Goal: Task Accomplishment & Management: Complete application form

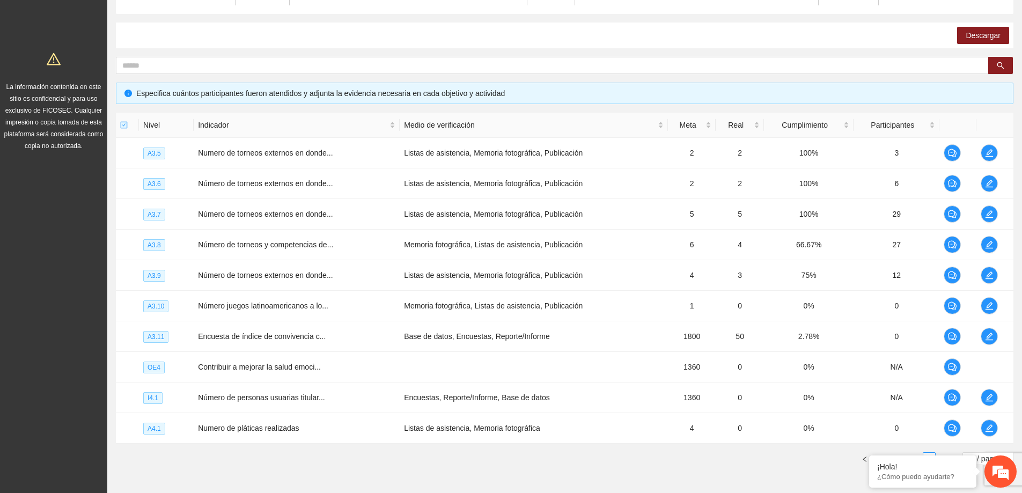
click at [0, 0] on em at bounding box center [0, 0] width 0 height 0
click at [921, 461] on link "4" at bounding box center [916, 459] width 12 height 12
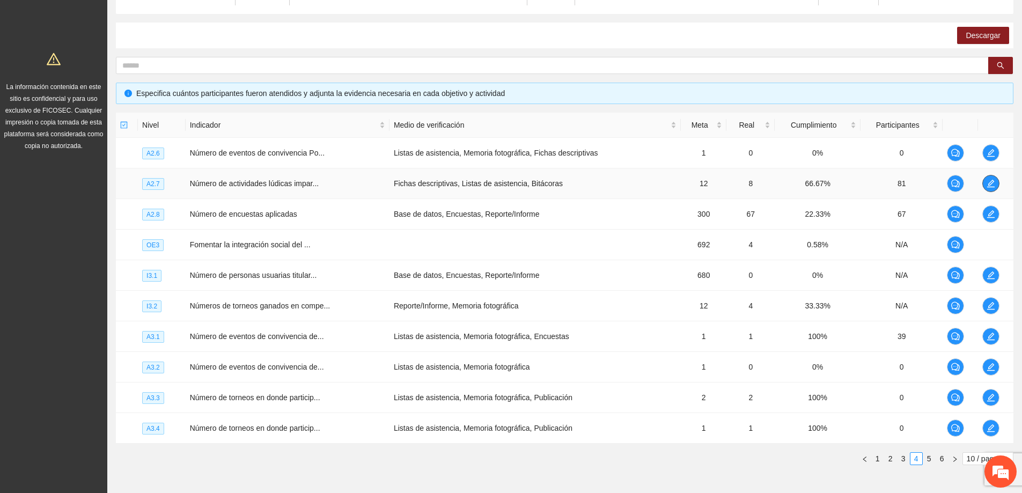
click at [989, 177] on button "button" at bounding box center [990, 183] width 17 height 17
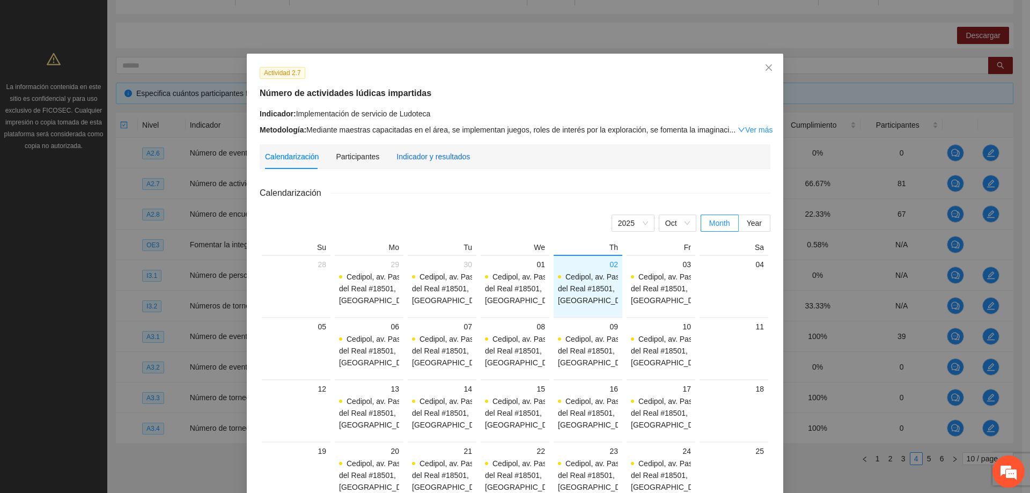
click at [410, 157] on div "Indicador y resultados" at bounding box center [432, 157] width 73 height 12
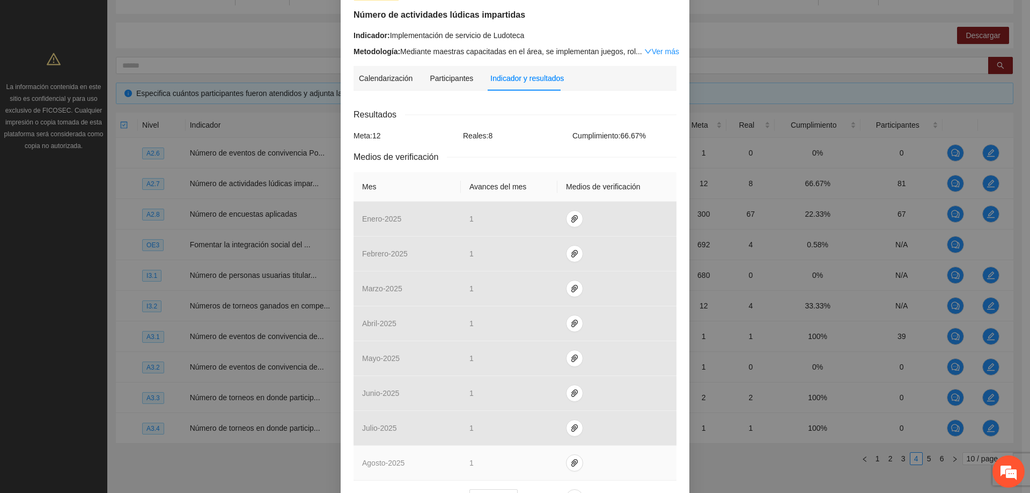
scroll to position [215, 0]
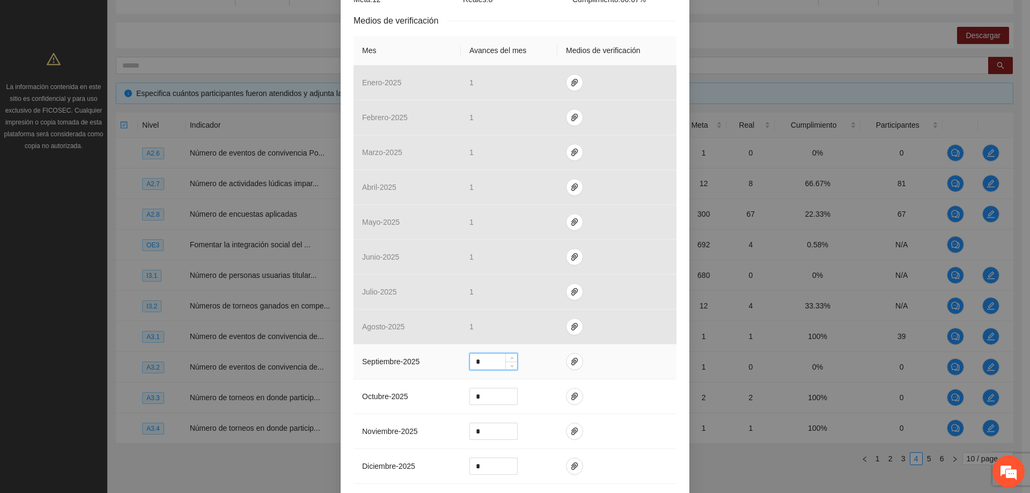
click at [486, 359] on input "*" at bounding box center [493, 362] width 47 height 16
type input "*"
click at [567, 359] on span "paper-clip" at bounding box center [575, 361] width 16 height 9
click at [538, 326] on span "Adjuntar documento" at bounding box center [541, 327] width 67 height 12
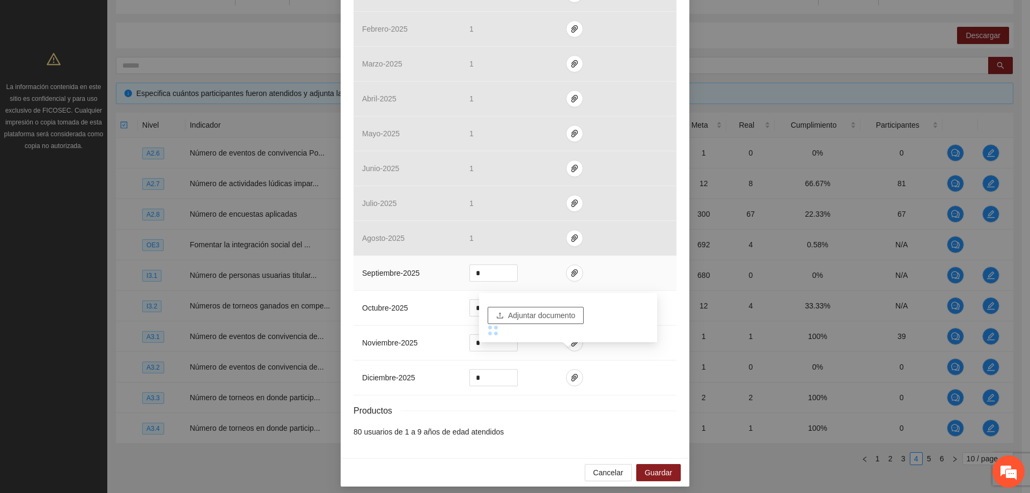
scroll to position [309, 0]
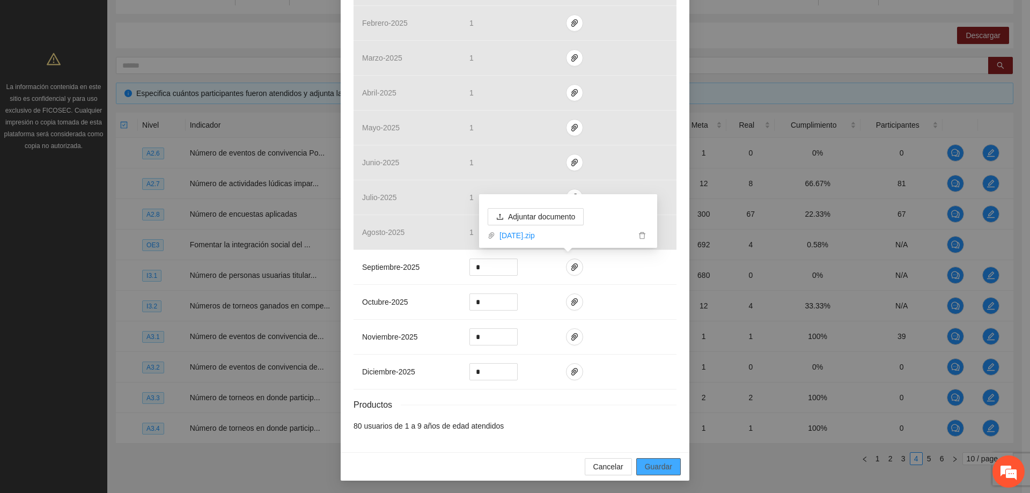
click at [645, 464] on span "Guardar" at bounding box center [658, 467] width 27 height 12
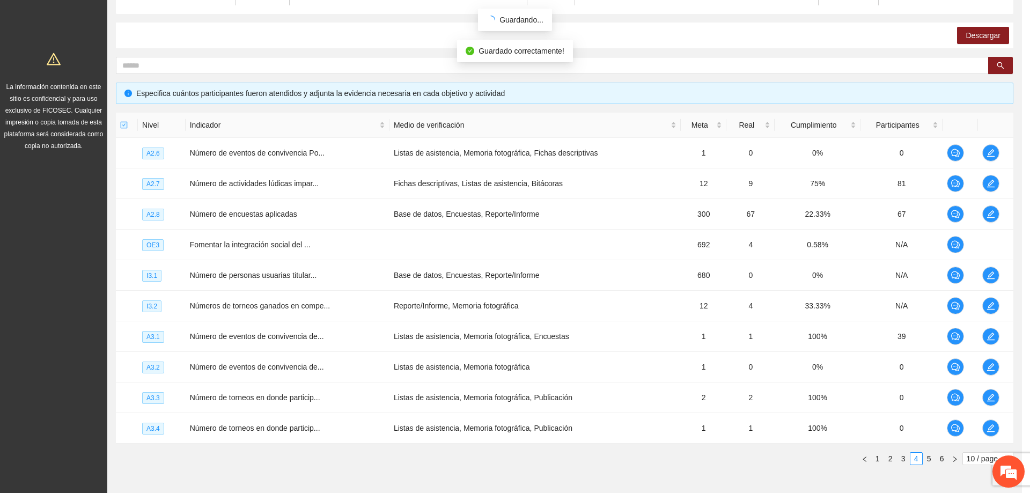
scroll to position [255, 0]
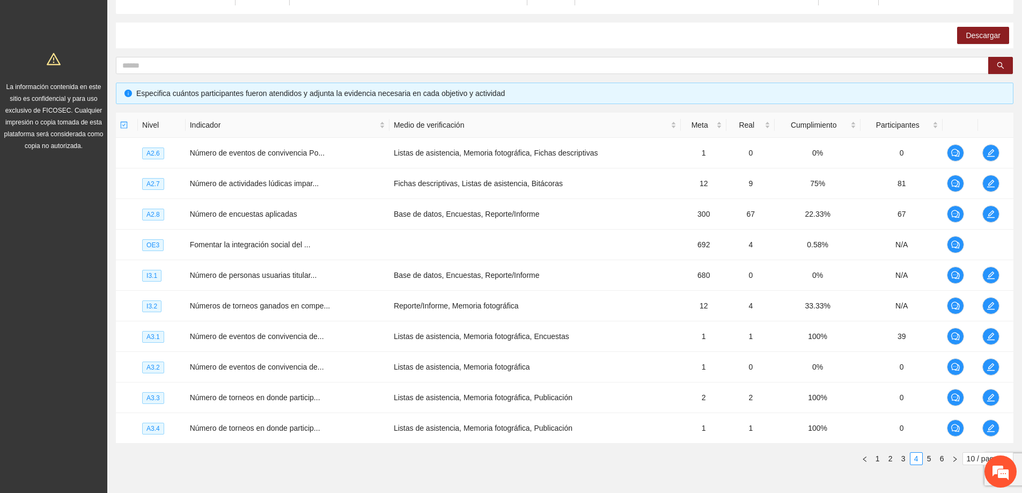
click at [630, 476] on div "Objetivo general Meta: 4380.00 Real: 0.00 Cumplimiento: 0 % Objetivos específic…" at bounding box center [564, 222] width 915 height 520
click at [873, 456] on link "1" at bounding box center [878, 459] width 12 height 12
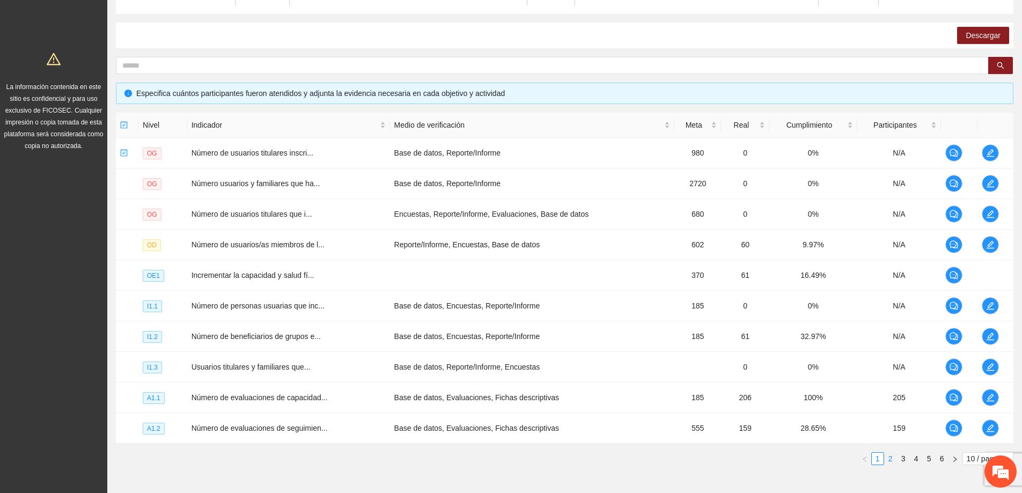
click at [890, 460] on link "2" at bounding box center [891, 459] width 12 height 12
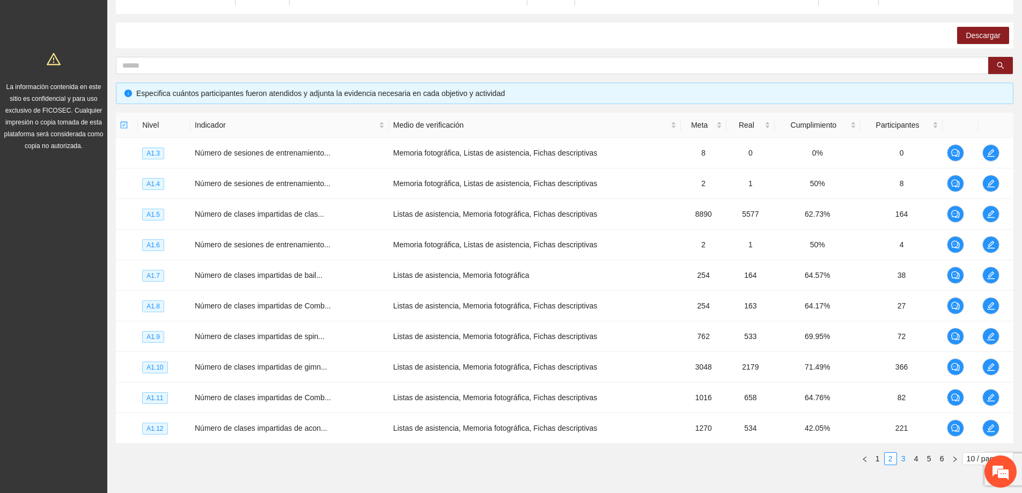
click at [903, 460] on link "3" at bounding box center [904, 459] width 12 height 12
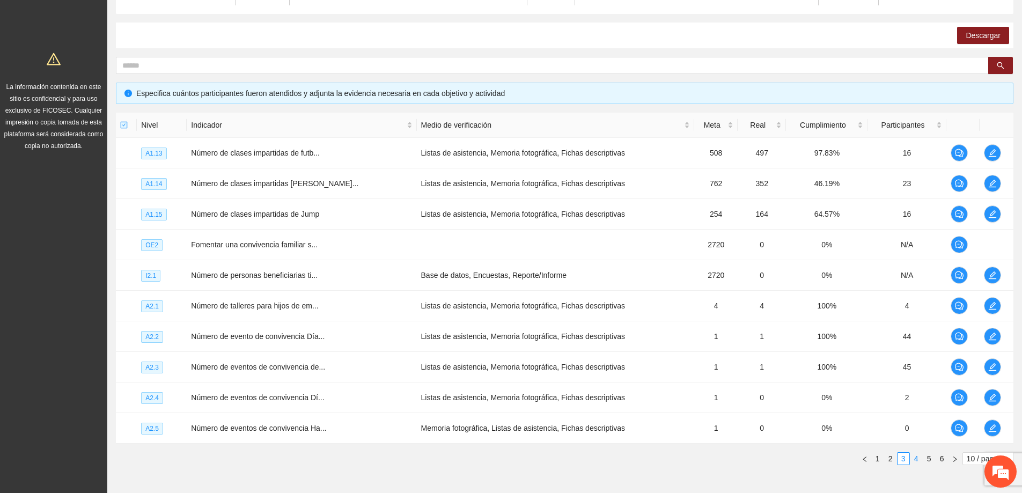
click at [916, 460] on link "4" at bounding box center [916, 459] width 12 height 12
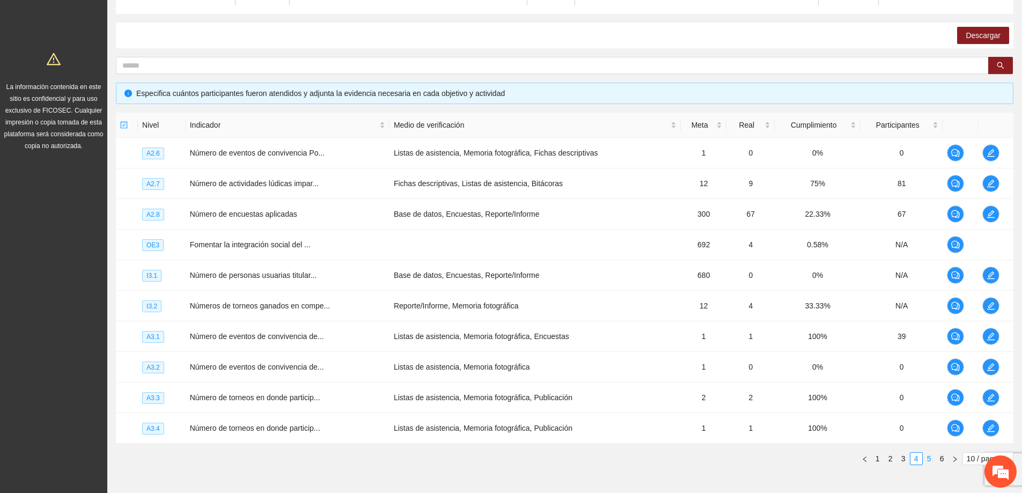
click at [934, 460] on link "5" at bounding box center [929, 459] width 12 height 12
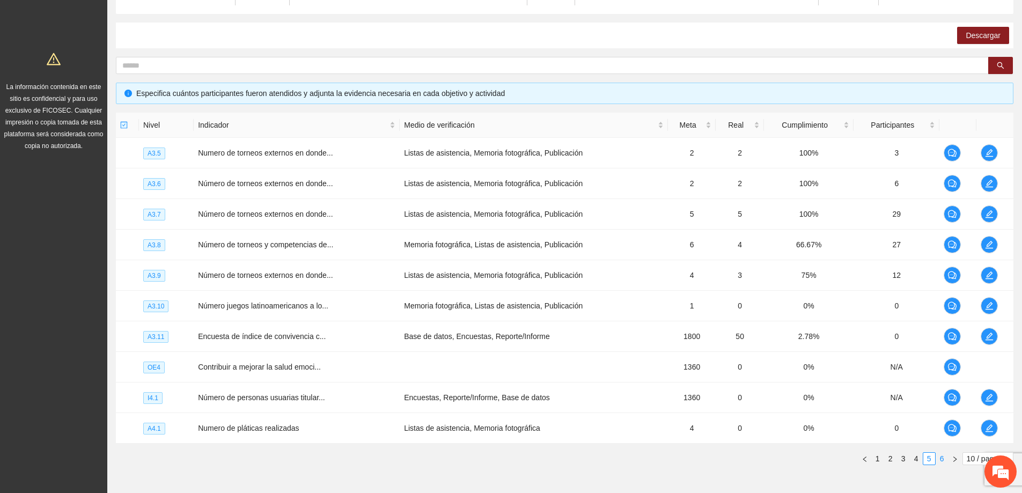
click at [940, 458] on link "6" at bounding box center [942, 459] width 12 height 12
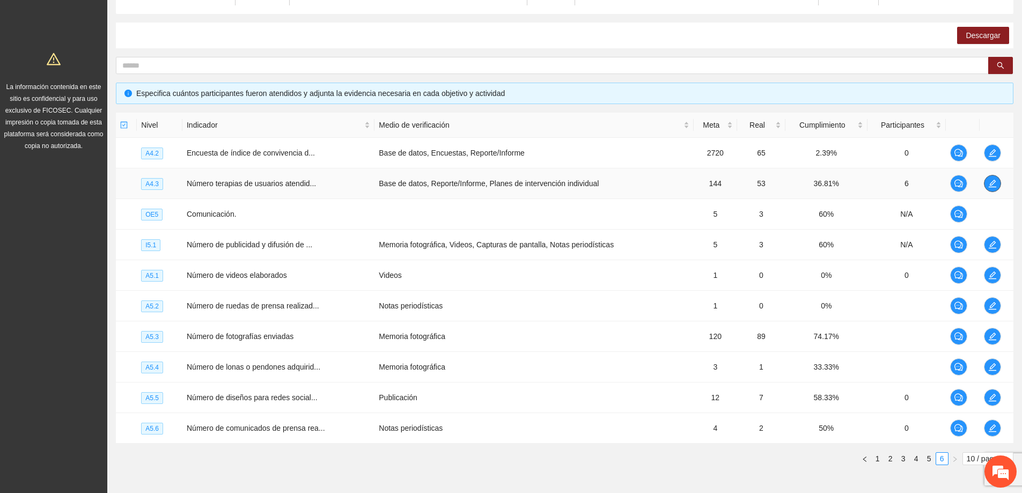
click at [987, 187] on span "edit" at bounding box center [992, 183] width 16 height 9
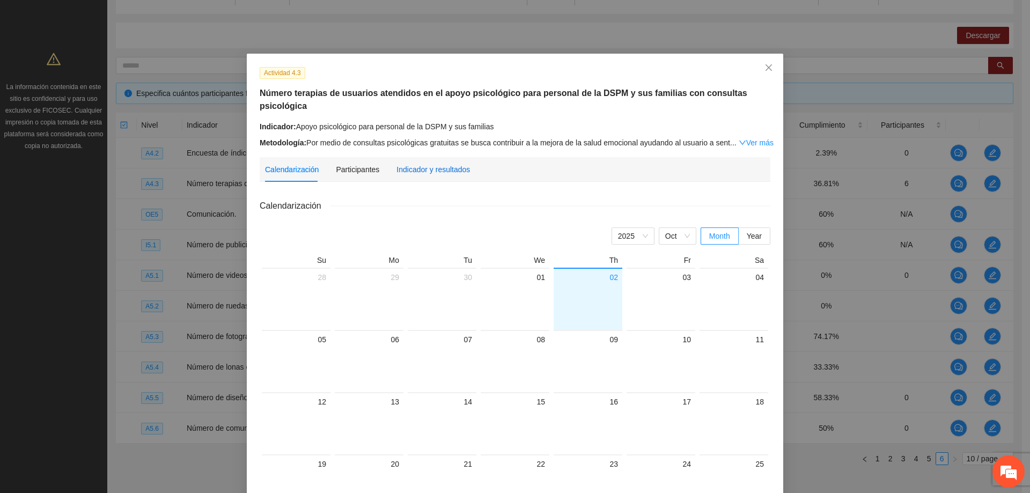
click at [442, 164] on div "Indicador y resultados" at bounding box center [432, 170] width 73 height 12
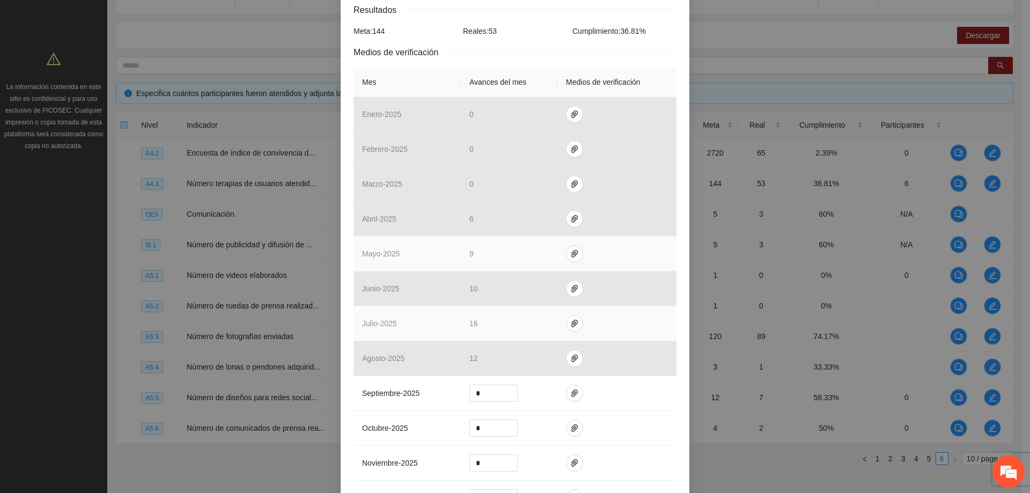
scroll to position [215, 0]
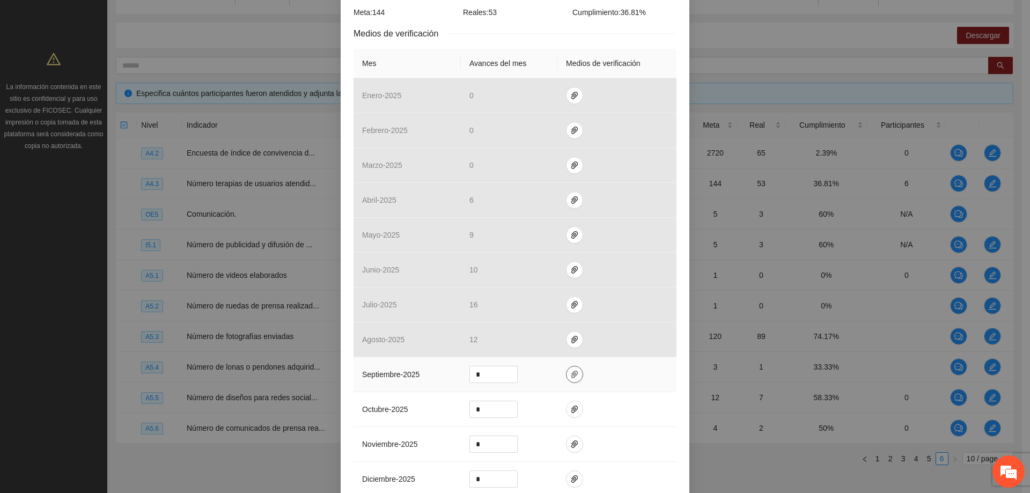
click at [573, 378] on span "paper-clip" at bounding box center [575, 374] width 16 height 9
click at [486, 367] on input "*" at bounding box center [493, 374] width 47 height 16
type input "**"
click at [575, 375] on span "paper-clip" at bounding box center [575, 374] width 16 height 9
click at [539, 345] on span "Adjuntar documento" at bounding box center [541, 340] width 67 height 12
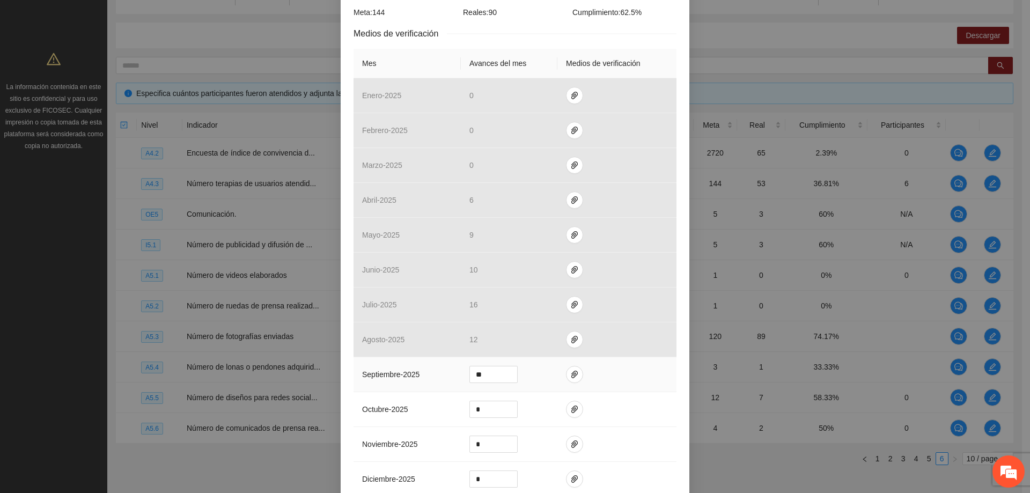
click at [627, 391] on td at bounding box center [616, 374] width 119 height 35
click at [570, 376] on icon "paper-clip" at bounding box center [574, 374] width 9 height 9
click at [534, 342] on span "Adjuntar documento" at bounding box center [541, 340] width 67 height 12
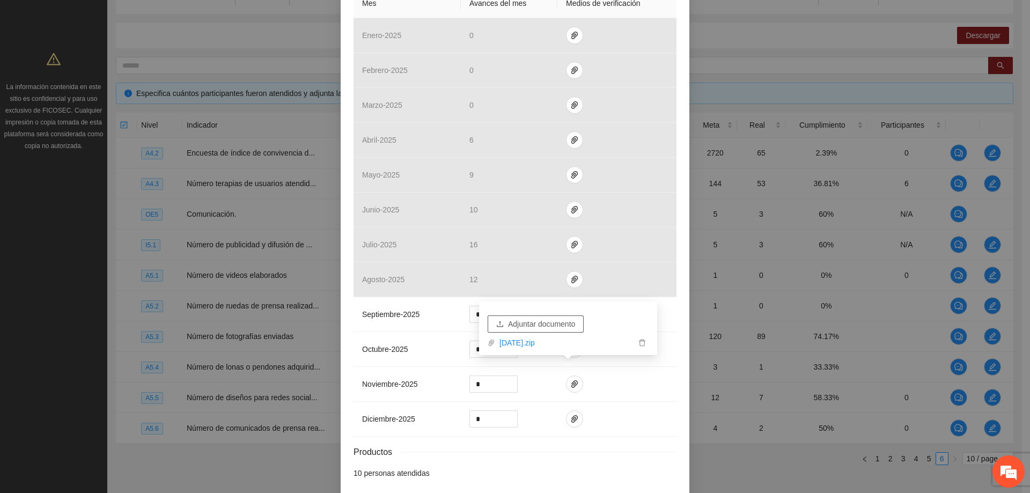
scroll to position [322, 0]
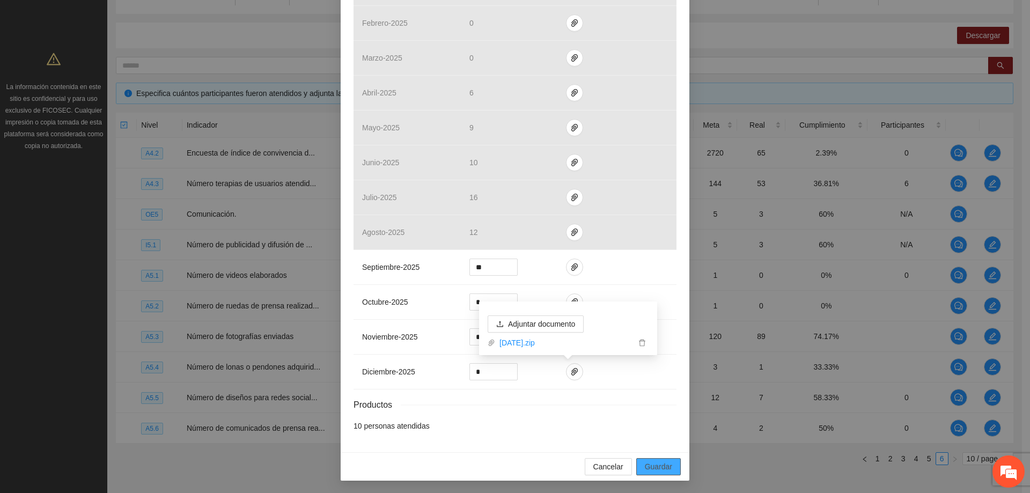
click at [656, 466] on span "Guardar" at bounding box center [658, 467] width 27 height 12
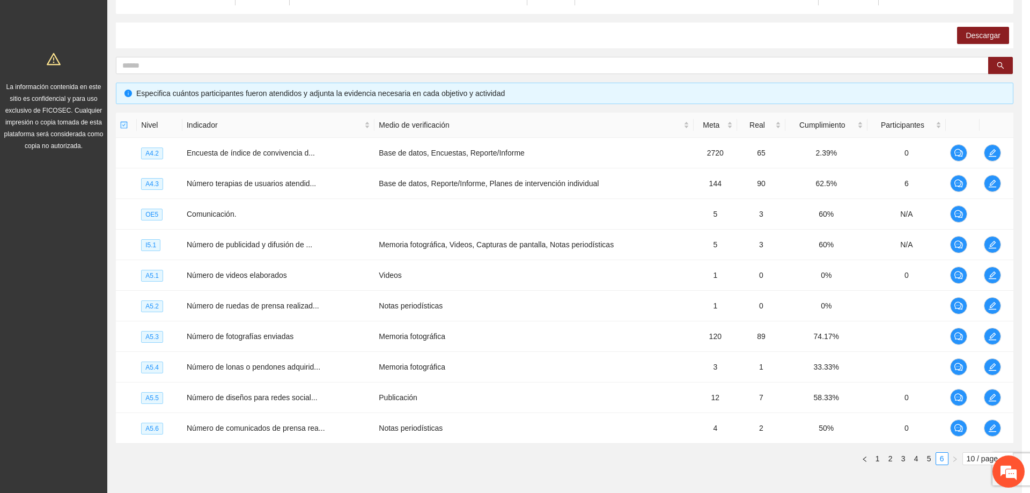
scroll to position [268, 0]
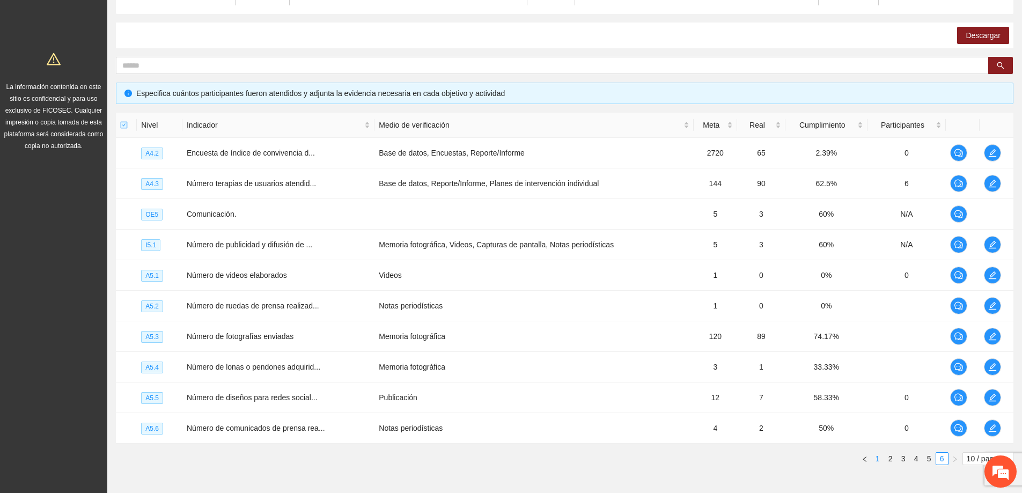
click at [876, 457] on link "1" at bounding box center [878, 459] width 12 height 12
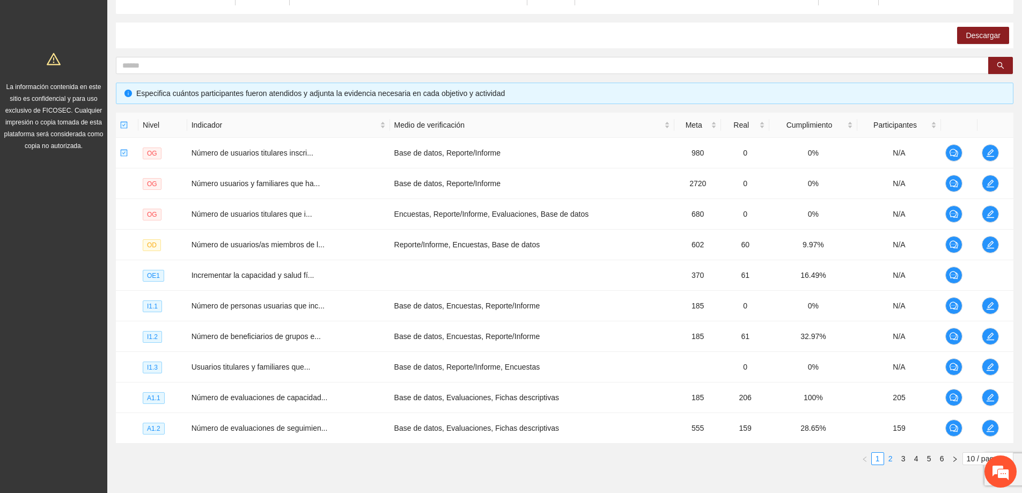
click at [890, 461] on link "2" at bounding box center [891, 459] width 12 height 12
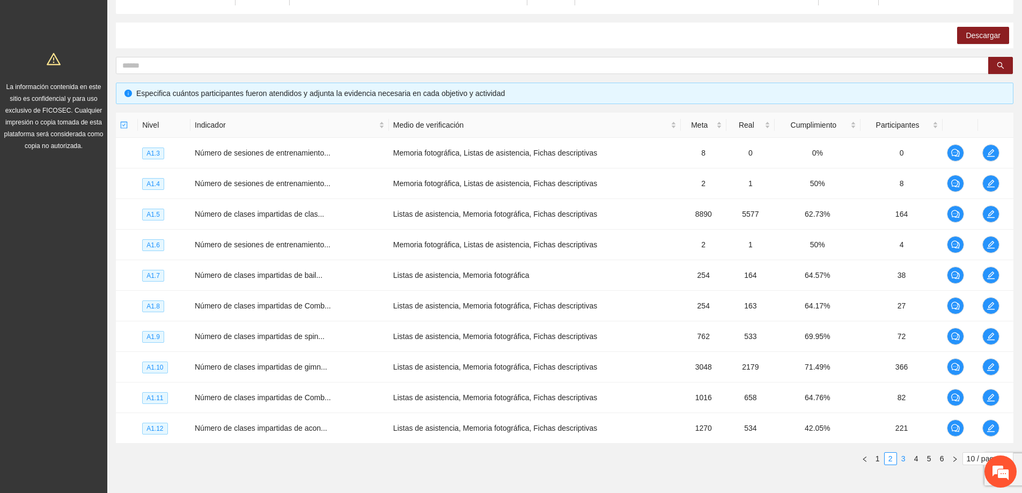
click at [901, 459] on link "3" at bounding box center [904, 459] width 12 height 12
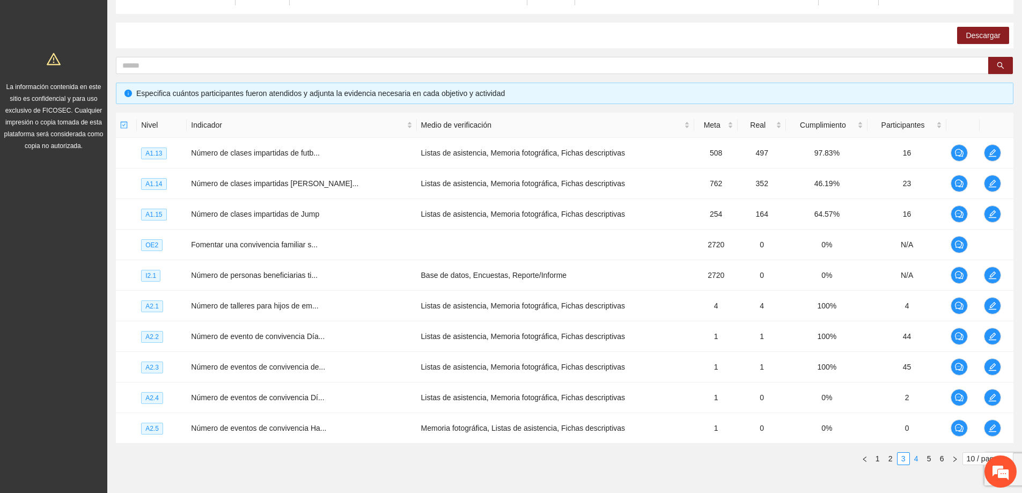
click at [914, 459] on link "4" at bounding box center [916, 459] width 12 height 12
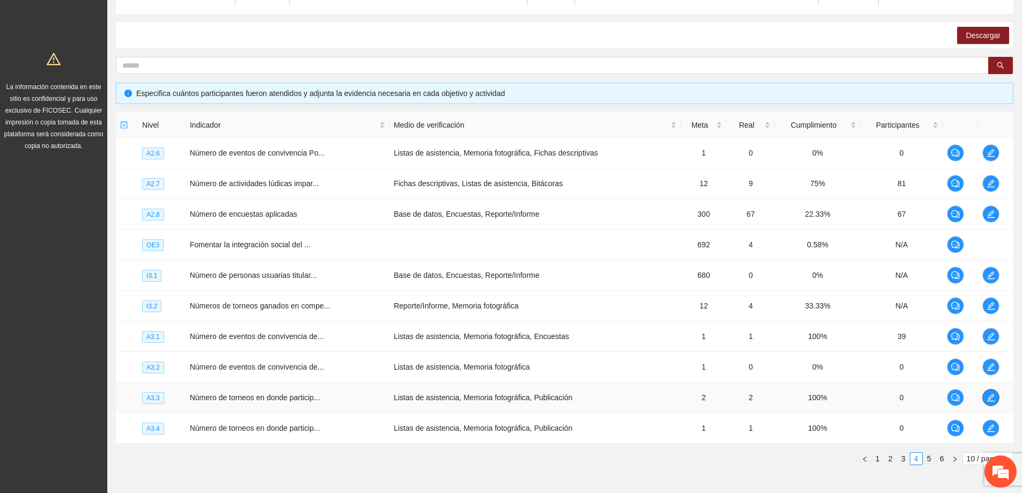
click at [991, 396] on icon "edit" at bounding box center [991, 397] width 9 height 9
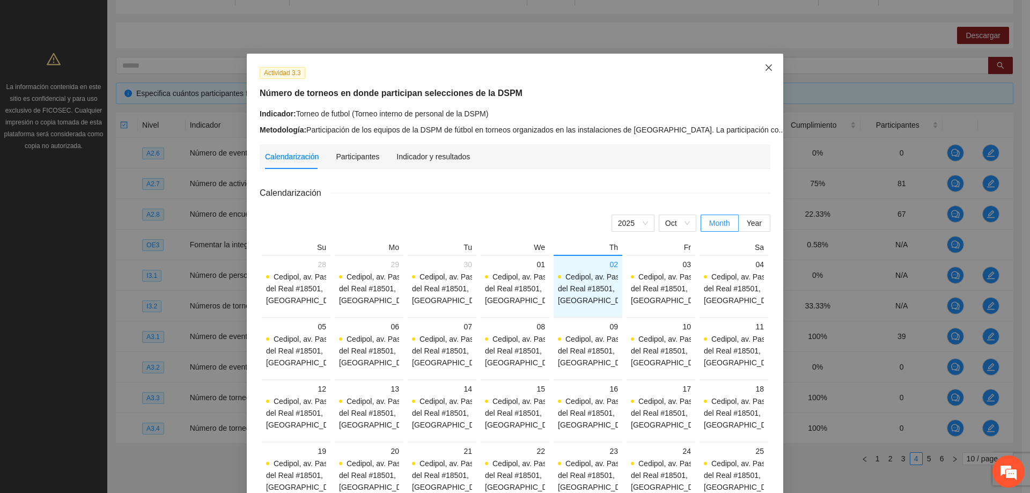
click at [764, 65] on icon "close" at bounding box center [768, 67] width 9 height 9
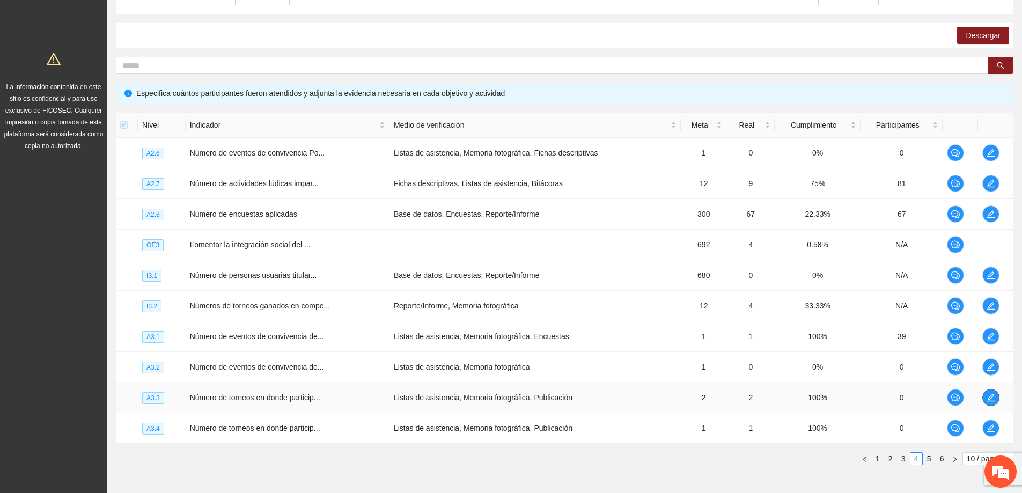
click at [989, 399] on icon "edit" at bounding box center [991, 398] width 8 height 8
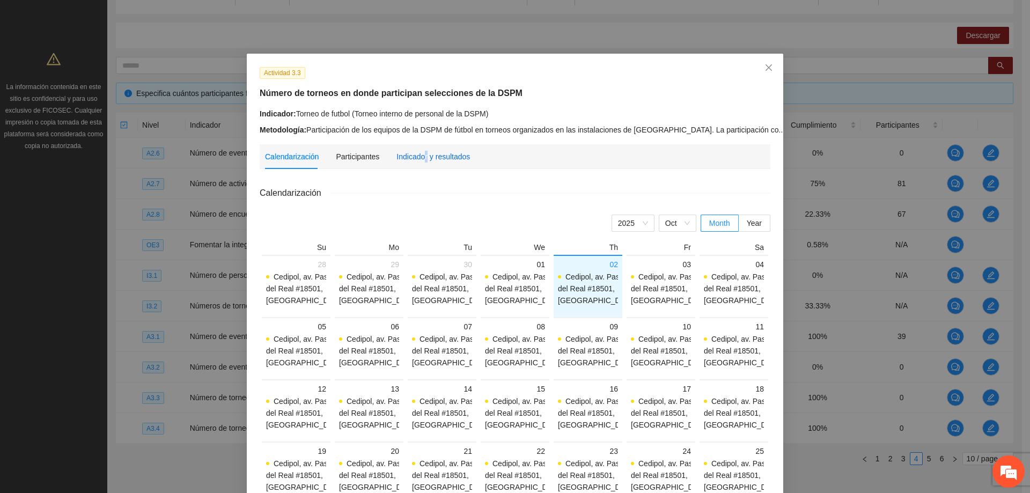
click at [420, 152] on div "Indicador y resultados" at bounding box center [432, 157] width 73 height 12
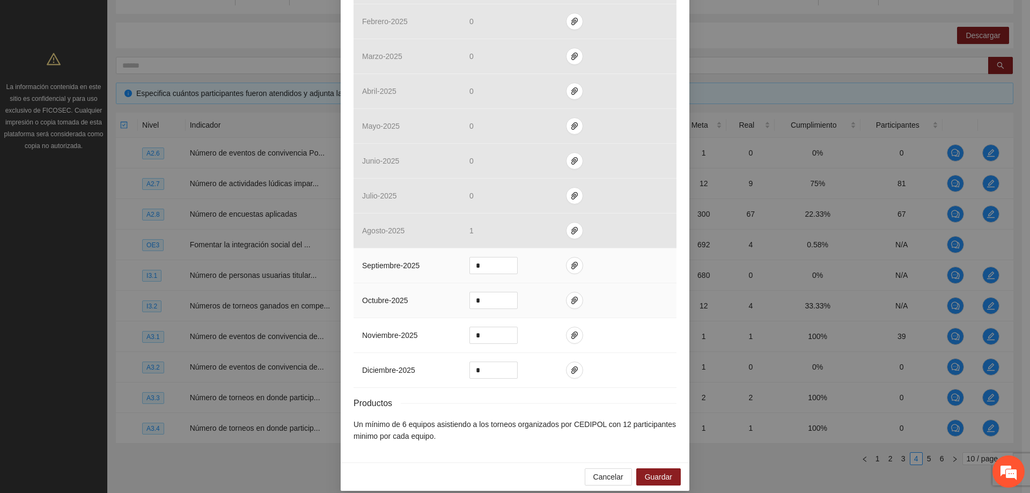
scroll to position [321, 0]
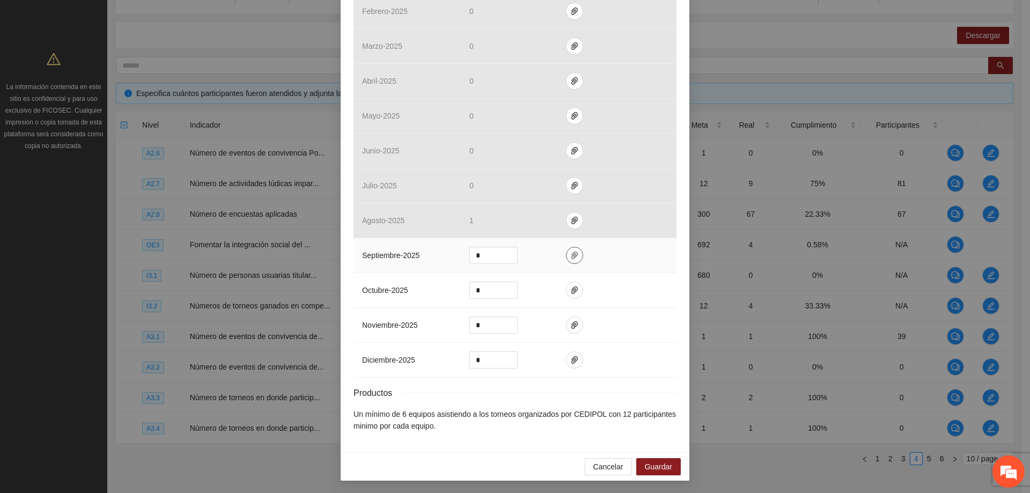
click at [570, 261] on button "button" at bounding box center [574, 255] width 17 height 17
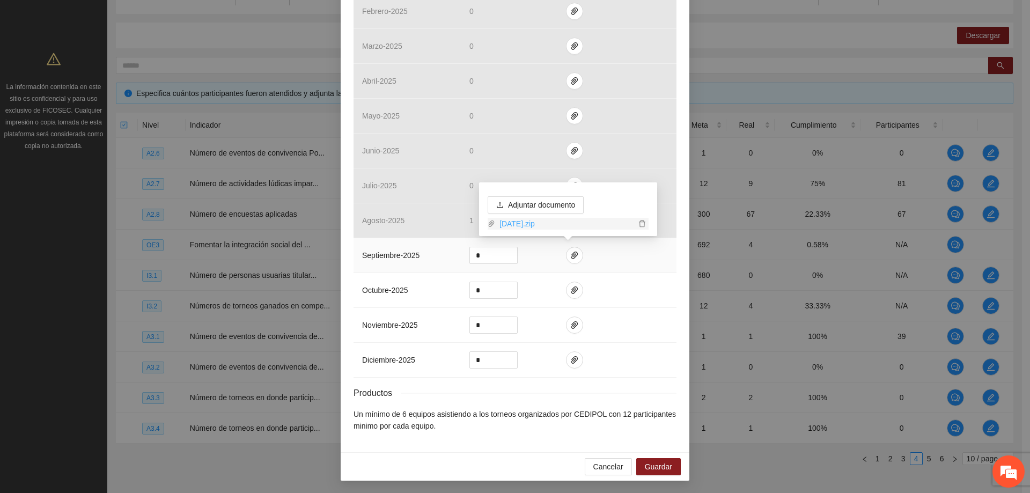
click at [547, 222] on link "[DATE].zip" at bounding box center [565, 224] width 141 height 12
click at [648, 465] on span "Guardar" at bounding box center [658, 467] width 27 height 12
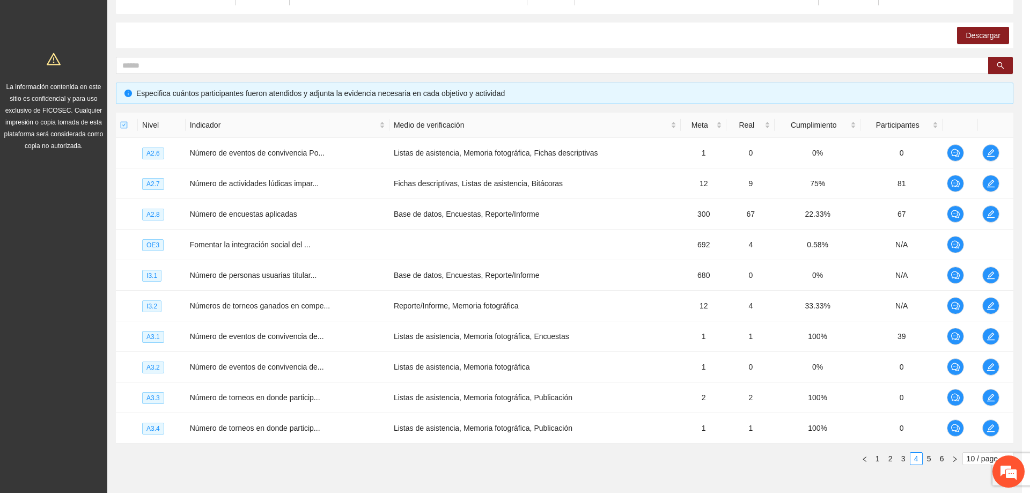
scroll to position [267, 0]
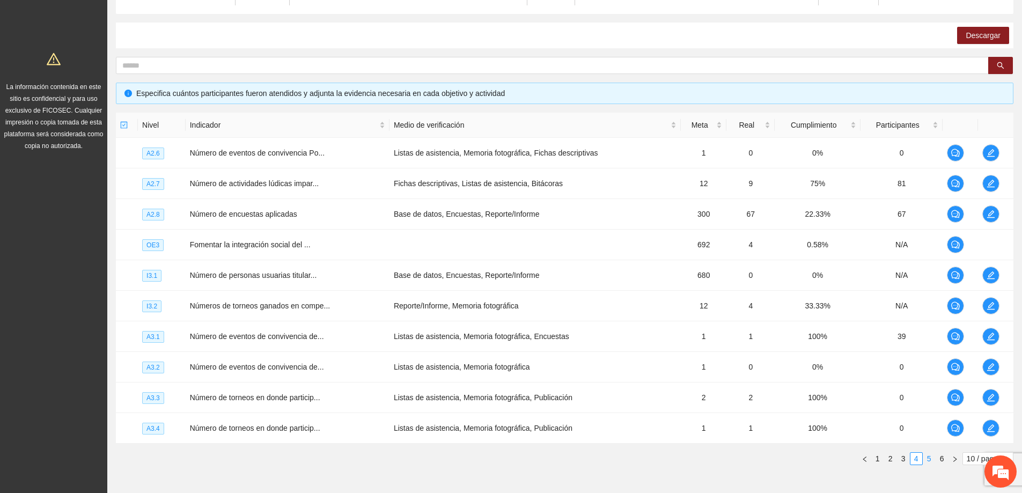
click at [928, 459] on link "5" at bounding box center [929, 459] width 12 height 12
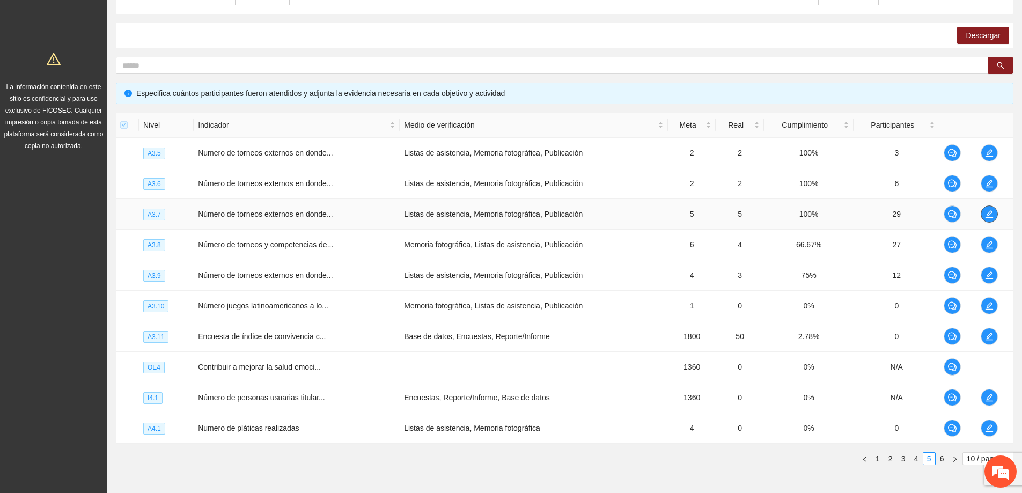
click at [994, 211] on span "edit" at bounding box center [989, 214] width 16 height 9
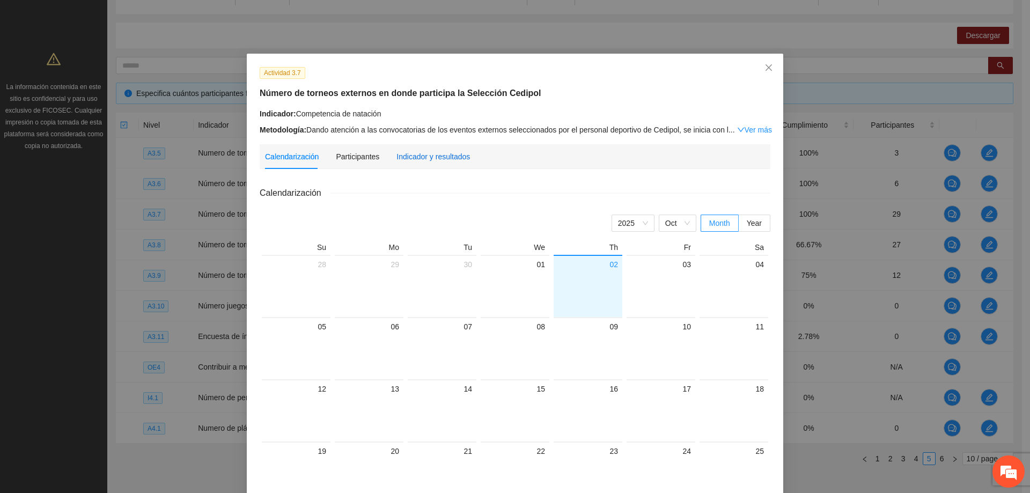
click at [396, 159] on div "Indicador y resultados" at bounding box center [432, 157] width 73 height 12
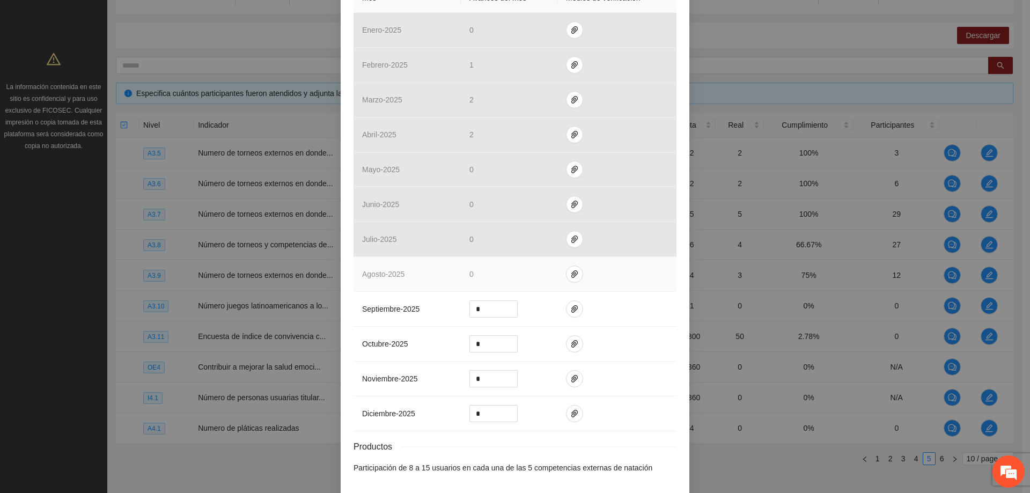
scroll to position [268, 0]
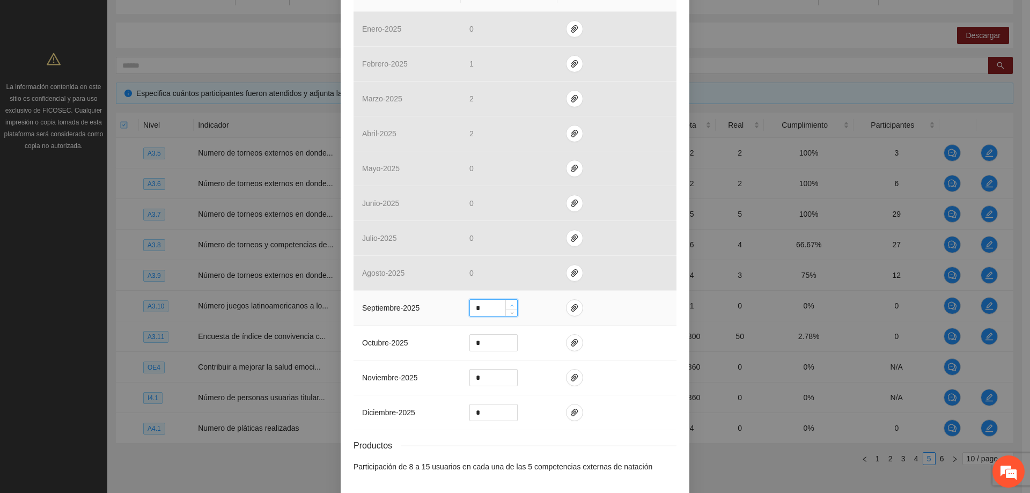
click at [510, 303] on span "up" at bounding box center [512, 305] width 6 height 6
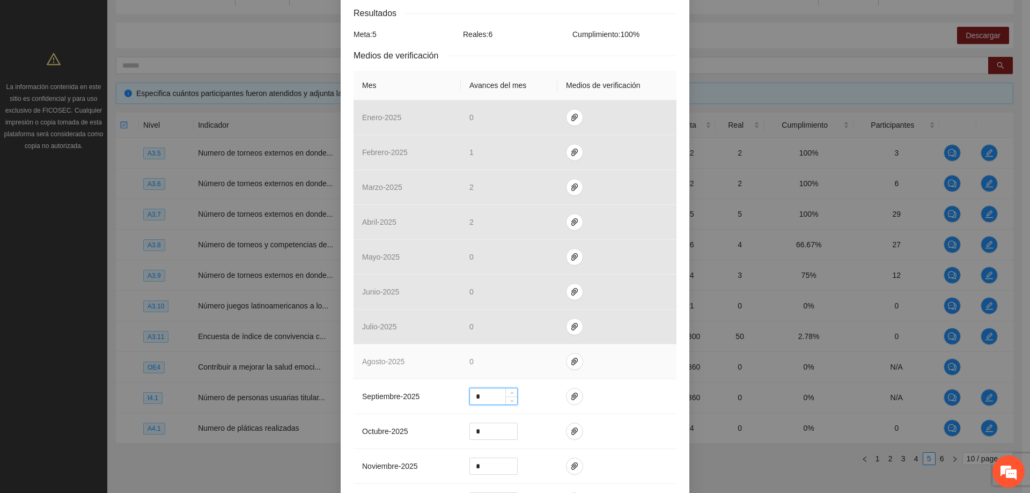
scroll to position [161, 0]
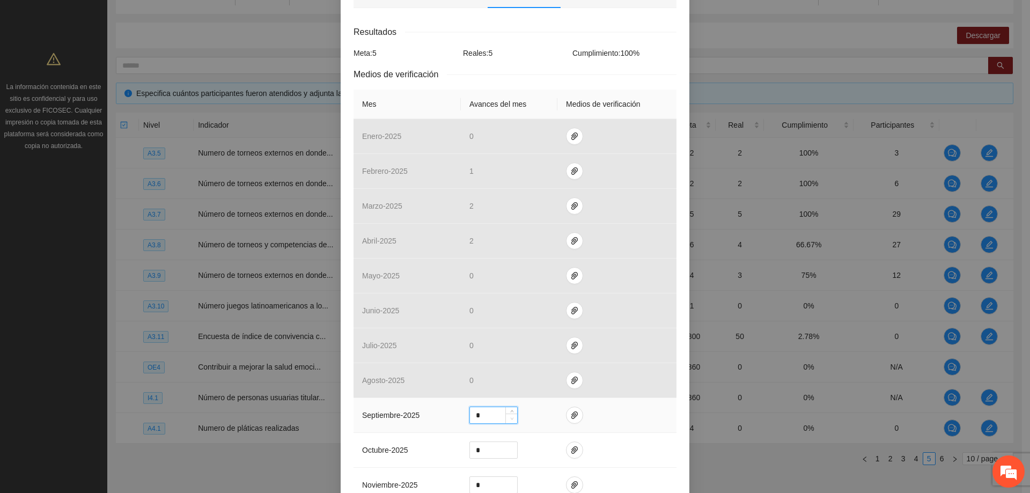
click at [509, 421] on span "down" at bounding box center [512, 419] width 6 height 6
click at [510, 410] on span "up" at bounding box center [512, 412] width 6 height 6
click at [510, 418] on icon "down" at bounding box center [512, 419] width 4 height 4
click at [507, 414] on span "Decrease Value" at bounding box center [511, 419] width 12 height 10
click at [510, 413] on icon "up" at bounding box center [511, 412] width 3 height 2
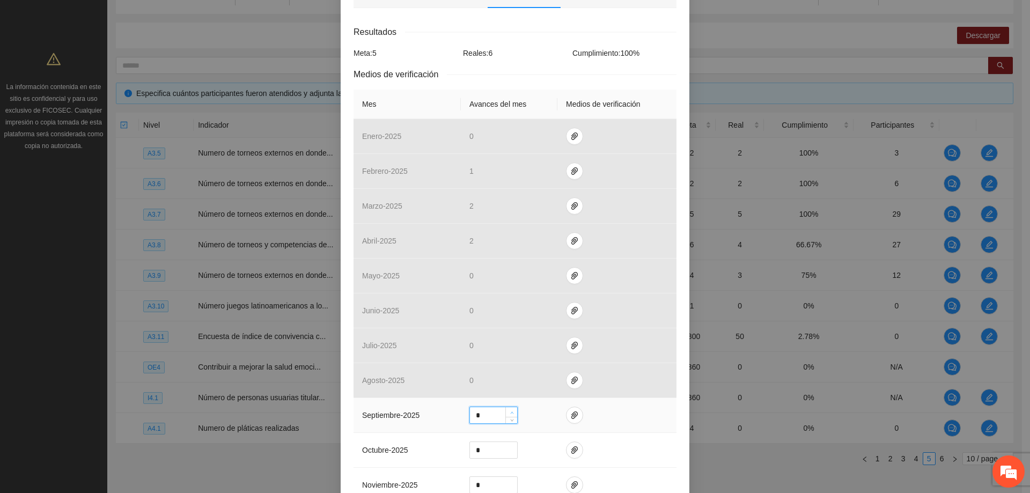
click at [510, 413] on icon "up" at bounding box center [511, 412] width 3 height 2
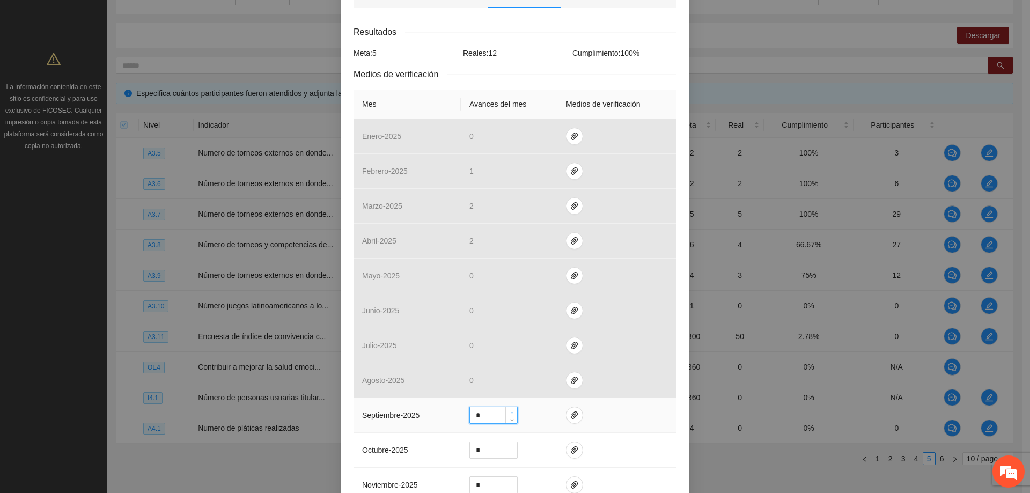
click at [510, 413] on icon "up" at bounding box center [511, 412] width 3 height 2
click at [509, 421] on span "down" at bounding box center [512, 419] width 6 height 6
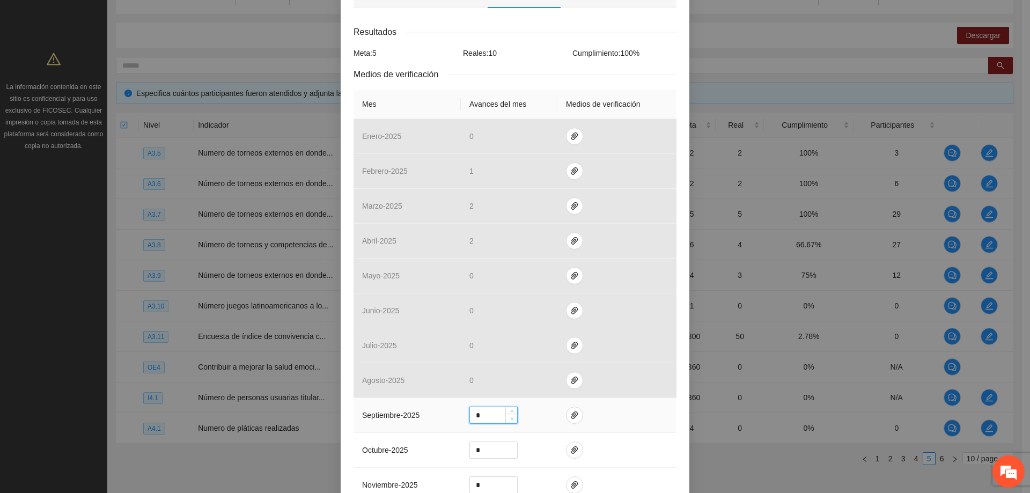
click at [509, 421] on span "down" at bounding box center [512, 419] width 6 height 6
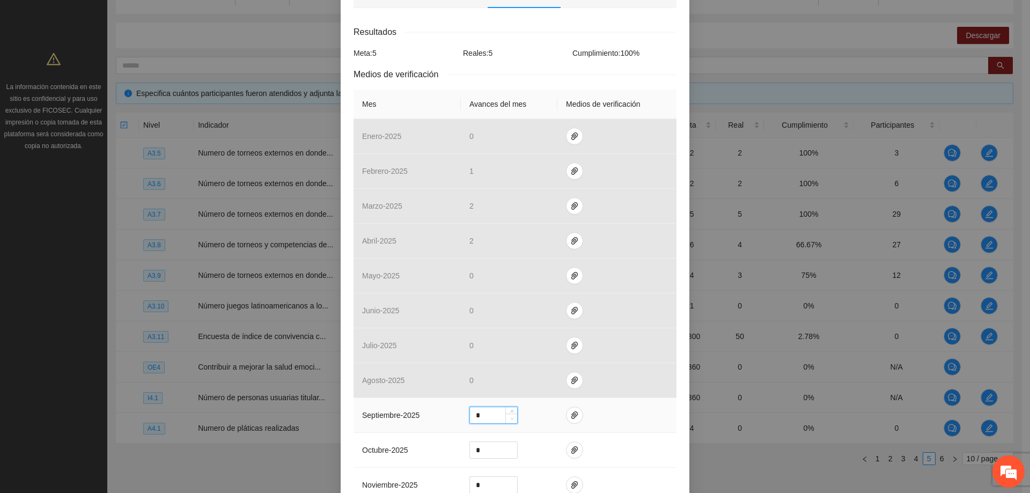
click at [510, 419] on icon "down" at bounding box center [512, 419] width 4 height 4
type input "*"
click at [510, 411] on icon "up" at bounding box center [512, 413] width 4 height 4
click at [570, 416] on icon "paper-clip" at bounding box center [574, 415] width 9 height 9
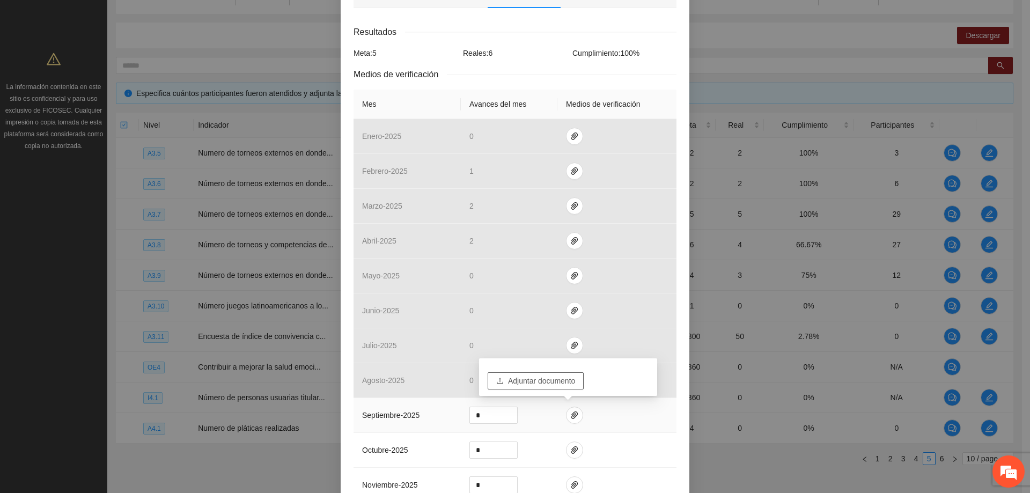
click at [552, 384] on span "Adjuntar documento" at bounding box center [541, 381] width 67 height 12
drag, startPoint x: 599, startPoint y: 424, endPoint x: 578, endPoint y: 420, distance: 21.4
click at [599, 423] on td at bounding box center [616, 415] width 119 height 35
click at [571, 418] on icon "paper-clip" at bounding box center [574, 415] width 9 height 9
click at [541, 382] on span "Adjuntar documento" at bounding box center [541, 381] width 67 height 12
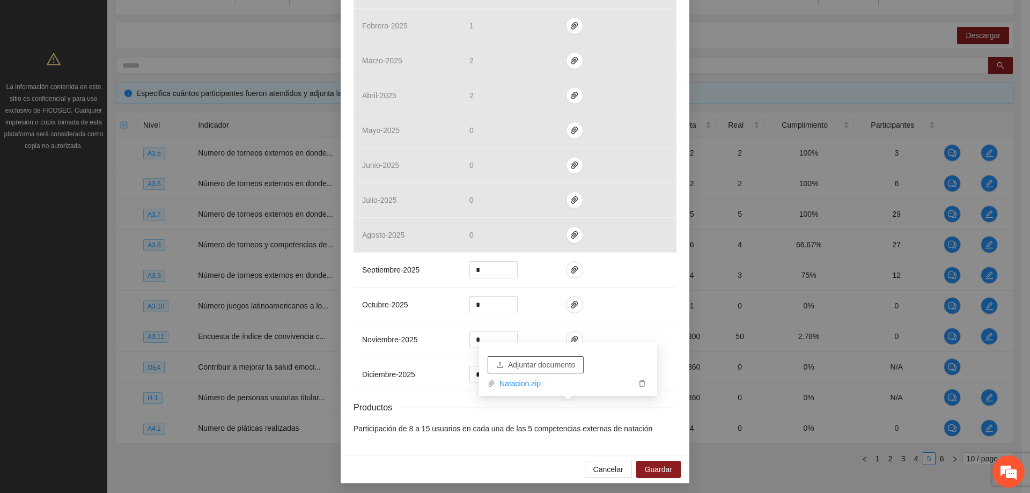
scroll to position [309, 0]
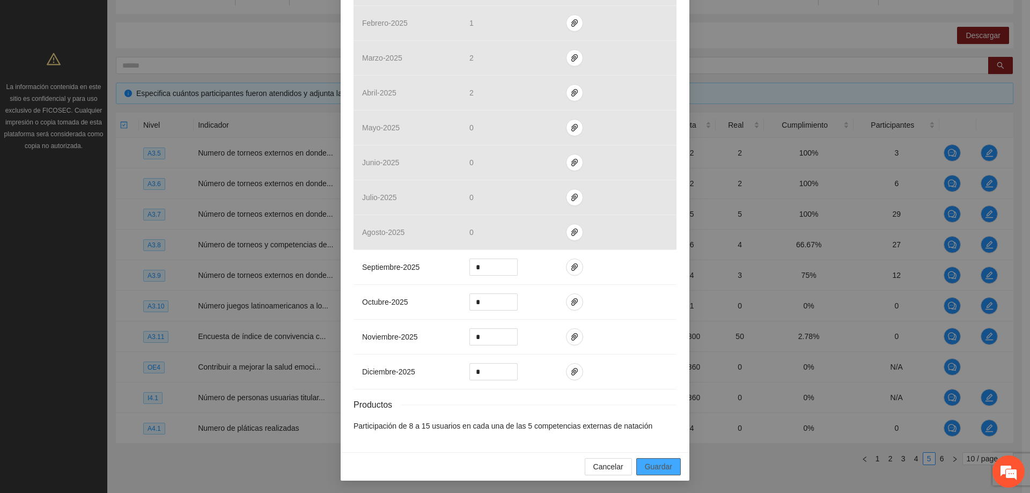
click at [650, 465] on span "Guardar" at bounding box center [658, 467] width 27 height 12
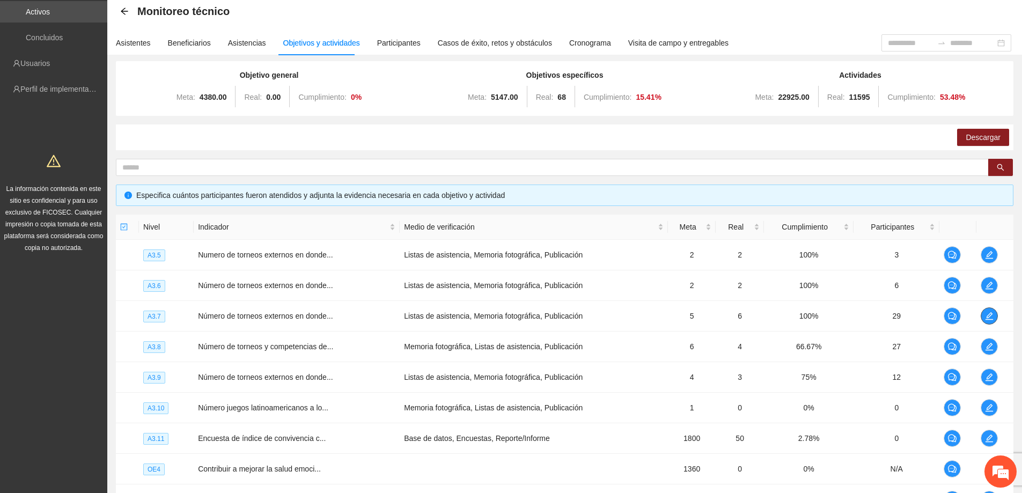
scroll to position [0, 0]
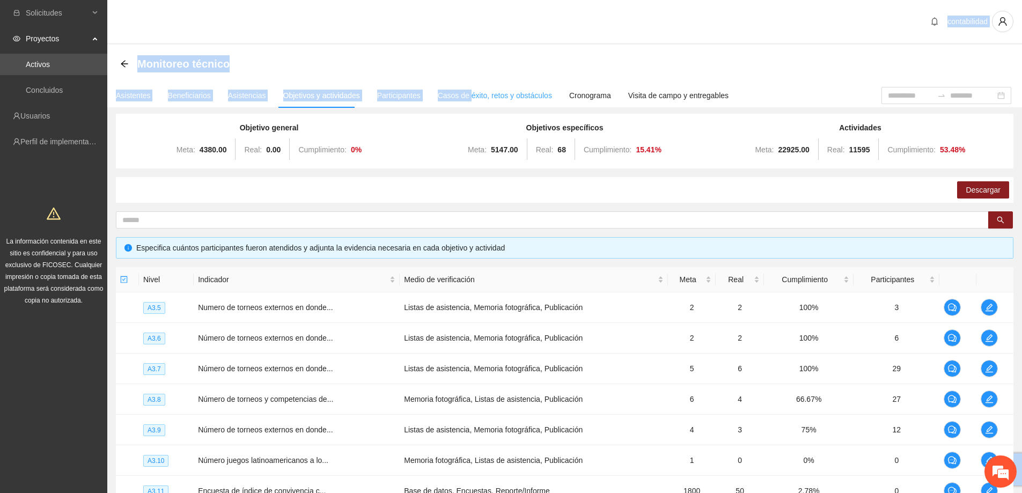
drag, startPoint x: 291, startPoint y: 26, endPoint x: 463, endPoint y: 91, distance: 184.0
click at [463, 91] on section "contabilidad Monitoreo técnico Asistentes Beneficiarios Asistencias Objetivos y…" at bounding box center [564, 350] width 915 height 701
click at [516, 68] on div "Monitoreo técnico" at bounding box center [564, 63] width 889 height 21
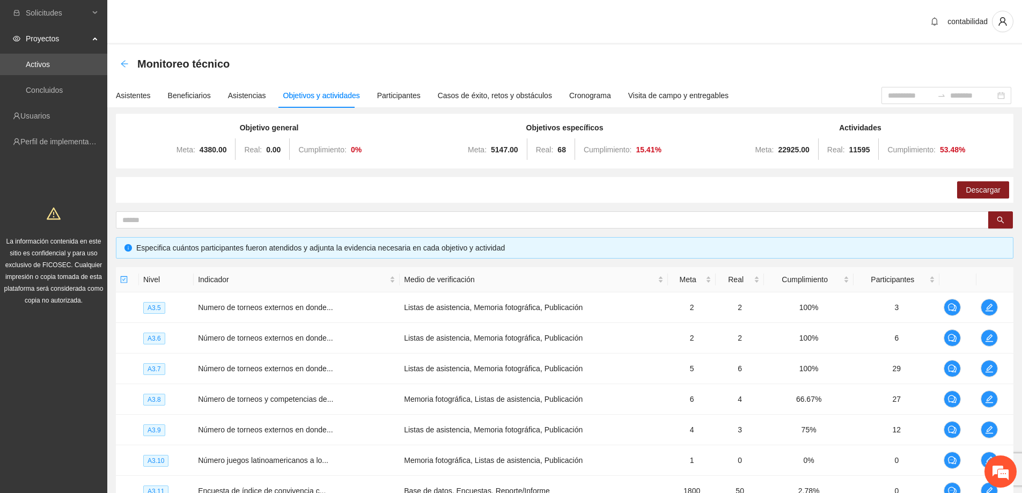
click at [123, 60] on icon "arrow-left" at bounding box center [124, 64] width 9 height 9
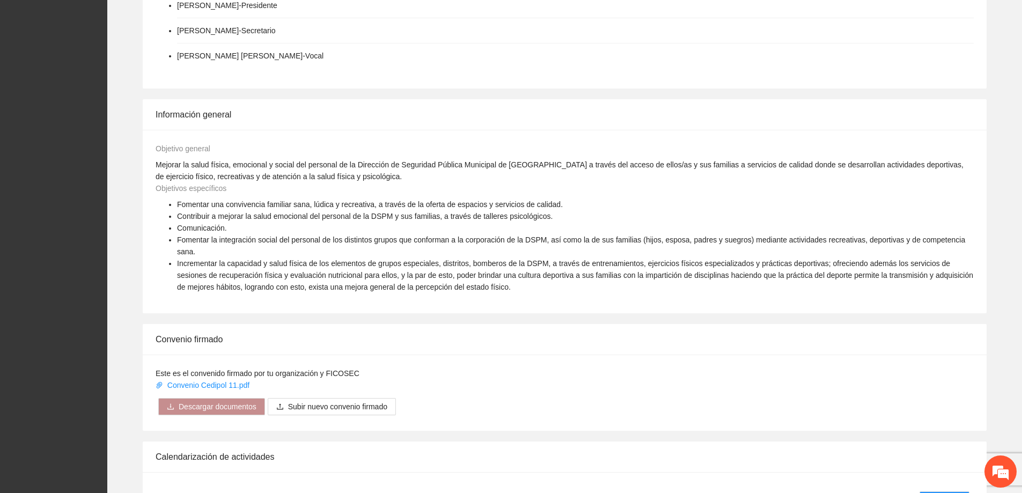
scroll to position [429, 0]
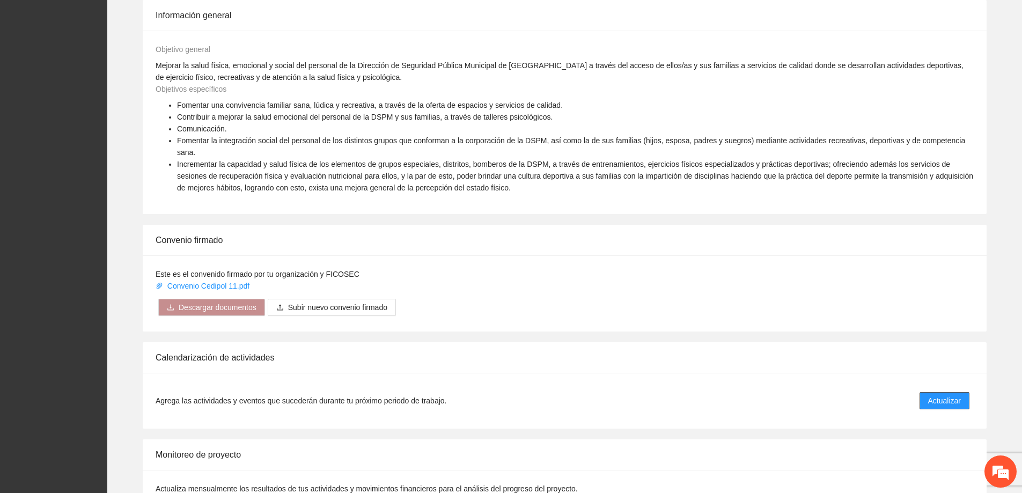
drag, startPoint x: 922, startPoint y: 394, endPoint x: 929, endPoint y: 394, distance: 7.5
click at [925, 394] on button "Actualizar" at bounding box center [945, 400] width 50 height 17
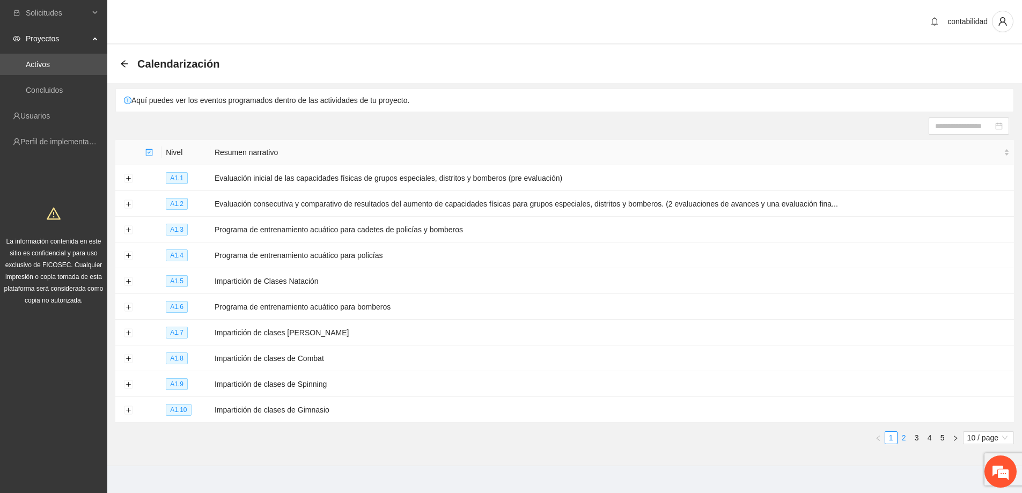
click at [906, 434] on link "2" at bounding box center [904, 438] width 12 height 12
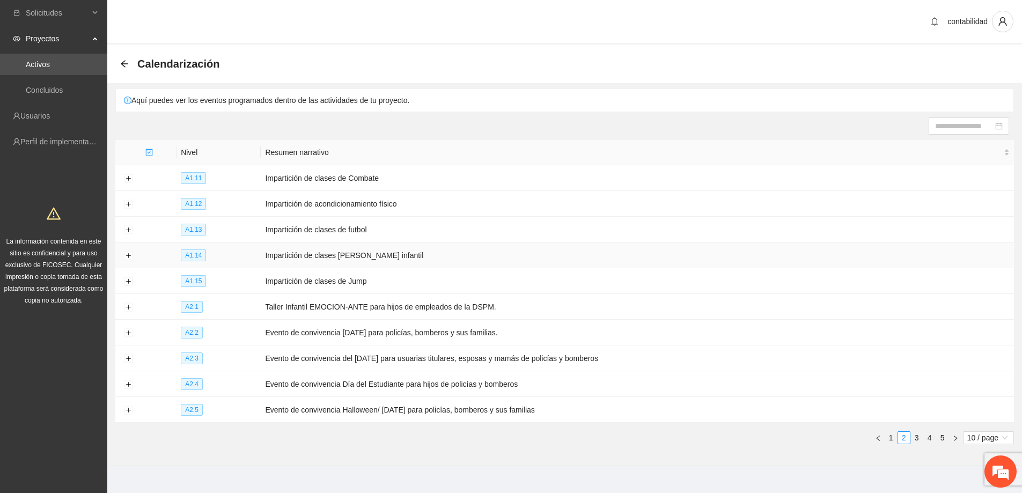
click at [133, 253] on td at bounding box center [128, 255] width 26 height 26
click at [132, 253] on button "Expand row" at bounding box center [128, 256] width 9 height 9
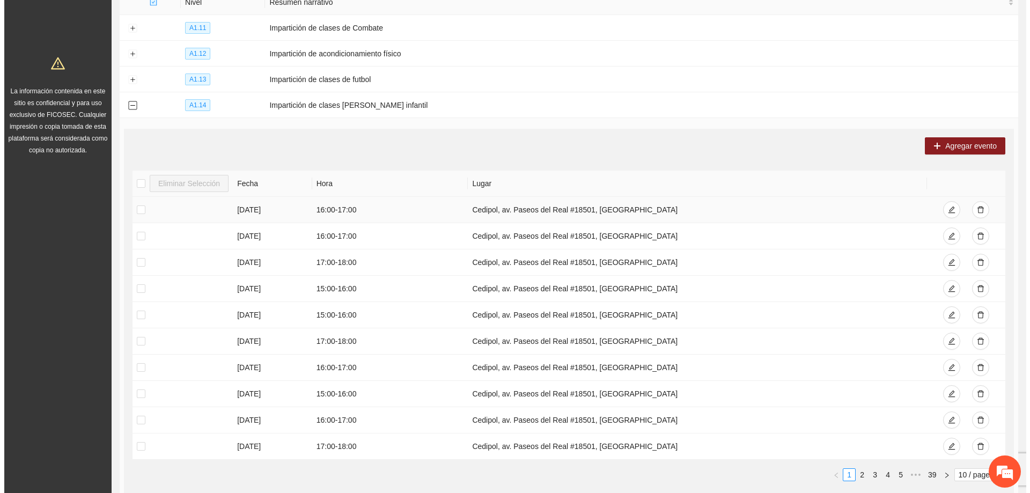
scroll to position [161, 0]
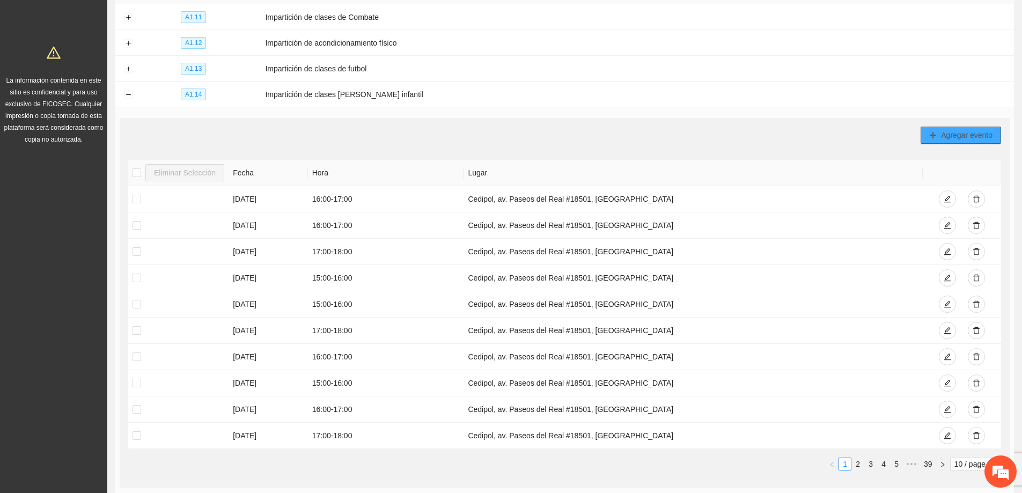
click at [958, 131] on span "Agregar evento" at bounding box center [967, 135] width 52 height 12
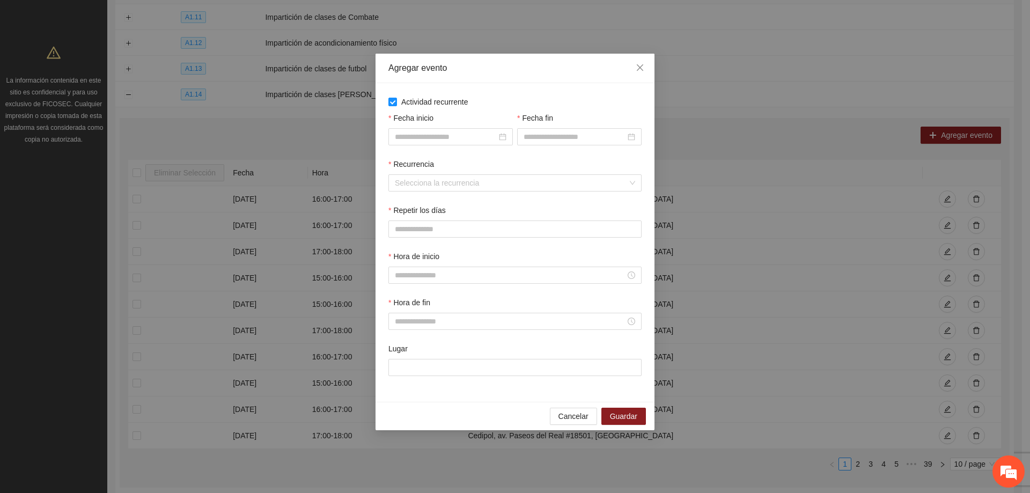
click at [416, 145] on div "Fecha inicio" at bounding box center [450, 135] width 129 height 46
click at [450, 141] on input "Fecha inicio" at bounding box center [446, 137] width 102 height 12
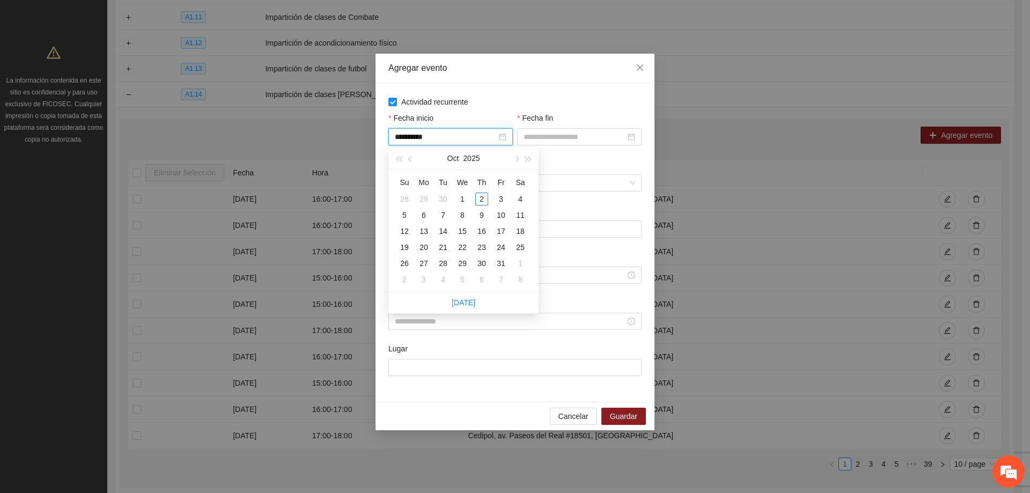
type input "**********"
click at [408, 160] on button "button" at bounding box center [411, 158] width 12 height 21
type input "**********"
click at [426, 194] on div "1" at bounding box center [423, 199] width 13 height 13
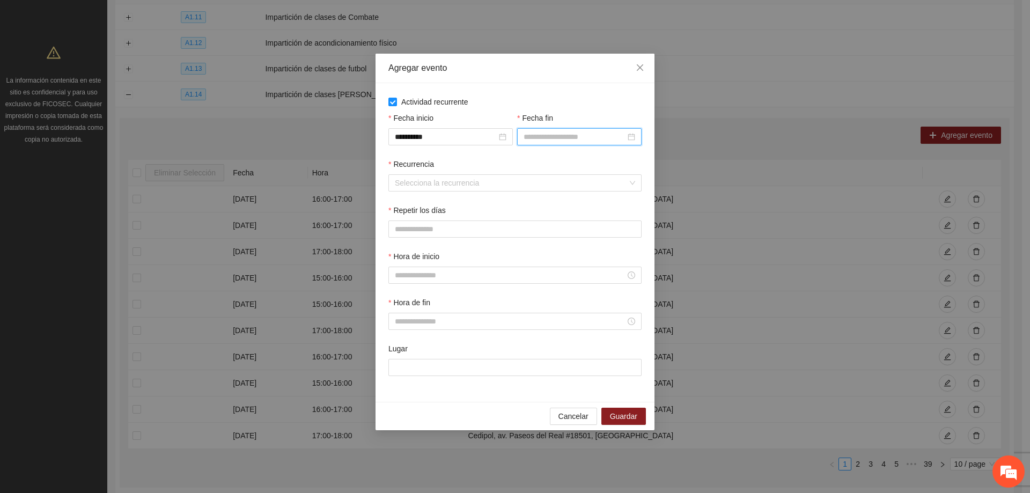
click at [554, 139] on input "Fecha fin" at bounding box center [575, 137] width 102 height 12
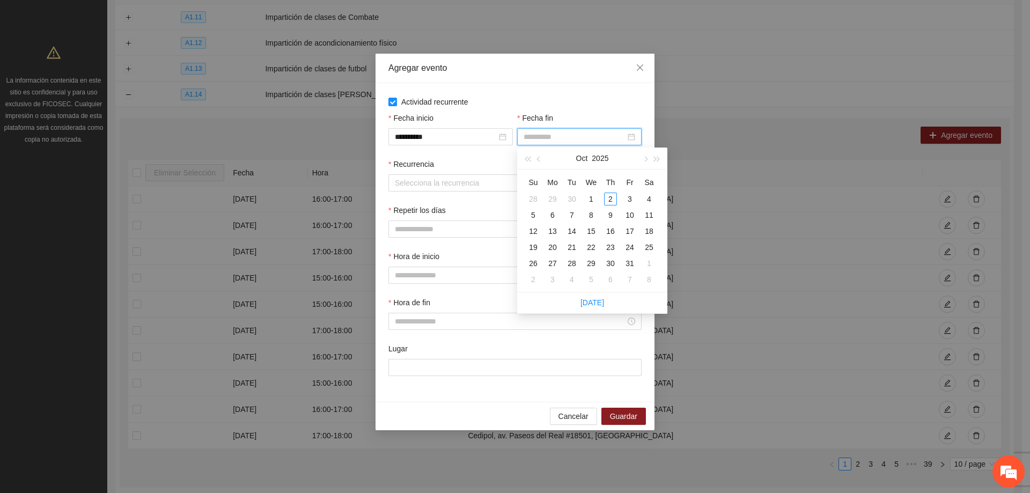
type input "**********"
click at [539, 156] on button "button" at bounding box center [539, 158] width 12 height 21
type input "**********"
click at [575, 262] on div "30" at bounding box center [571, 263] width 13 height 13
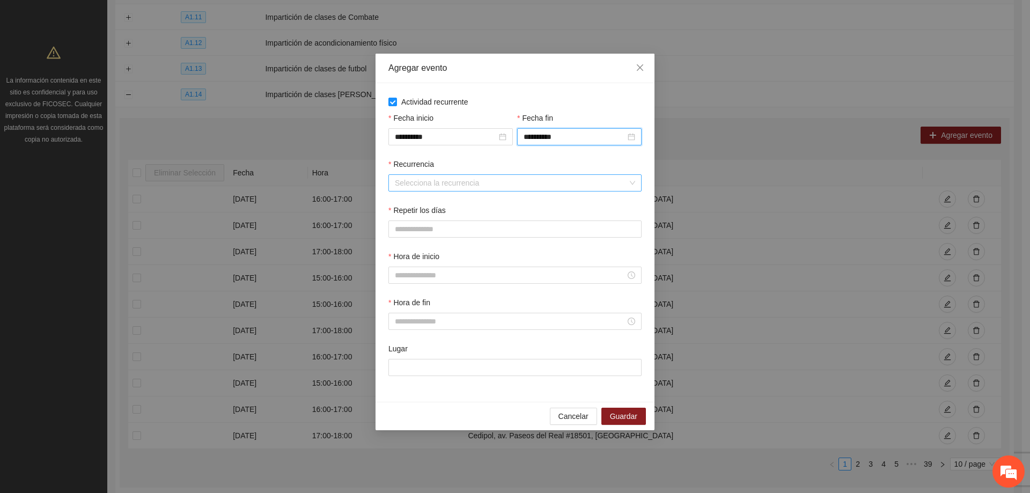
click at [490, 190] on input "Recurrencia" at bounding box center [511, 183] width 233 height 16
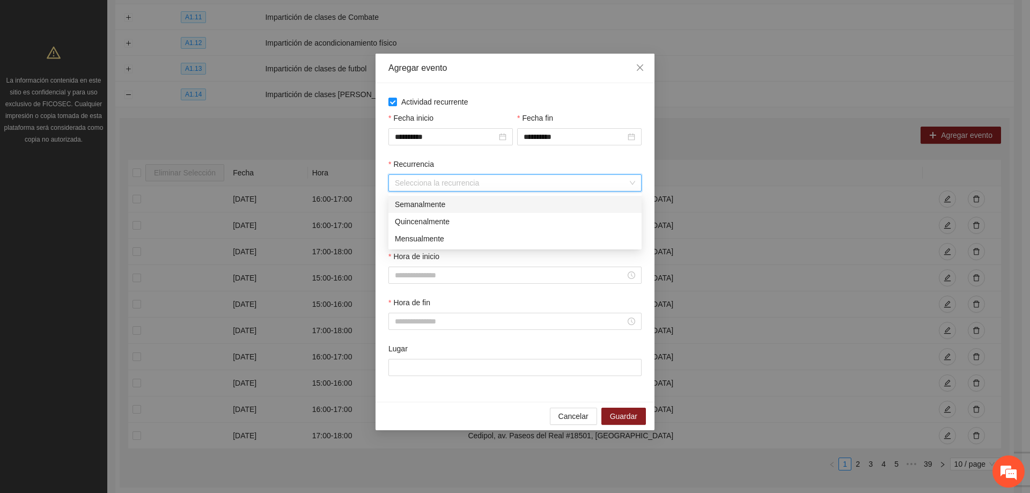
click at [444, 209] on div "Semanalmente" at bounding box center [515, 204] width 240 height 12
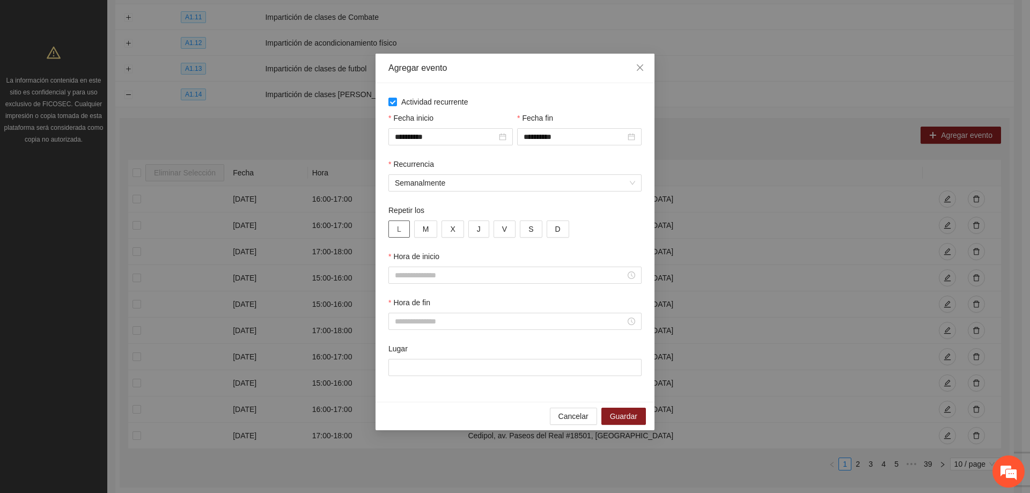
click at [392, 223] on button "L" at bounding box center [398, 228] width 21 height 17
drag, startPoint x: 428, startPoint y: 225, endPoint x: 446, endPoint y: 223, distance: 17.9
click at [427, 224] on span "M" at bounding box center [426, 229] width 6 height 12
click at [448, 222] on button "X" at bounding box center [453, 228] width 22 height 17
click at [472, 229] on button "J" at bounding box center [478, 228] width 21 height 17
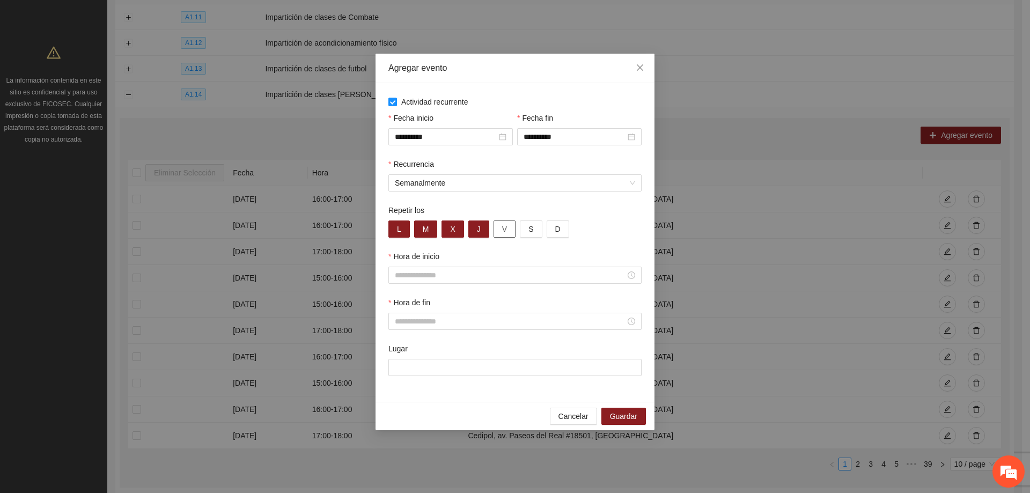
click at [503, 236] on button "V" at bounding box center [505, 228] width 22 height 17
click at [452, 275] on input "Hora de inicio" at bounding box center [510, 275] width 231 height 12
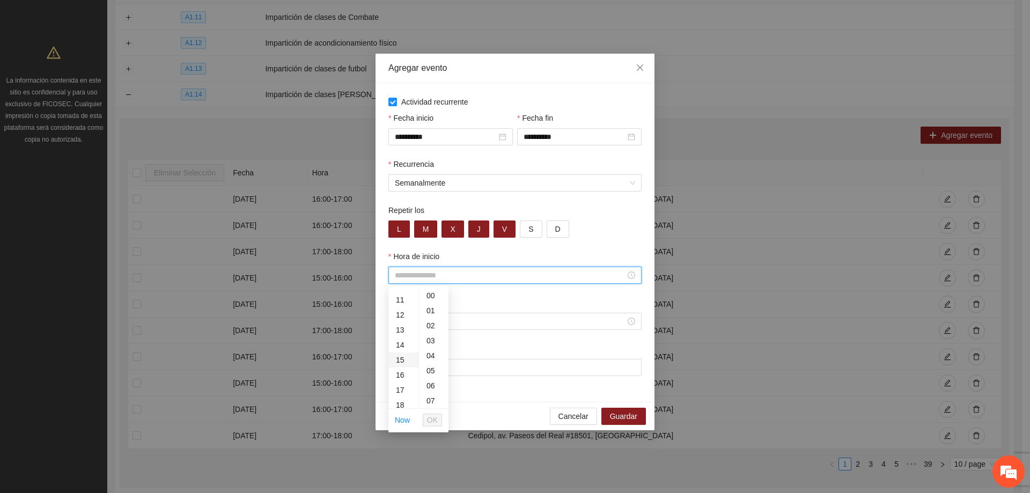
click at [398, 356] on div "15" at bounding box center [403, 359] width 30 height 15
type input "*****"
click at [433, 420] on span "OK" at bounding box center [432, 420] width 11 height 12
click at [431, 315] on div at bounding box center [514, 321] width 253 height 17
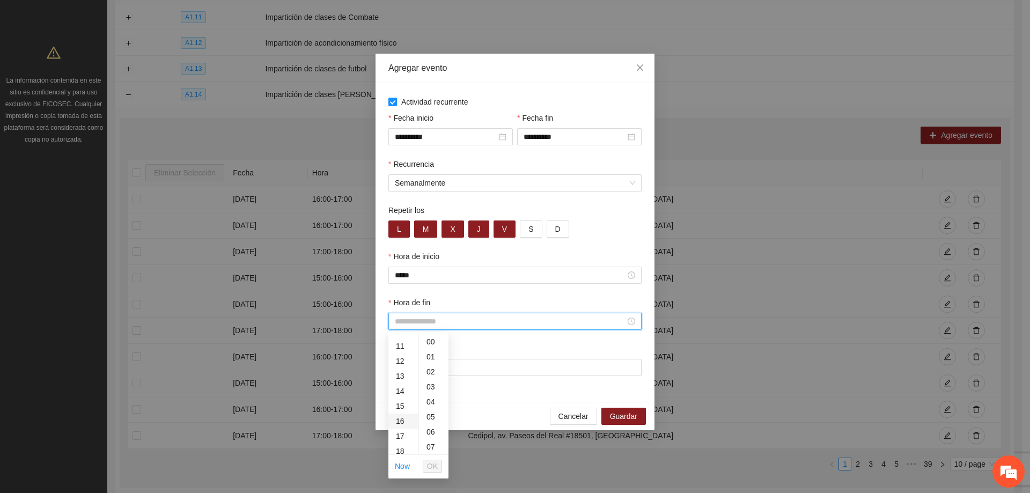
click at [404, 423] on div "16" at bounding box center [403, 421] width 30 height 15
type input "*****"
drag, startPoint x: 432, startPoint y: 465, endPoint x: 434, endPoint y: 450, distance: 15.1
click at [433, 465] on span "OK" at bounding box center [432, 466] width 11 height 12
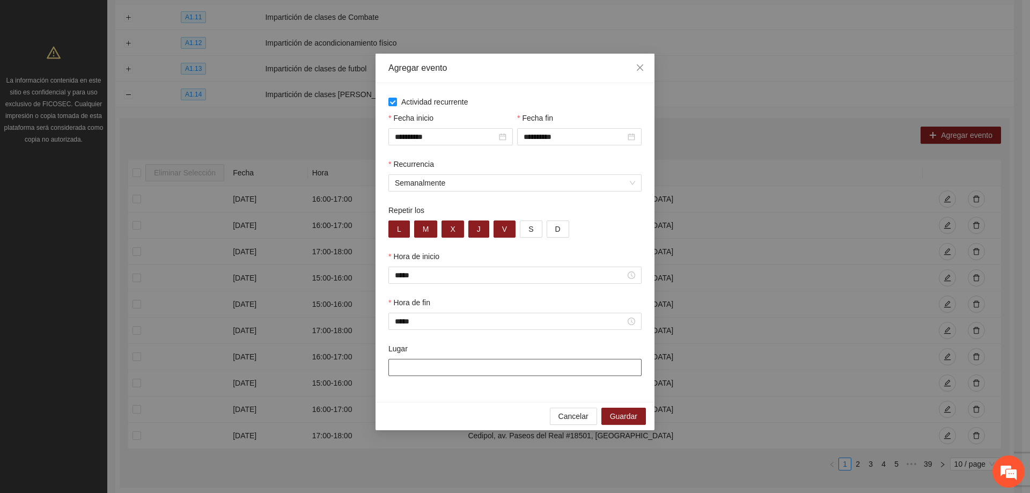
click at [432, 367] on input "Lugar" at bounding box center [514, 367] width 253 height 17
type input "**********"
click at [621, 414] on span "Guardar" at bounding box center [623, 416] width 27 height 12
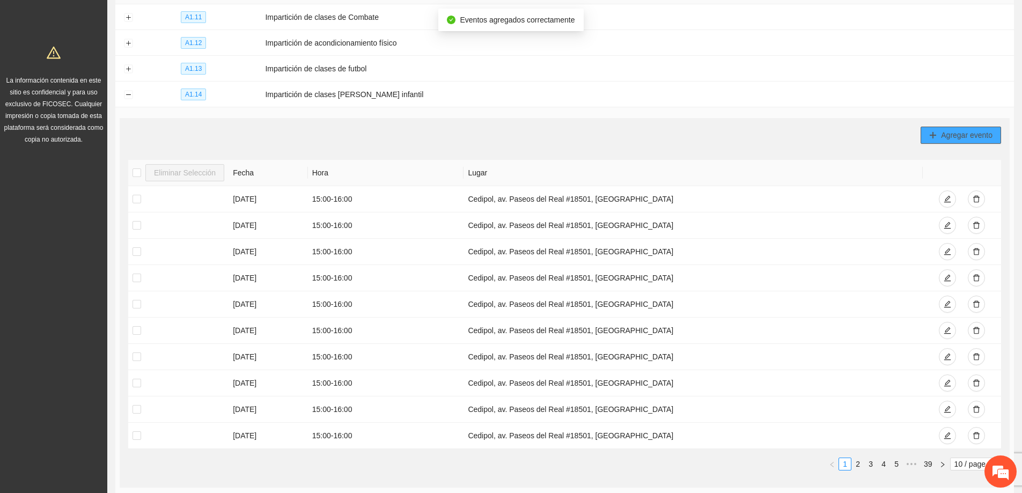
click at [938, 131] on button "Agregar evento" at bounding box center [961, 135] width 80 height 17
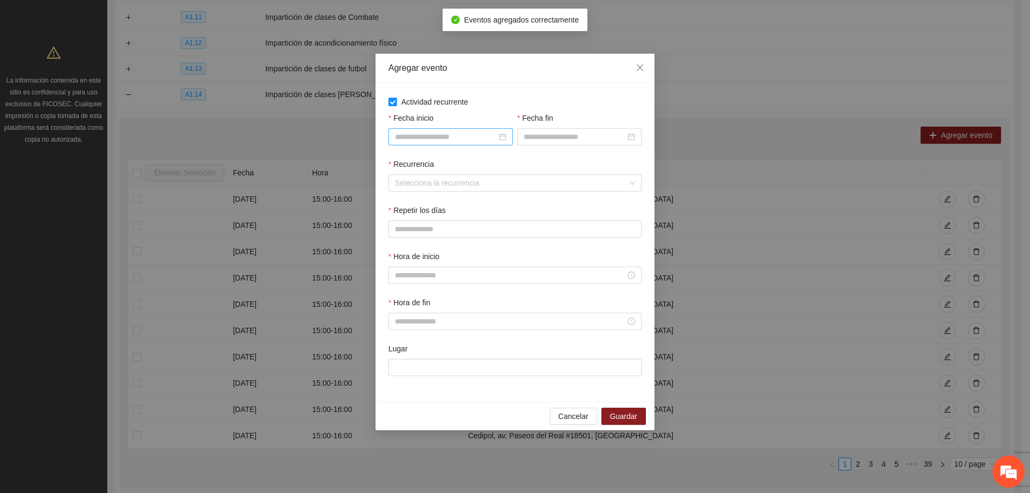
click at [418, 136] on input "Fecha inicio" at bounding box center [446, 137] width 102 height 12
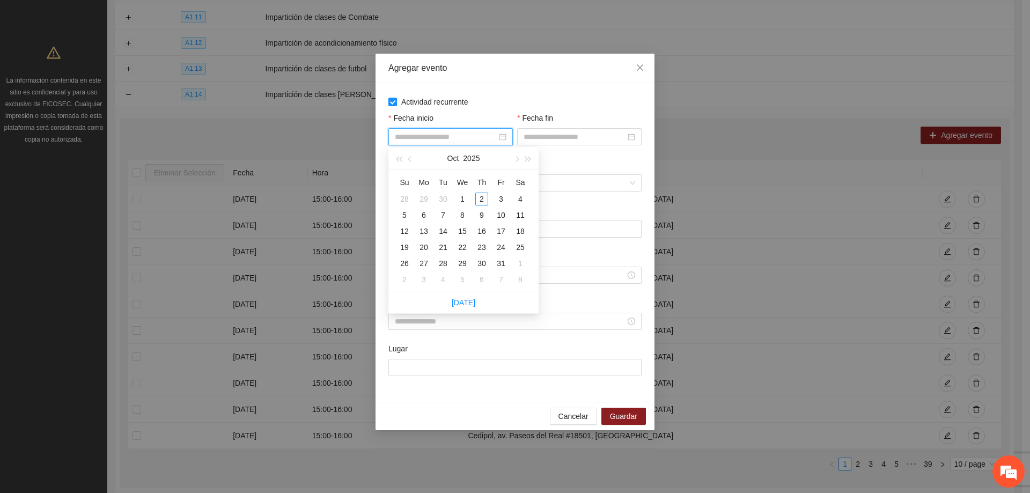
type input "**********"
click at [407, 160] on button "button" at bounding box center [411, 158] width 12 height 21
type input "**********"
click at [425, 197] on div "1" at bounding box center [423, 199] width 13 height 13
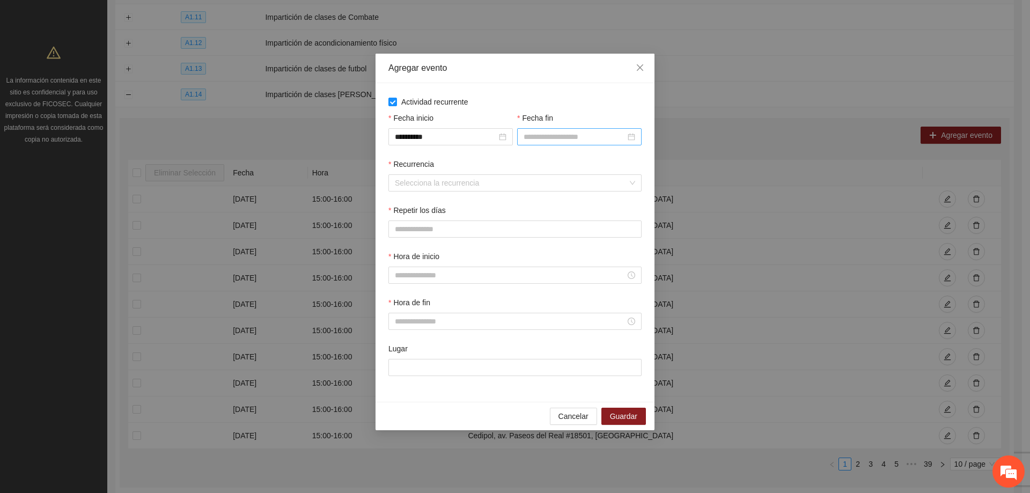
click at [547, 144] on div at bounding box center [579, 136] width 124 height 17
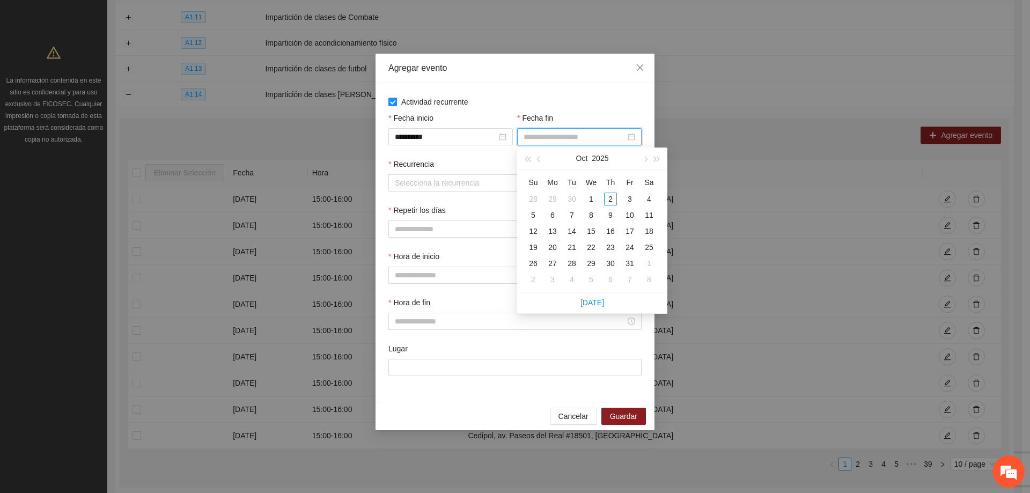
click at [554, 142] on input "Fecha fin" at bounding box center [575, 137] width 102 height 12
click at [543, 154] on button "button" at bounding box center [539, 158] width 12 height 21
type input "**********"
click at [571, 263] on div "30" at bounding box center [571, 263] width 13 height 13
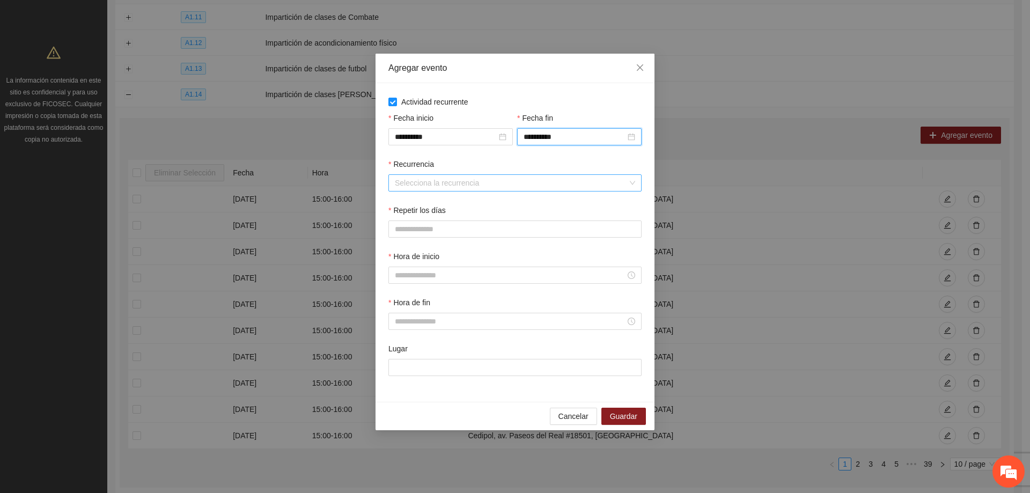
click at [457, 186] on input "Recurrencia" at bounding box center [511, 183] width 233 height 16
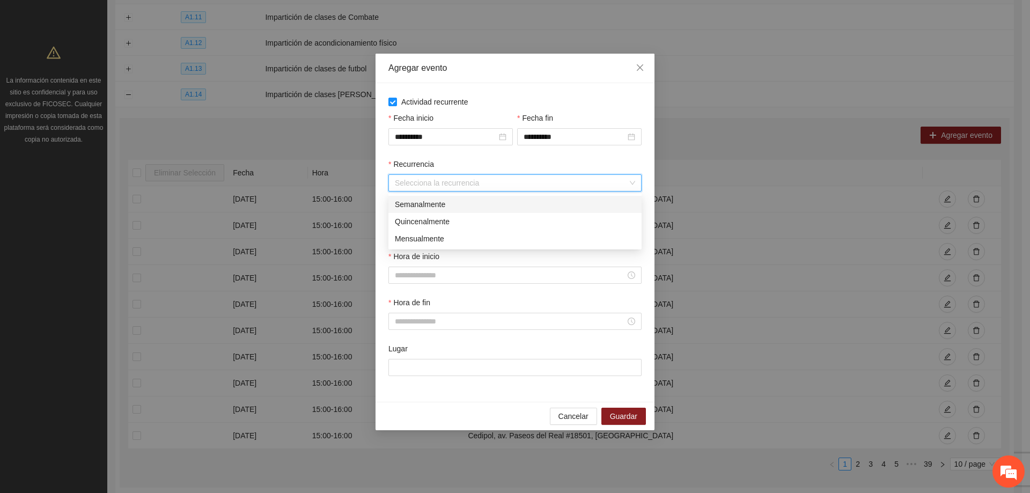
click at [455, 206] on div "Semanalmente" at bounding box center [515, 204] width 240 height 12
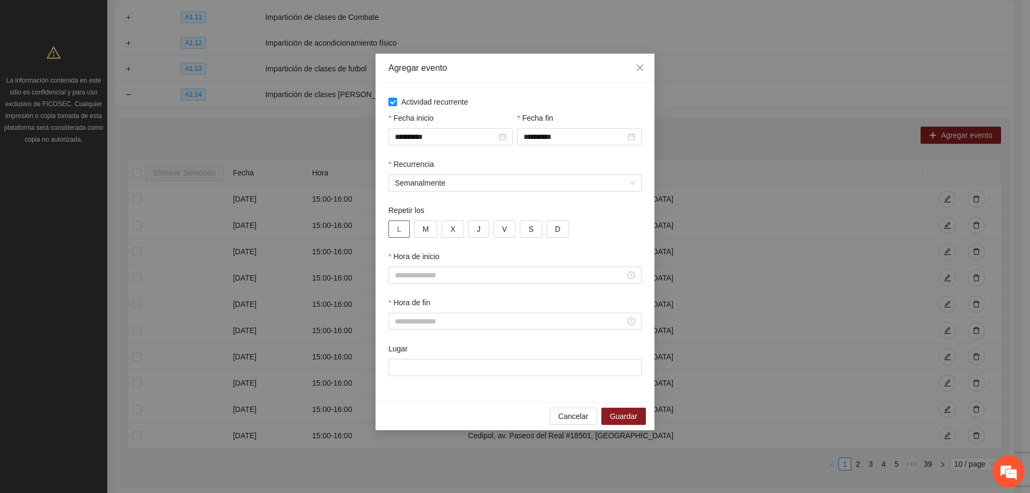
click at [406, 225] on button "L" at bounding box center [398, 228] width 21 height 17
click at [433, 230] on button "M" at bounding box center [426, 228] width 24 height 17
click at [452, 230] on span "X" at bounding box center [452, 229] width 5 height 12
drag, startPoint x: 480, startPoint y: 231, endPoint x: 528, endPoint y: 228, distance: 48.4
click at [482, 231] on button "J" at bounding box center [478, 228] width 21 height 17
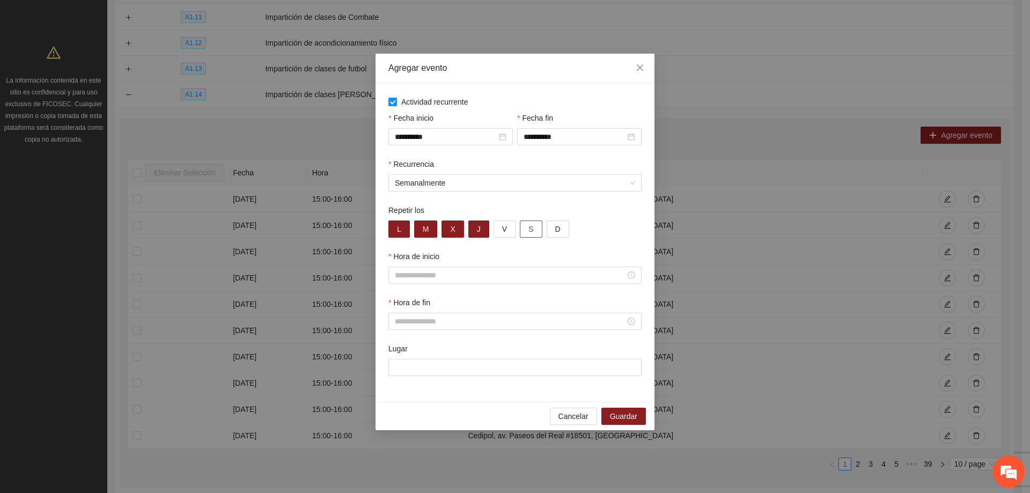
click at [526, 228] on button "S" at bounding box center [531, 228] width 22 height 17
click at [502, 227] on span "V" at bounding box center [504, 229] width 5 height 12
click at [528, 227] on span "S" at bounding box center [530, 229] width 5 height 12
click at [418, 272] on input "Hora de inicio" at bounding box center [510, 275] width 231 height 12
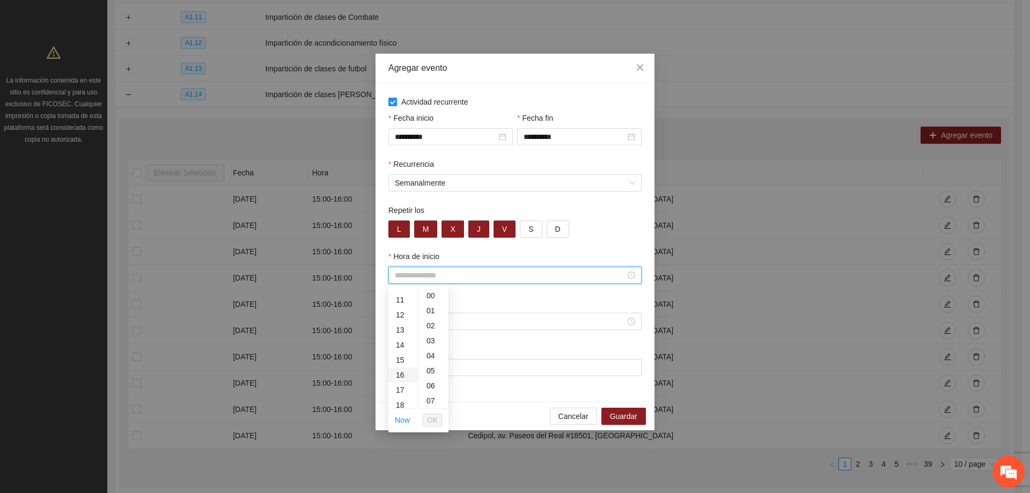
click at [395, 374] on div "16" at bounding box center [403, 374] width 30 height 15
type input "*****"
click at [427, 421] on button "OK" at bounding box center [432, 420] width 19 height 13
click at [412, 315] on input "Hora de fin" at bounding box center [510, 321] width 231 height 12
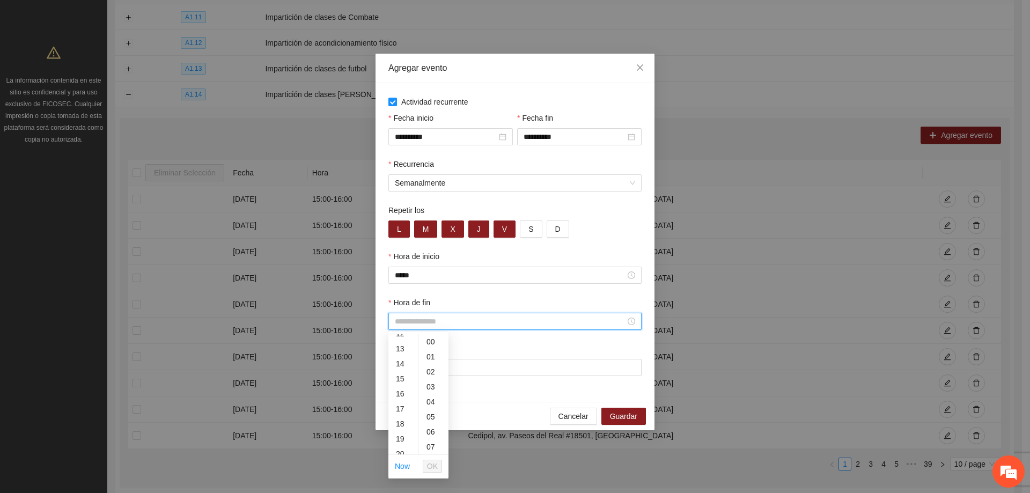
scroll to position [215, 0]
click at [401, 381] on div "17" at bounding box center [403, 382] width 30 height 15
type input "*****"
click at [433, 468] on span "OK" at bounding box center [432, 466] width 11 height 12
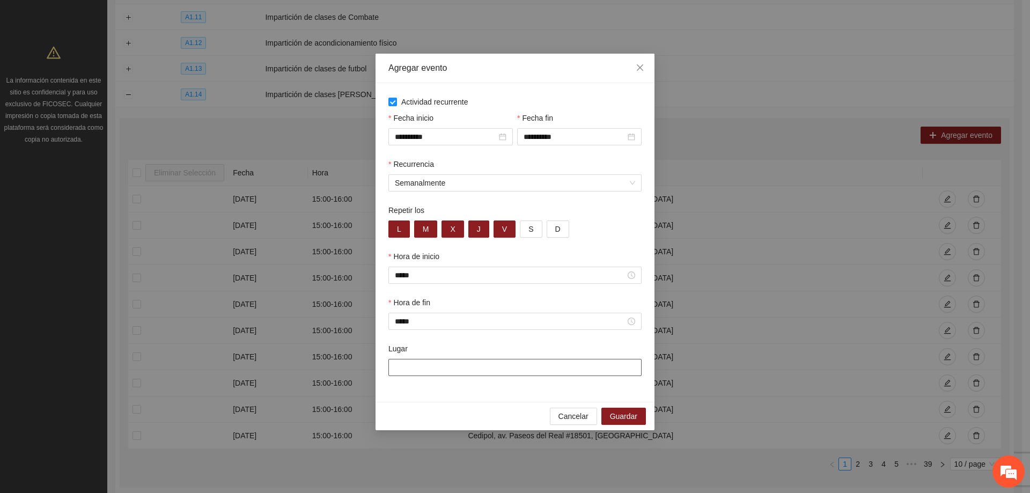
click at [422, 367] on input "Lugar" at bounding box center [514, 367] width 253 height 17
type input "**********"
click at [615, 412] on span "Guardar" at bounding box center [623, 416] width 27 height 12
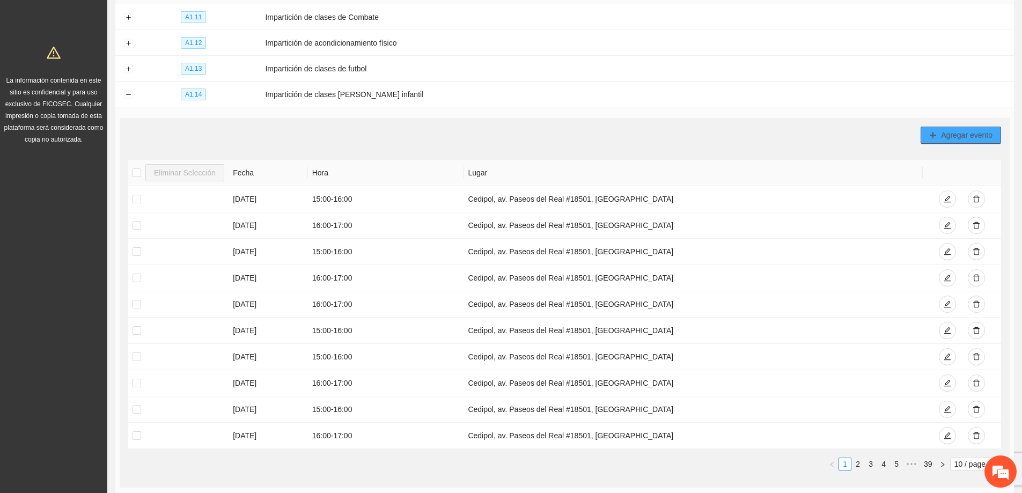
click at [942, 133] on span "Agregar evento" at bounding box center [967, 135] width 52 height 12
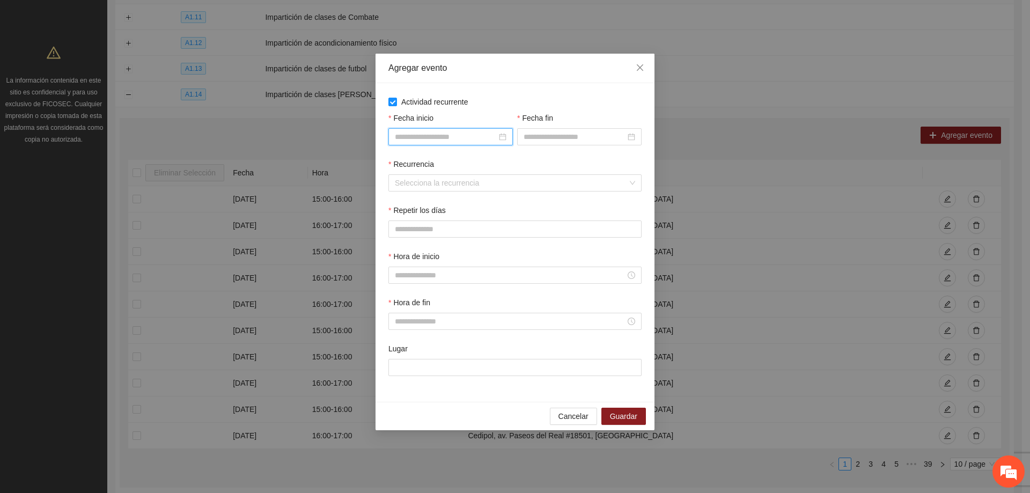
click at [442, 142] on input "Fecha inicio" at bounding box center [446, 137] width 102 height 12
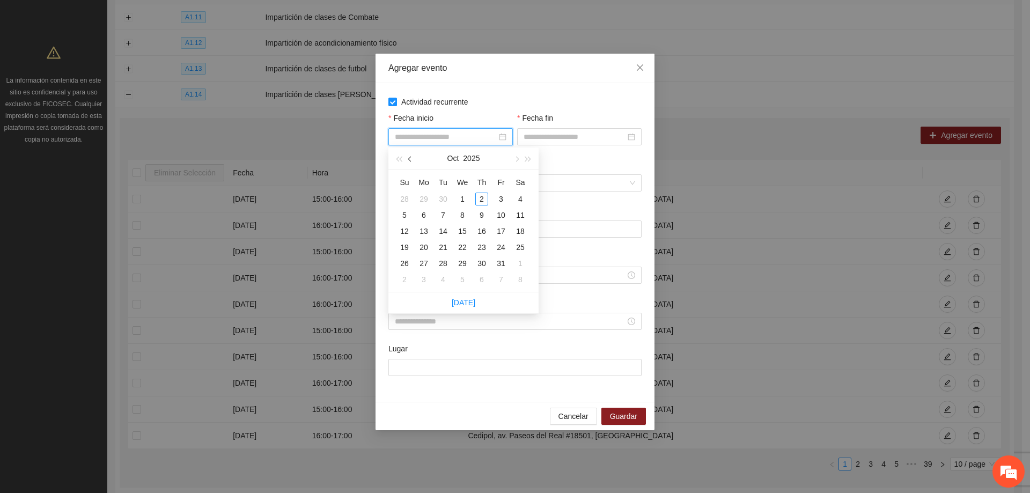
click at [408, 163] on button "button" at bounding box center [411, 158] width 12 height 21
type input "**********"
click at [418, 197] on div "1" at bounding box center [423, 199] width 13 height 13
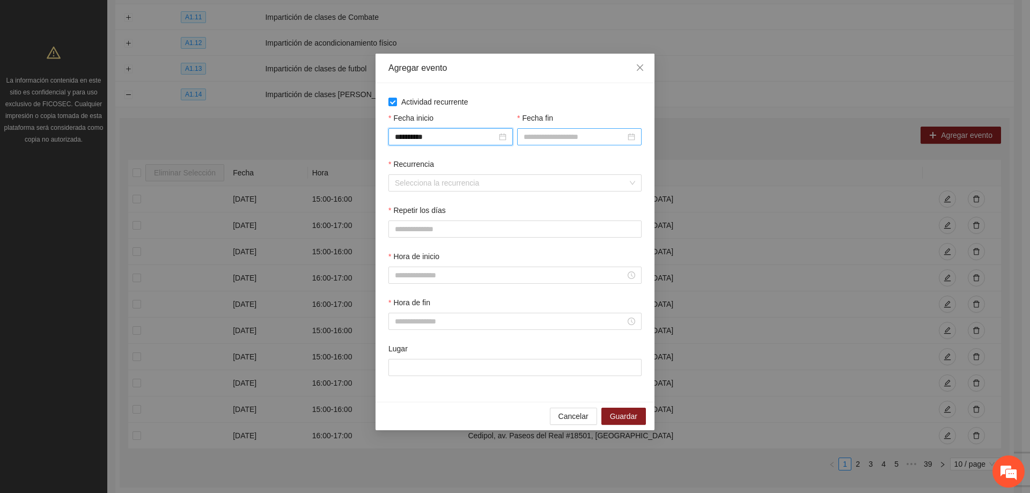
click at [525, 140] on input "Fecha fin" at bounding box center [575, 137] width 102 height 12
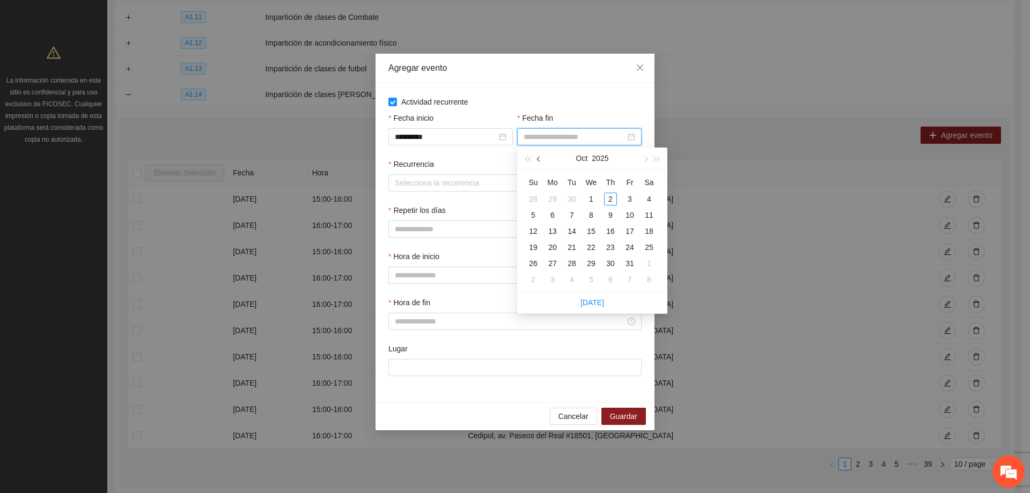
click at [535, 159] on button "button" at bounding box center [539, 158] width 12 height 21
type input "**********"
click at [568, 260] on div "30" at bounding box center [571, 263] width 13 height 13
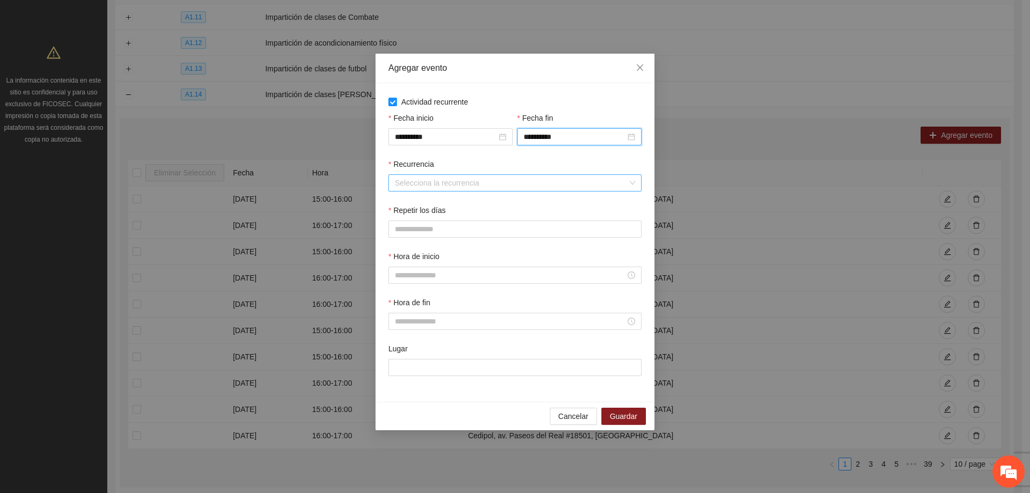
click at [466, 183] on input "Recurrencia" at bounding box center [511, 183] width 233 height 16
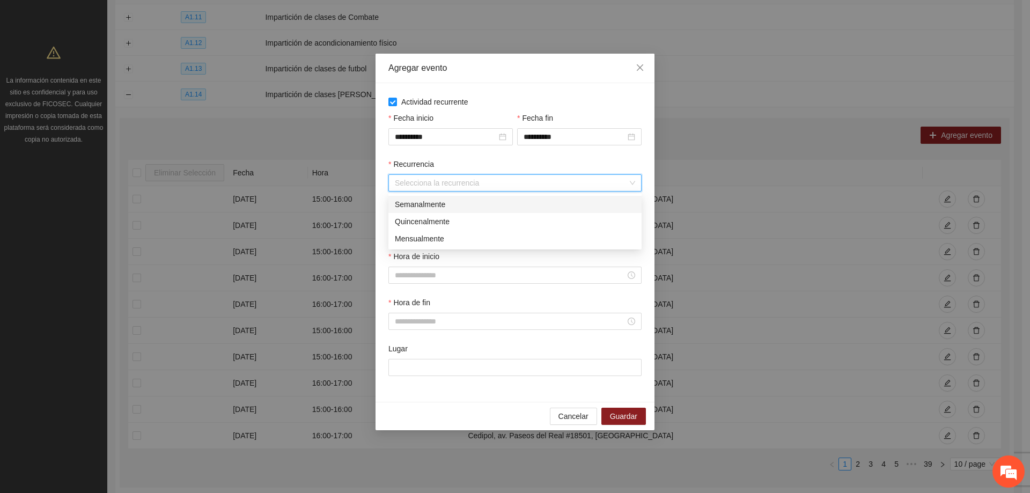
click at [450, 204] on div "Semanalmente" at bounding box center [515, 204] width 240 height 12
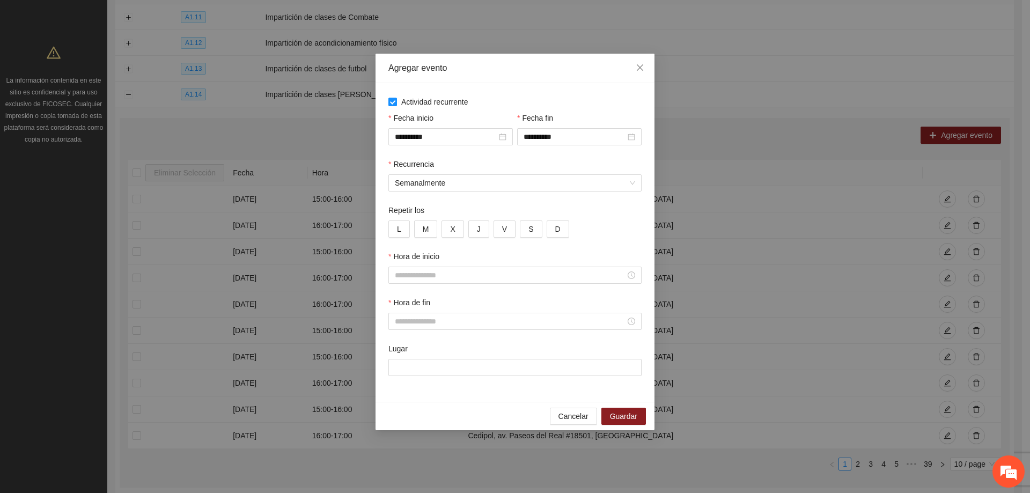
click at [442, 220] on div "Repetir los" at bounding box center [514, 212] width 253 height 16
drag, startPoint x: 398, startPoint y: 232, endPoint x: 416, endPoint y: 231, distance: 17.8
click at [399, 232] on span "L" at bounding box center [399, 229] width 4 height 12
drag, startPoint x: 417, startPoint y: 230, endPoint x: 437, endPoint y: 229, distance: 19.9
click at [420, 229] on button "M" at bounding box center [426, 228] width 24 height 17
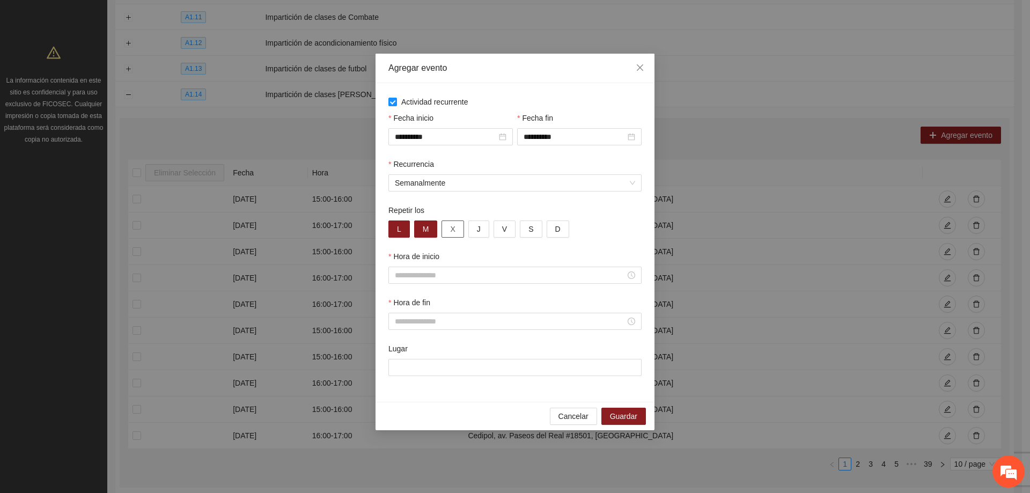
click at [453, 228] on span "X" at bounding box center [452, 229] width 5 height 12
click at [468, 227] on button "J" at bounding box center [478, 228] width 21 height 17
click at [494, 229] on button "V" at bounding box center [505, 228] width 22 height 17
click at [471, 272] on input "Hora de inicio" at bounding box center [510, 275] width 231 height 12
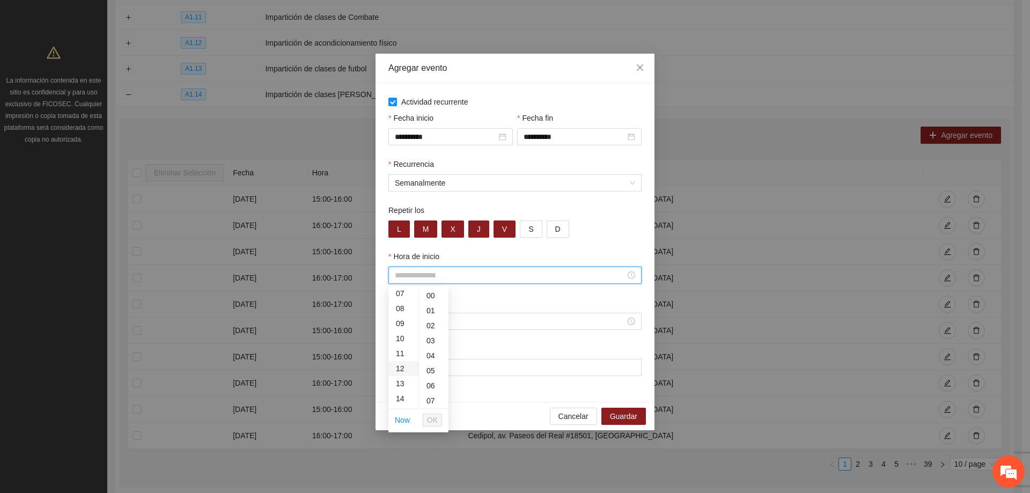
scroll to position [161, 0]
click at [400, 389] on div "17" at bounding box center [403, 390] width 30 height 15
type input "*****"
click at [428, 420] on span "OK" at bounding box center [432, 420] width 11 height 12
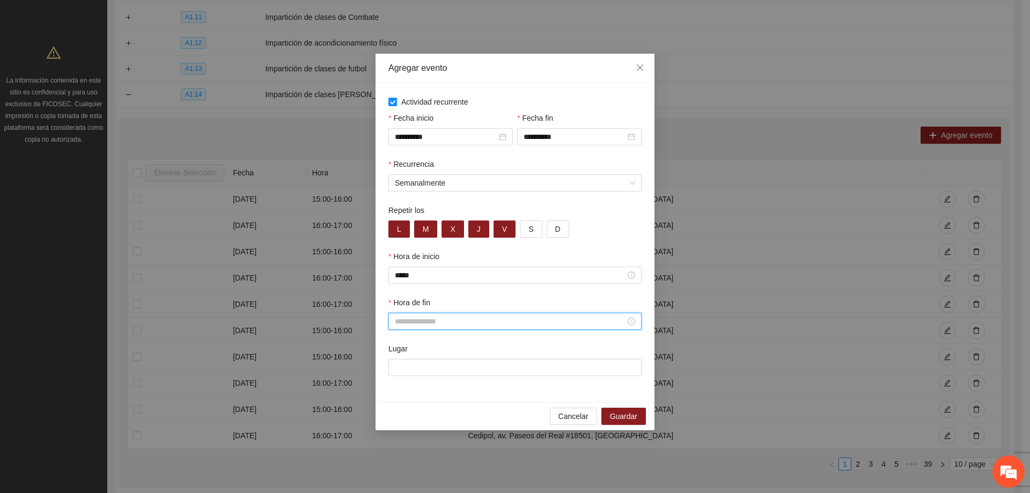
click at [427, 324] on input "Hora de fin" at bounding box center [510, 321] width 231 height 12
click at [396, 398] on div "18" at bounding box center [403, 397] width 30 height 15
type input "*****"
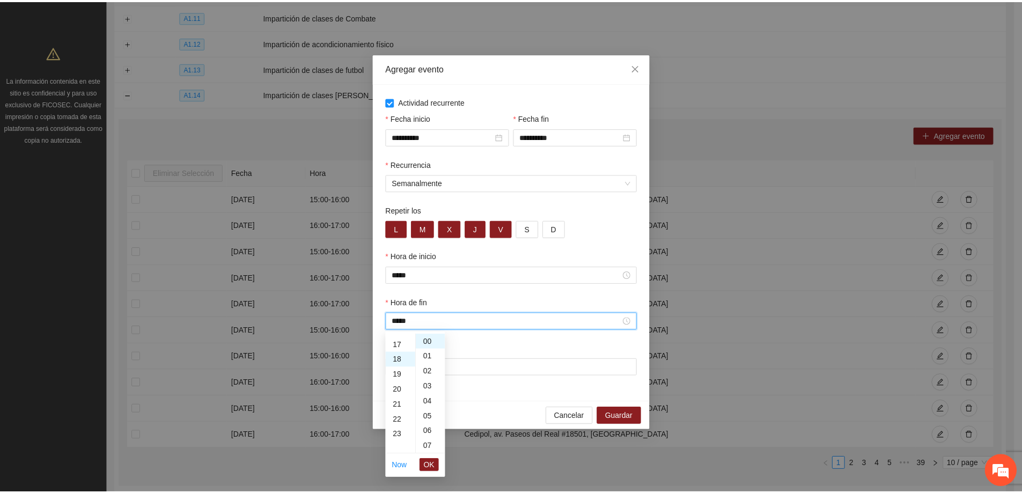
scroll to position [270, 0]
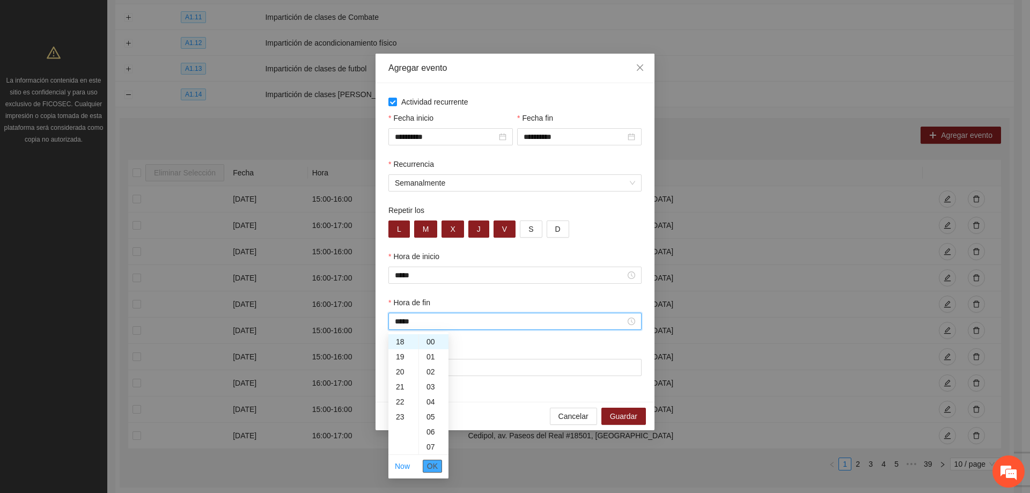
click at [430, 468] on span "OK" at bounding box center [432, 466] width 11 height 12
click at [437, 369] on input "Lugar" at bounding box center [514, 367] width 253 height 17
type input "**********"
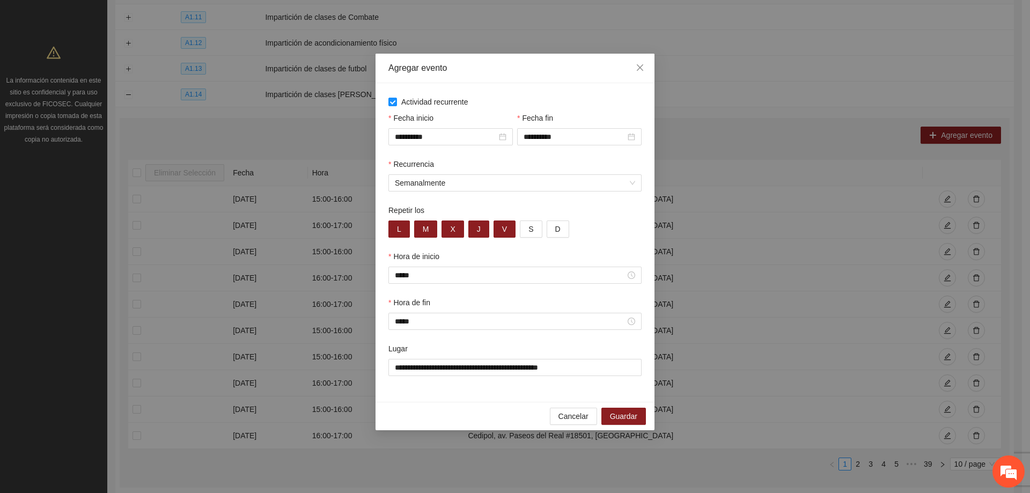
drag, startPoint x: 508, startPoint y: 384, endPoint x: 517, endPoint y: 388, distance: 9.4
click at [509, 384] on div "**********" at bounding box center [515, 366] width 258 height 46
click at [609, 411] on button "Guardar" at bounding box center [623, 416] width 45 height 17
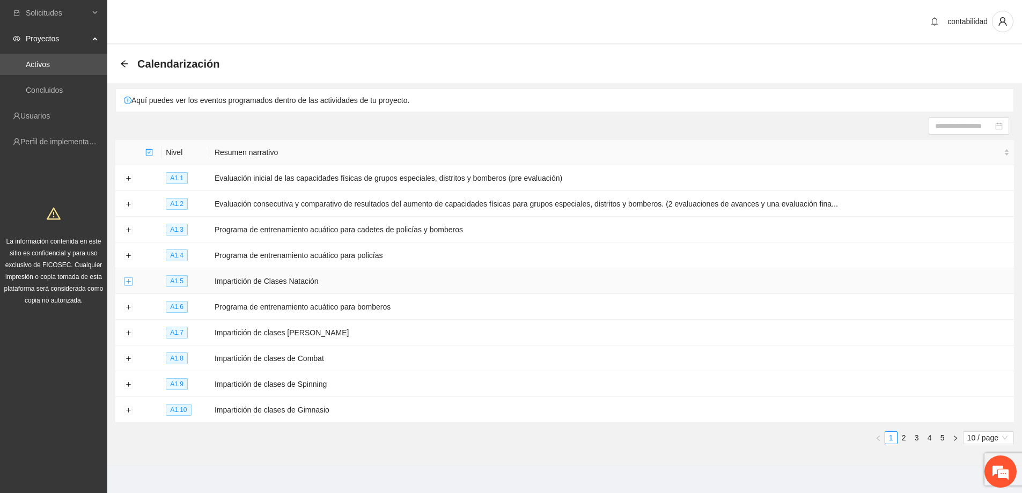
click at [131, 280] on button "Expand row" at bounding box center [128, 281] width 9 height 9
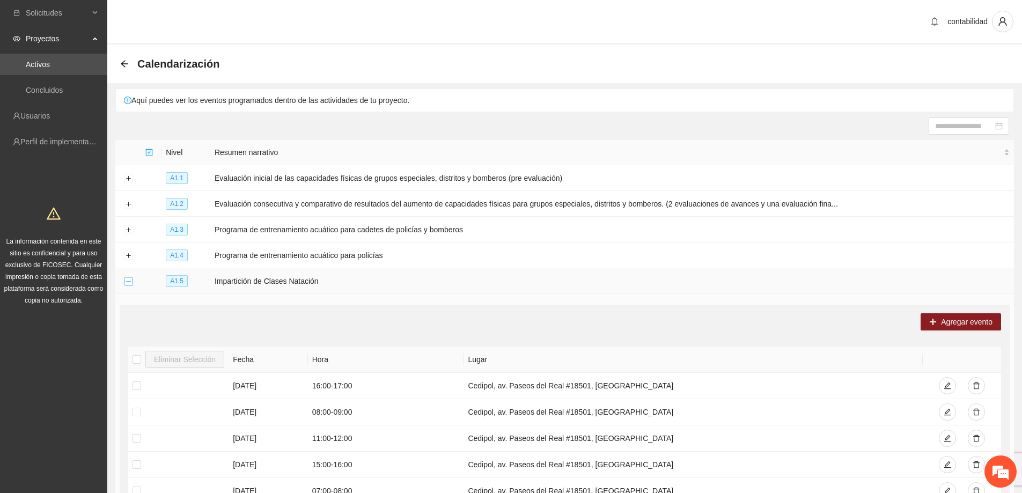
click at [129, 280] on button "Collapse row" at bounding box center [128, 281] width 9 height 9
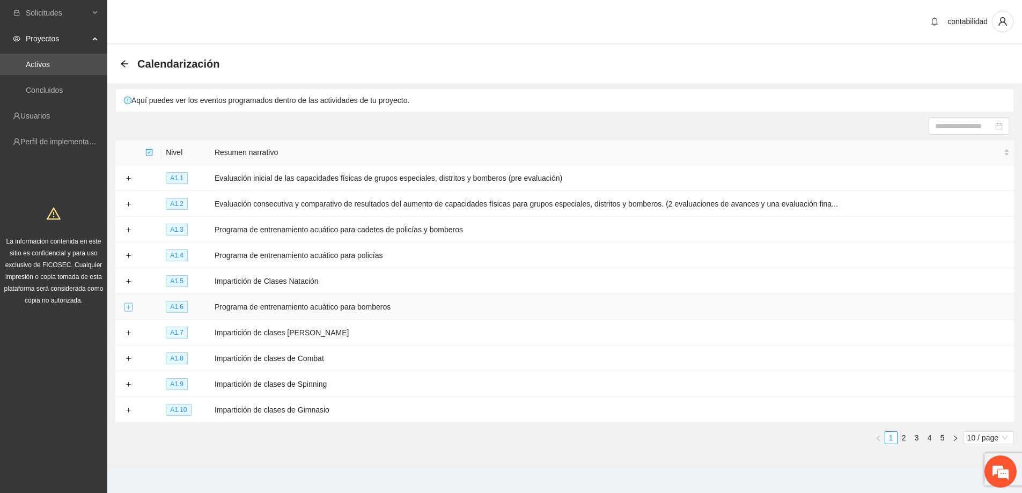
click at [128, 303] on button "Expand row" at bounding box center [128, 307] width 9 height 9
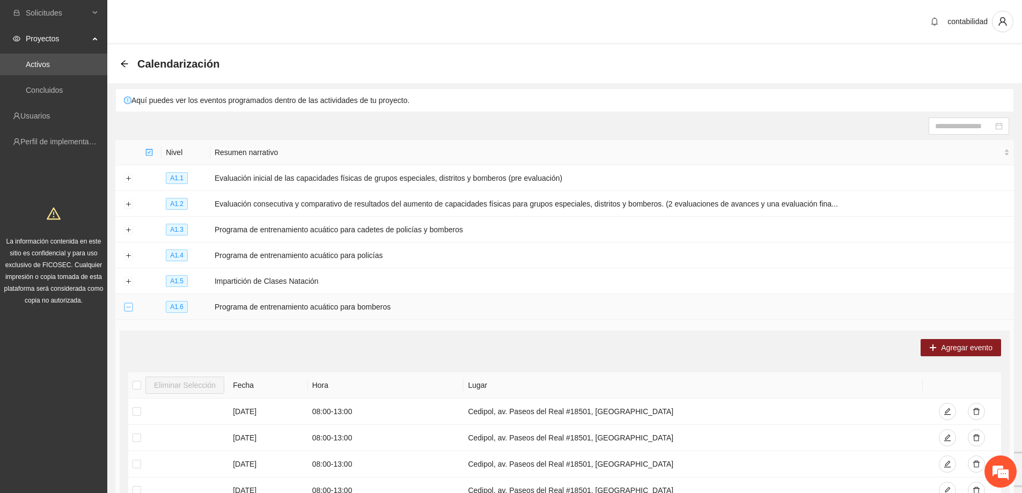
click at [128, 303] on button "Collapse row" at bounding box center [128, 307] width 9 height 9
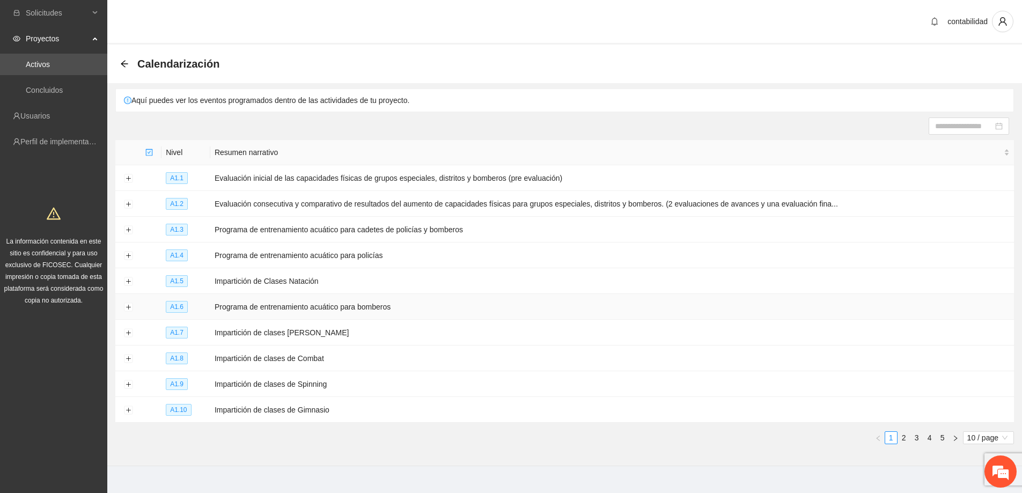
click at [128, 298] on td at bounding box center [128, 307] width 26 height 26
click at [128, 305] on button "Expand row" at bounding box center [128, 307] width 9 height 9
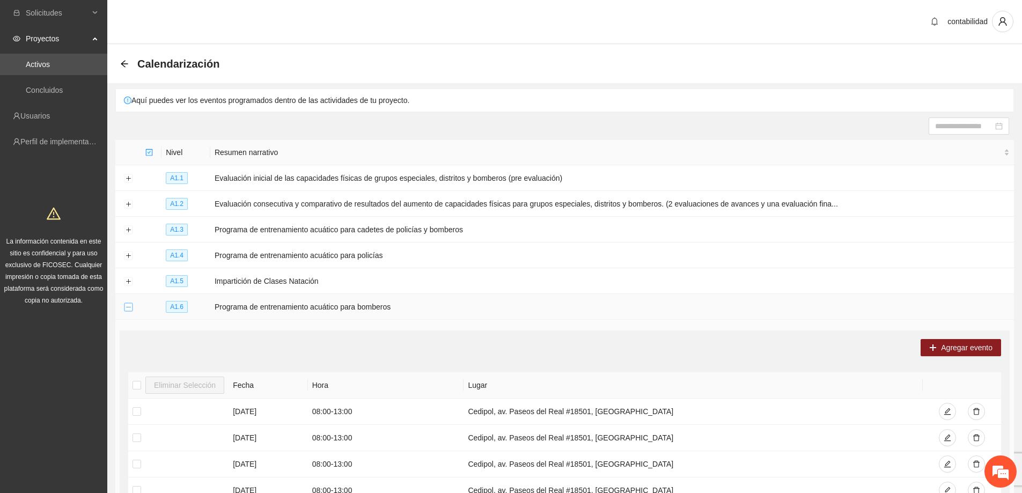
click at [128, 305] on button "Collapse row" at bounding box center [128, 307] width 9 height 9
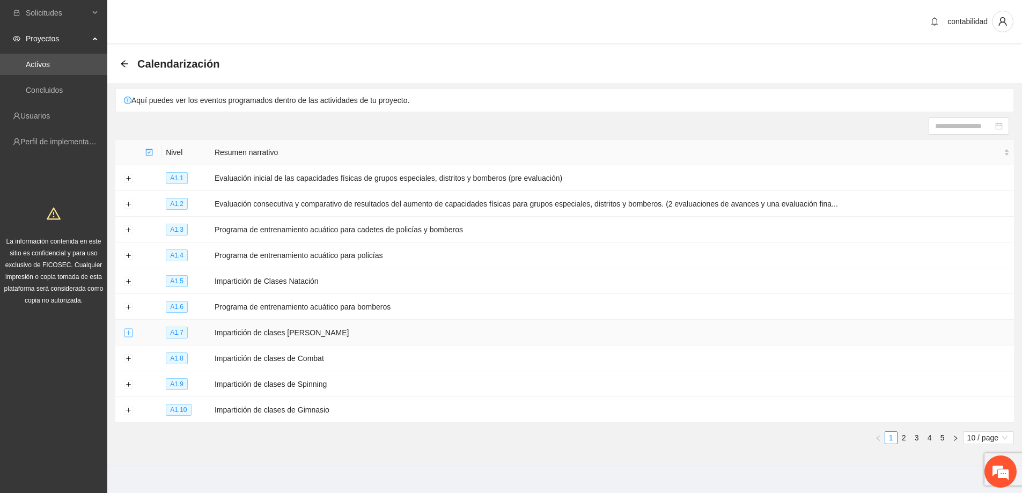
click at [128, 329] on button "Expand row" at bounding box center [128, 333] width 9 height 9
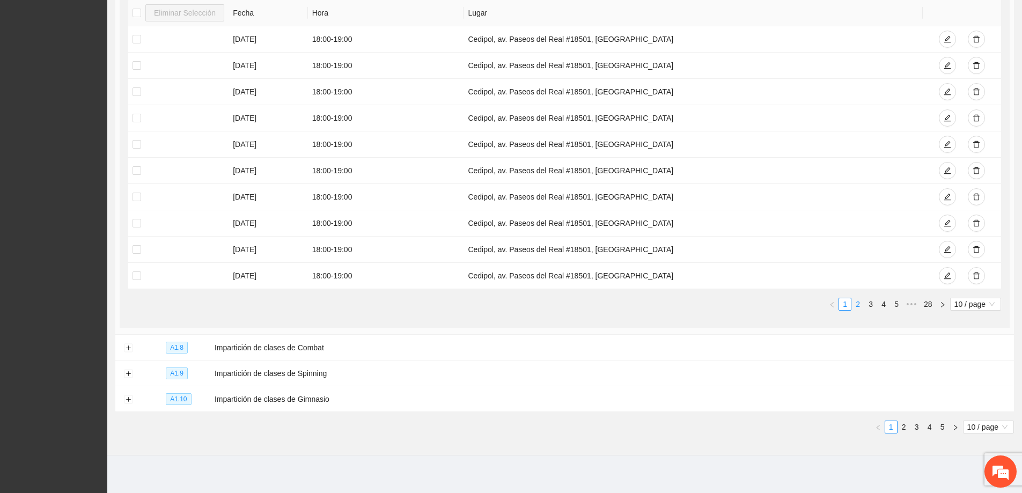
click at [848, 300] on link "1" at bounding box center [845, 304] width 12 height 12
click at [858, 303] on link "2" at bounding box center [858, 304] width 12 height 12
click at [868, 303] on link "3" at bounding box center [871, 304] width 12 height 12
click at [888, 298] on link "4" at bounding box center [884, 304] width 12 height 12
click at [895, 300] on link "6" at bounding box center [897, 304] width 12 height 12
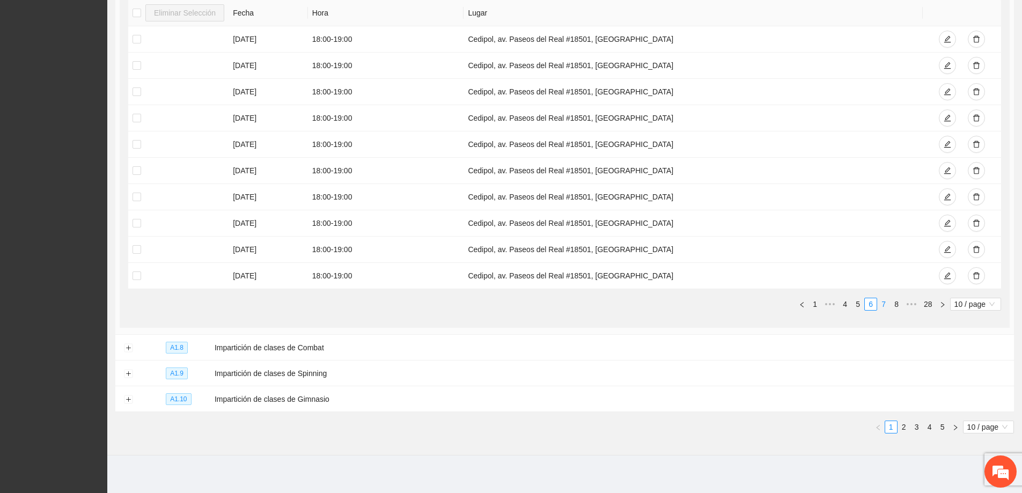
click at [882, 301] on link "7" at bounding box center [884, 304] width 12 height 12
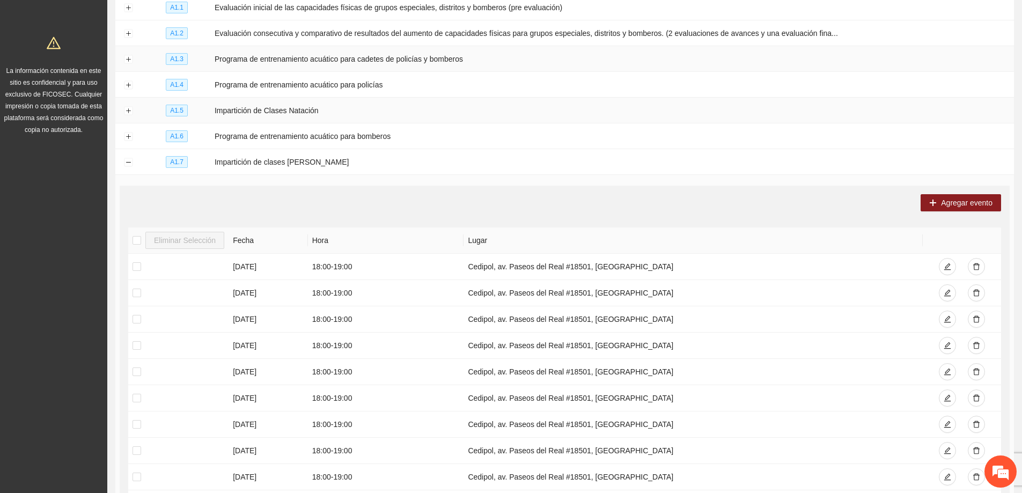
scroll to position [76, 0]
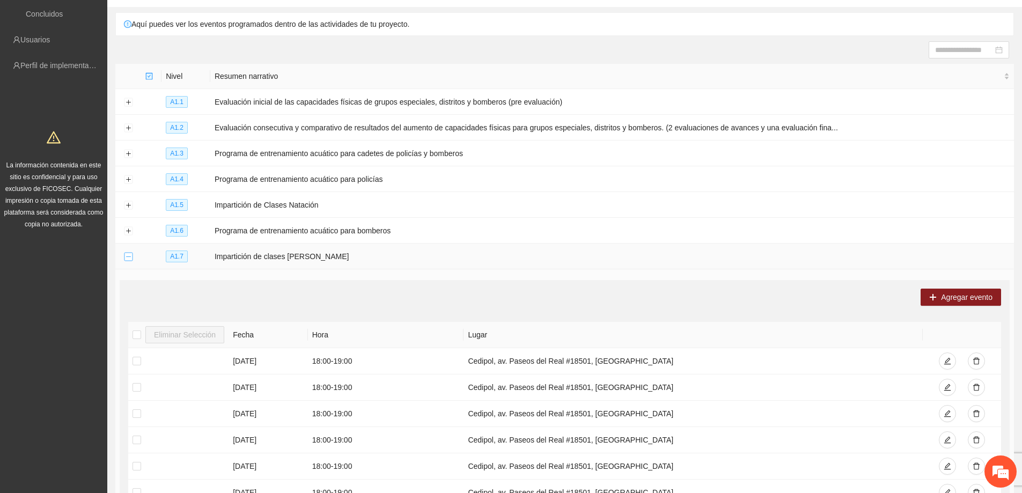
click at [129, 253] on button "Collapse row" at bounding box center [128, 257] width 9 height 9
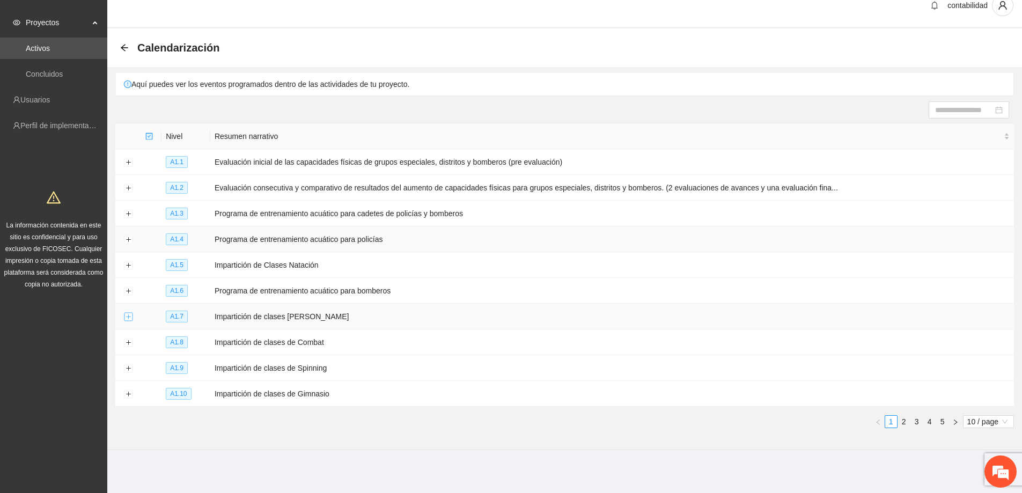
scroll to position [11, 0]
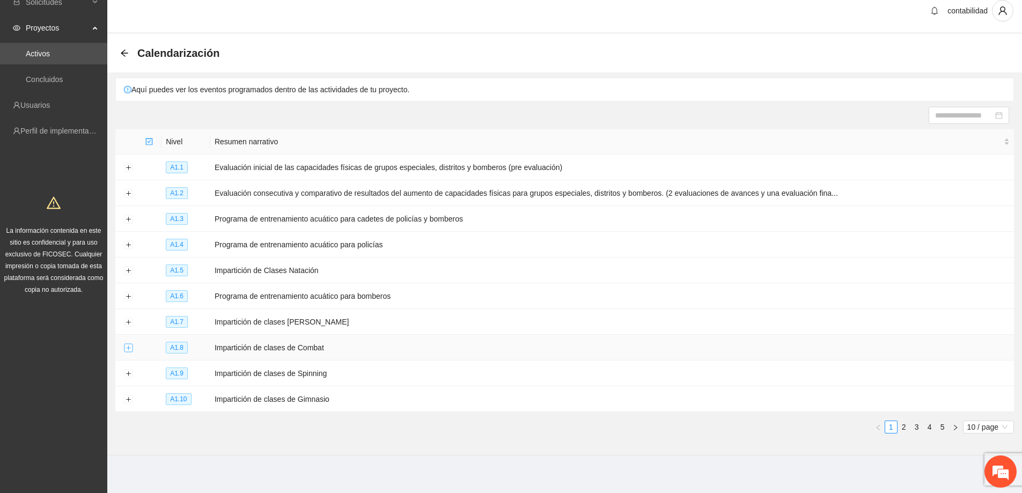
click at [130, 344] on button "Expand row" at bounding box center [128, 348] width 9 height 9
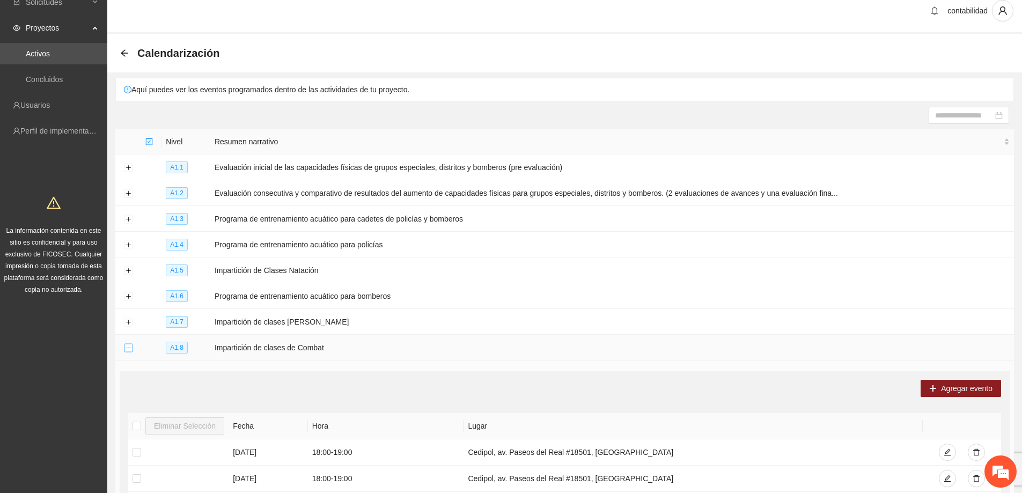
click at [126, 344] on button "Collapse row" at bounding box center [128, 348] width 9 height 9
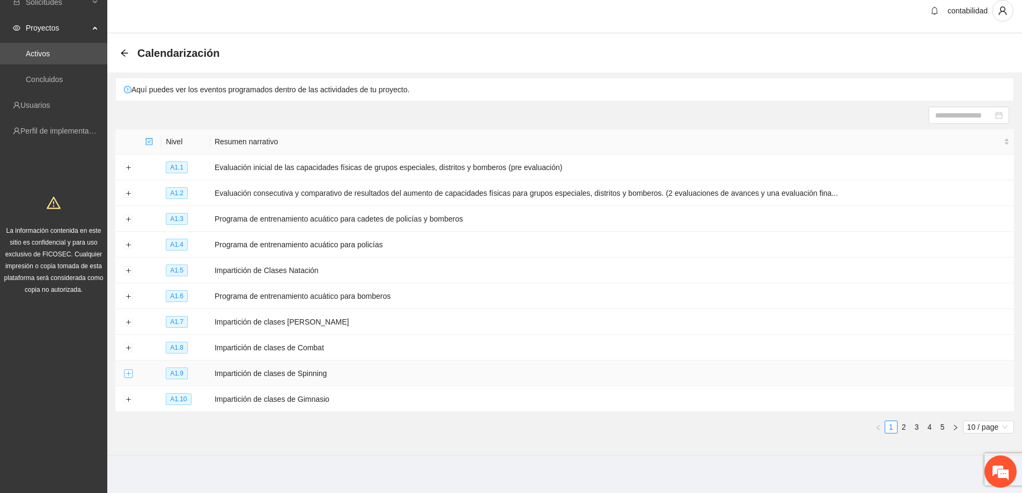
click at [128, 370] on button "Expand row" at bounding box center [128, 374] width 9 height 9
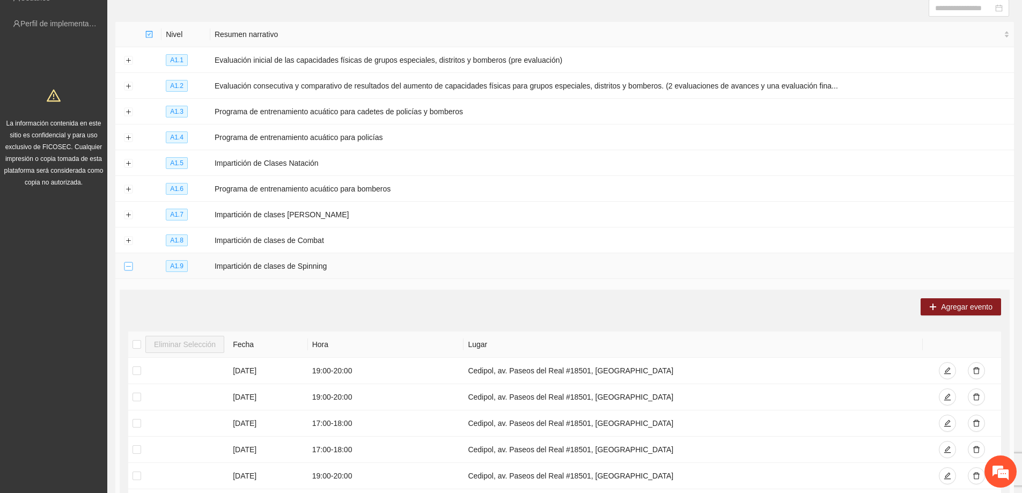
click at [125, 262] on button "Collapse row" at bounding box center [128, 266] width 9 height 9
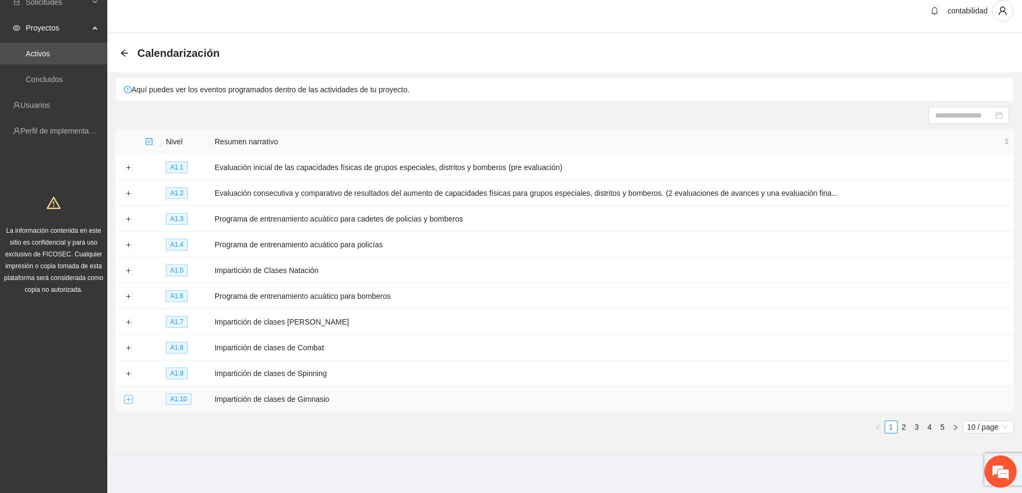
click at [130, 397] on button "Expand row" at bounding box center [128, 399] width 9 height 9
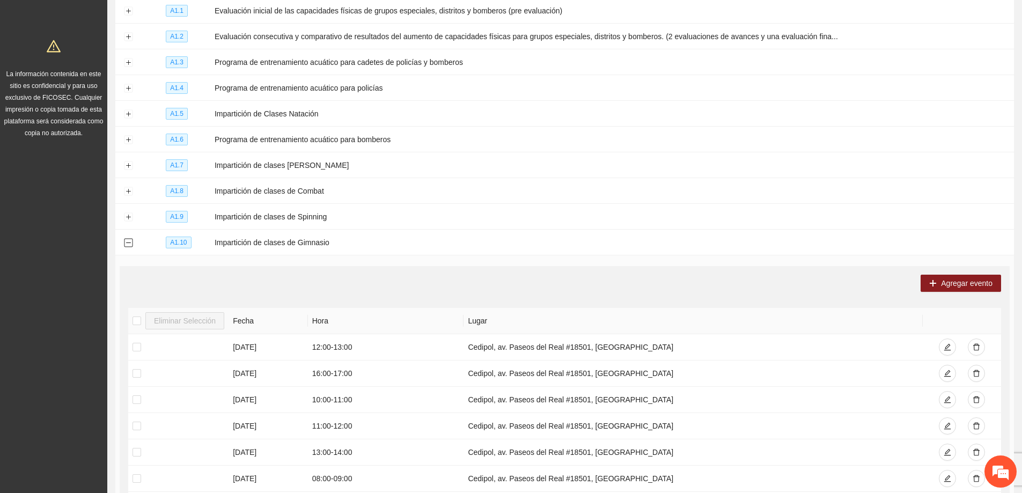
scroll to position [172, 0]
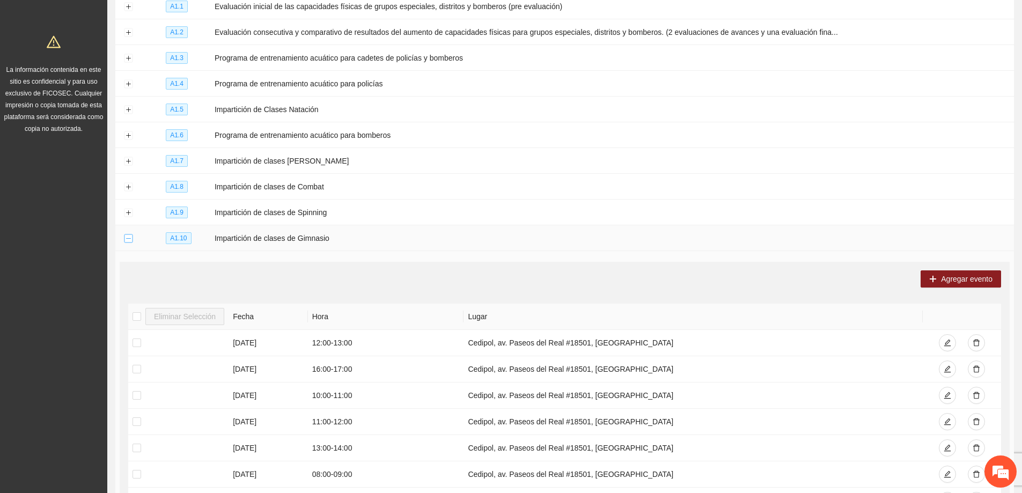
click at [126, 234] on button "Collapse row" at bounding box center [128, 238] width 9 height 9
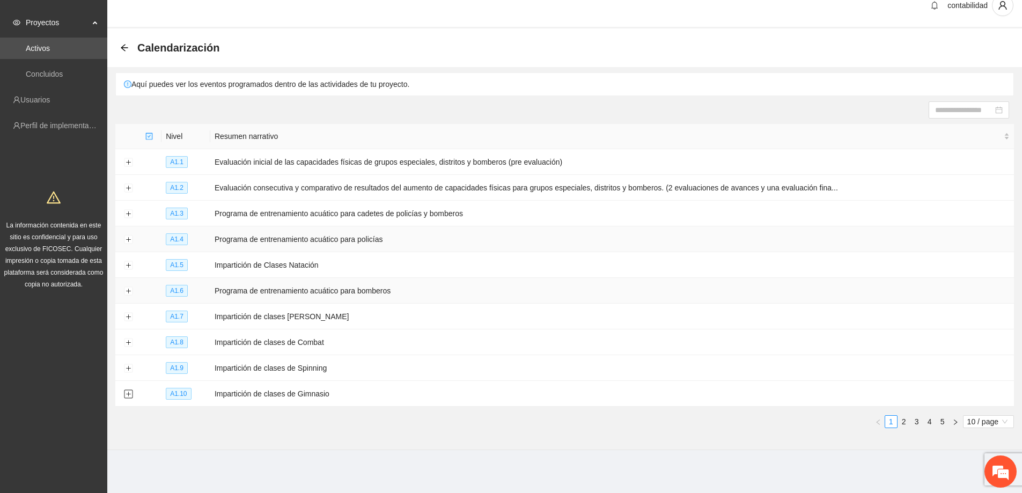
scroll to position [11, 0]
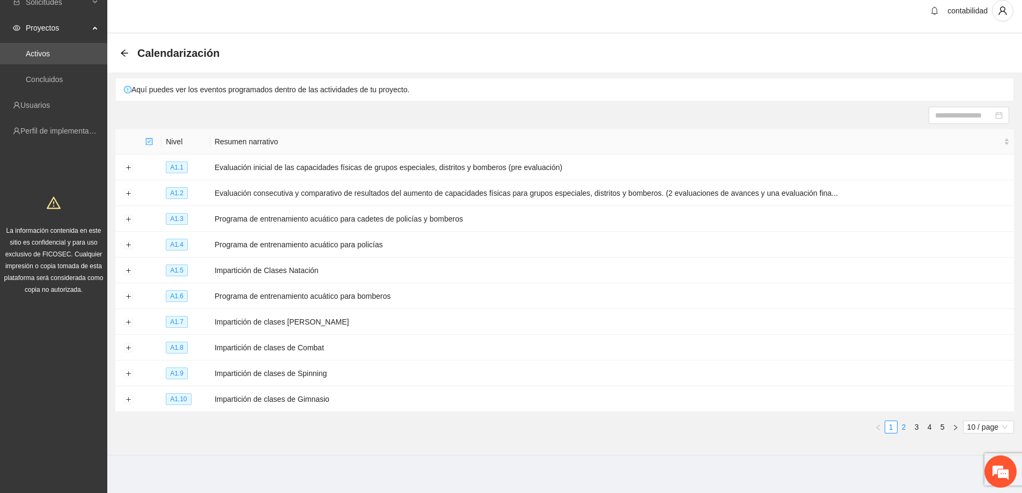
click at [902, 422] on link "2" at bounding box center [904, 427] width 12 height 12
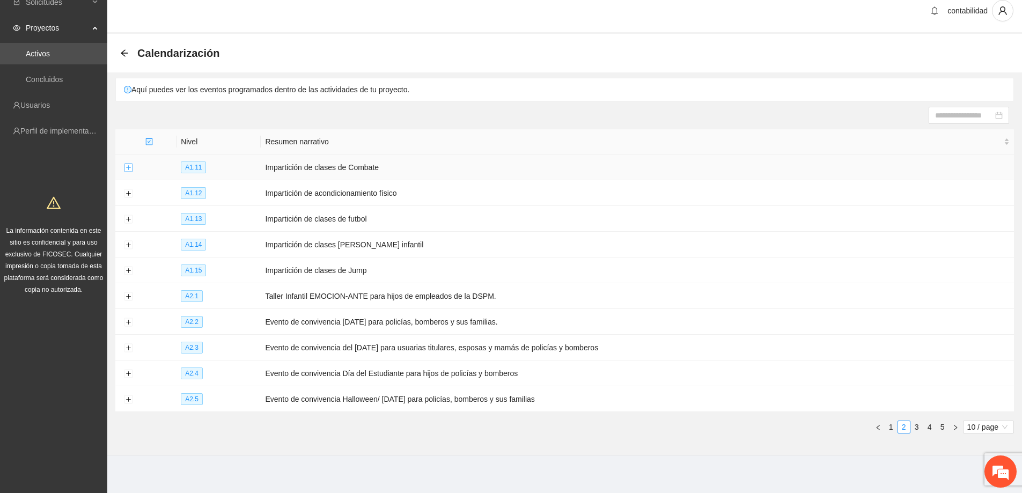
click at [127, 167] on button "Expand row" at bounding box center [128, 168] width 9 height 9
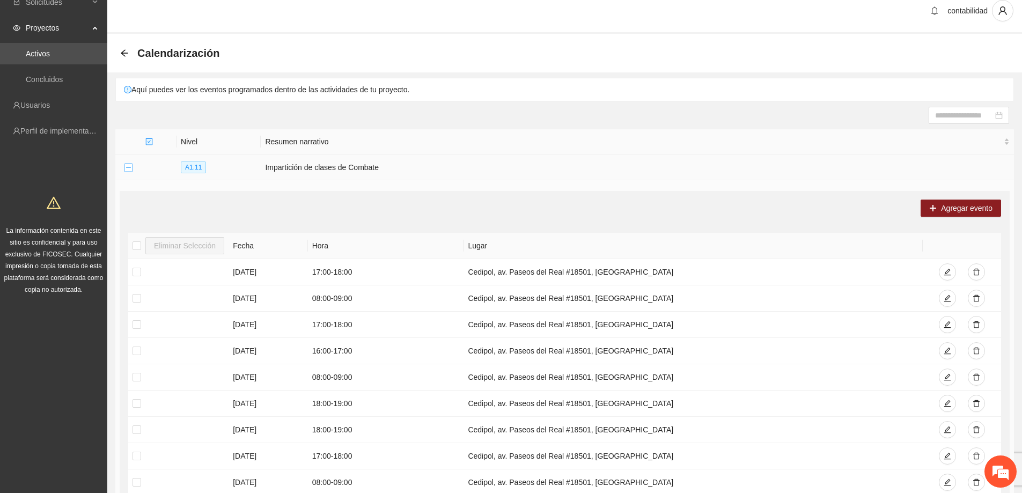
click at [127, 167] on button "Collapse row" at bounding box center [128, 168] width 9 height 9
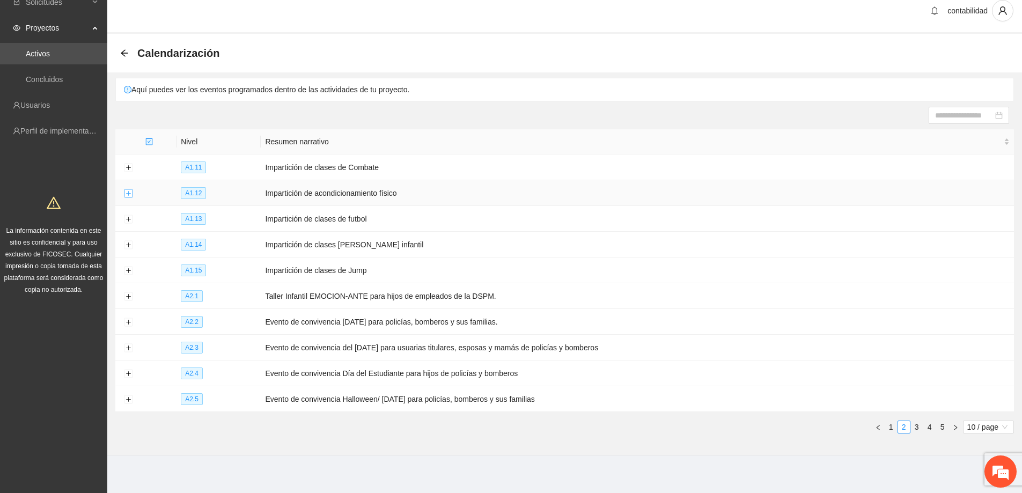
click at [128, 191] on button "Expand row" at bounding box center [128, 193] width 9 height 9
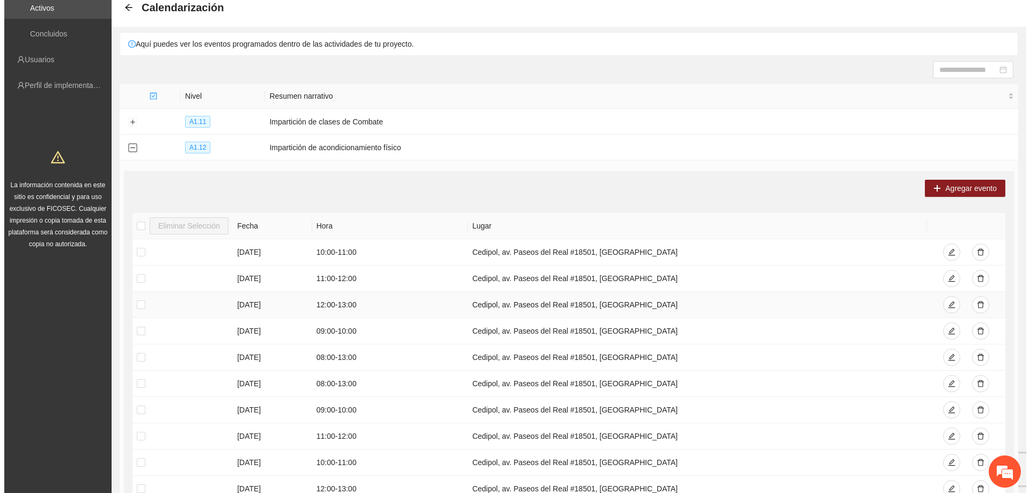
scroll to position [118, 0]
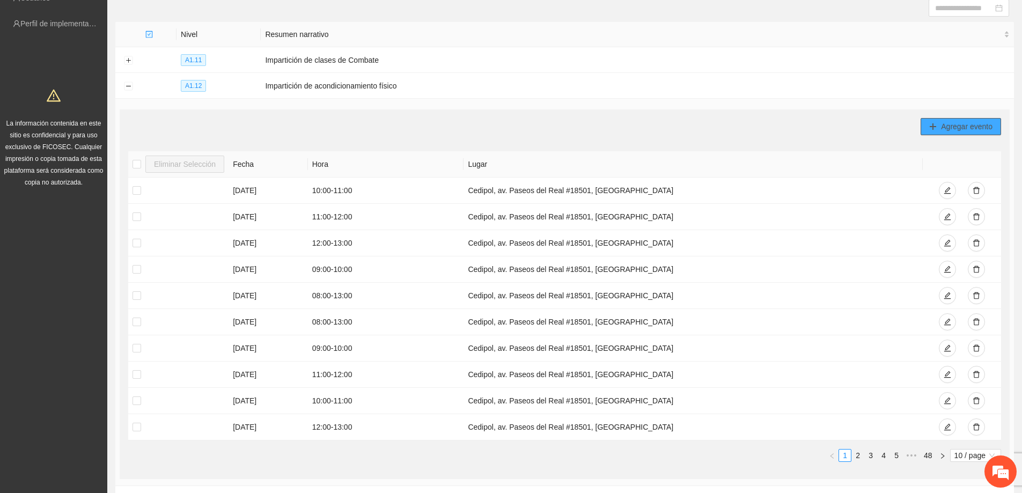
click at [953, 126] on span "Agregar evento" at bounding box center [967, 127] width 52 height 12
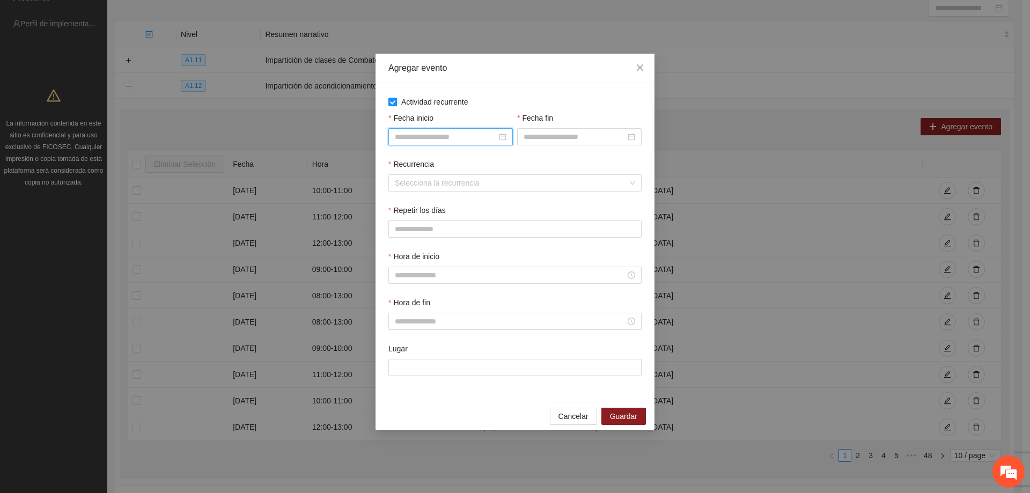
click at [449, 141] on input "Fecha inicio" at bounding box center [446, 137] width 102 height 12
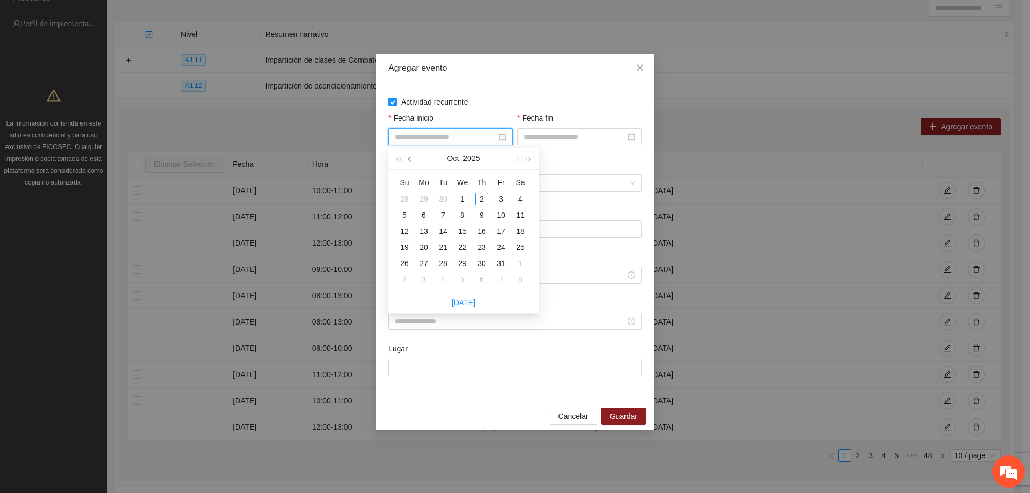
click at [407, 161] on button "button" at bounding box center [411, 158] width 12 height 21
type input "**********"
click at [422, 201] on div "1" at bounding box center [423, 199] width 13 height 13
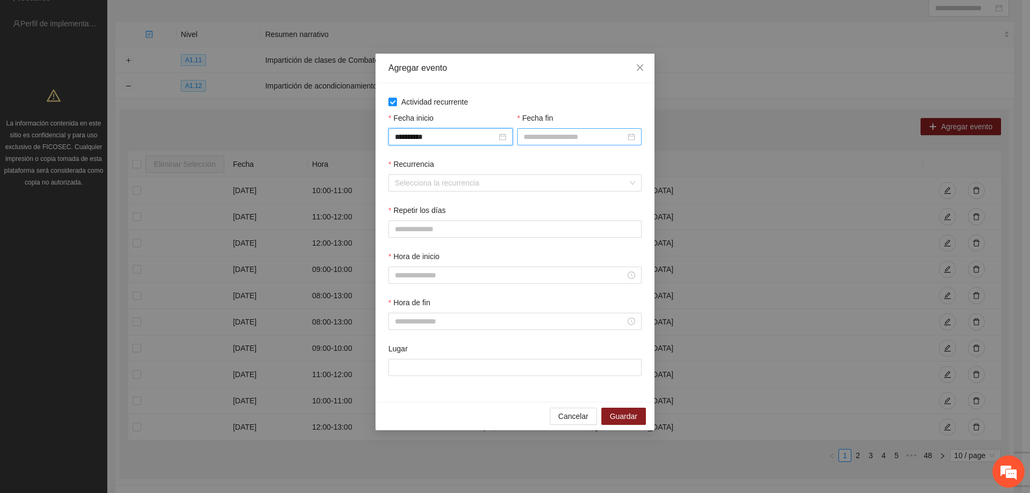
click at [534, 141] on input "Fecha fin" at bounding box center [575, 137] width 102 height 12
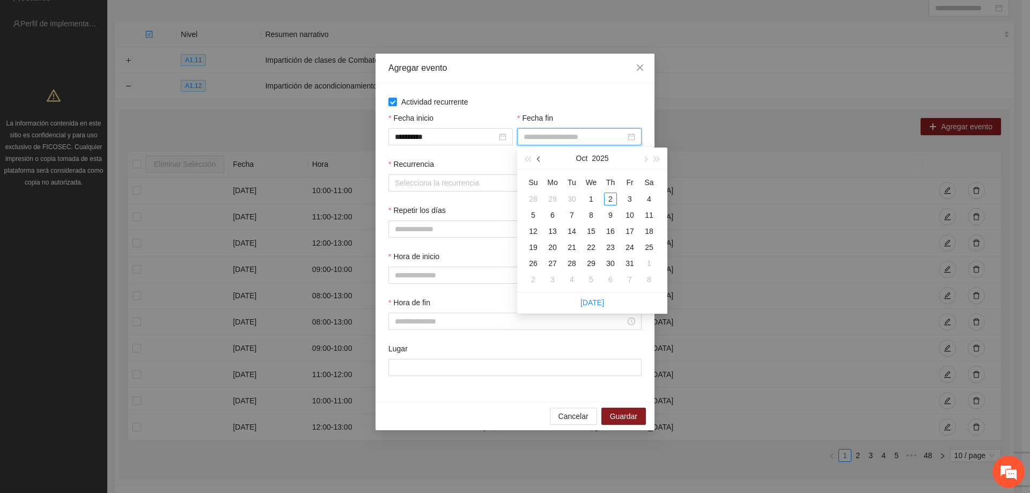
click at [542, 163] on button "button" at bounding box center [539, 158] width 12 height 21
type input "**********"
click at [570, 264] on div "30" at bounding box center [571, 263] width 13 height 13
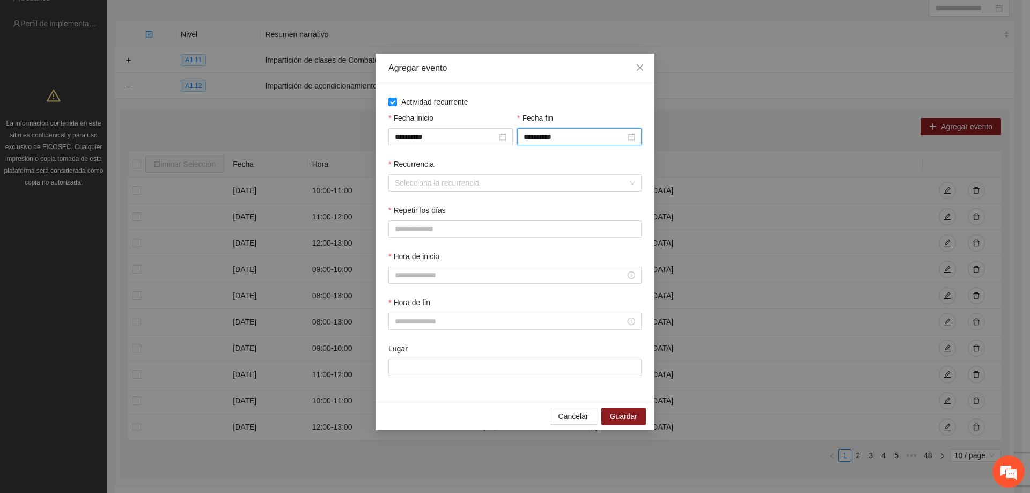
click at [468, 194] on div "Recurrencia Selecciona la recurrencia" at bounding box center [515, 181] width 258 height 46
click at [466, 184] on input "Recurrencia" at bounding box center [511, 183] width 233 height 16
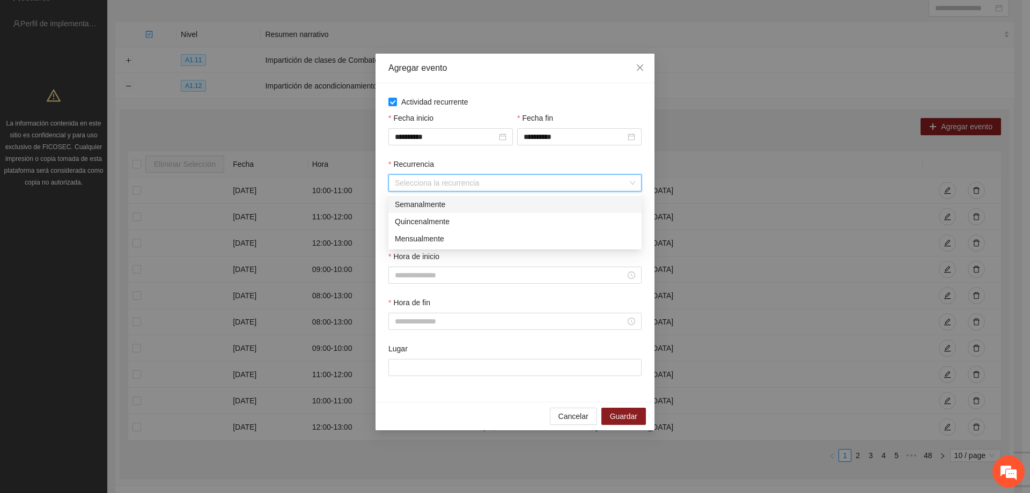
click at [421, 208] on div "Semanalmente" at bounding box center [515, 204] width 240 height 12
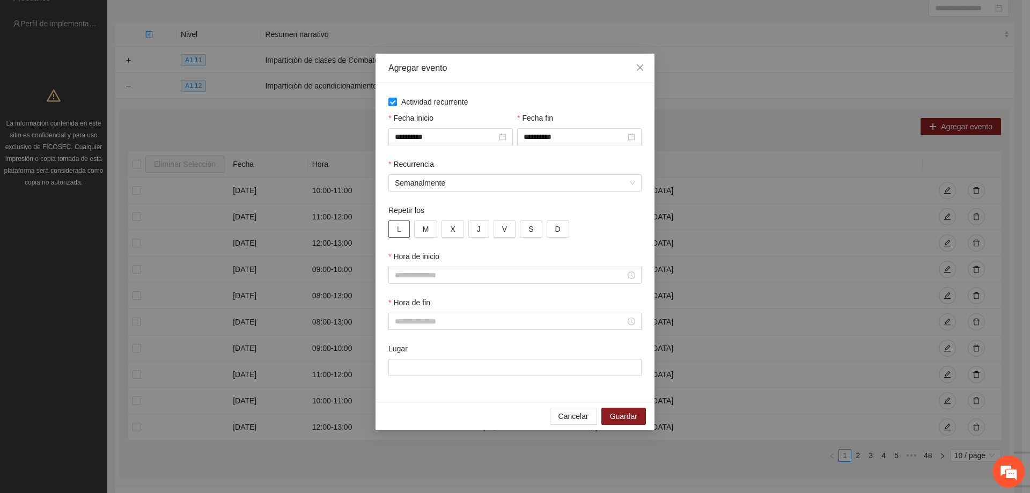
click at [402, 225] on button "L" at bounding box center [398, 228] width 21 height 17
click at [428, 232] on span "M" at bounding box center [426, 229] width 6 height 12
click at [445, 232] on button "X" at bounding box center [453, 228] width 22 height 17
click at [469, 233] on button "J" at bounding box center [478, 228] width 21 height 17
click at [494, 229] on button "V" at bounding box center [505, 228] width 22 height 17
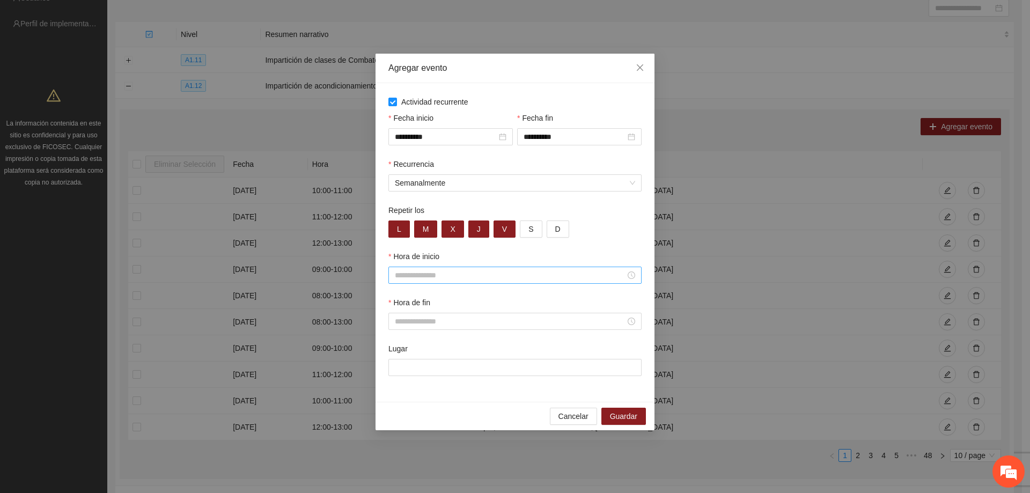
click at [415, 275] on input "Hora de inicio" at bounding box center [510, 275] width 231 height 12
click at [400, 304] on div "08" at bounding box center [403, 308] width 30 height 15
type input "*****"
click at [436, 421] on span "OK" at bounding box center [432, 420] width 11 height 12
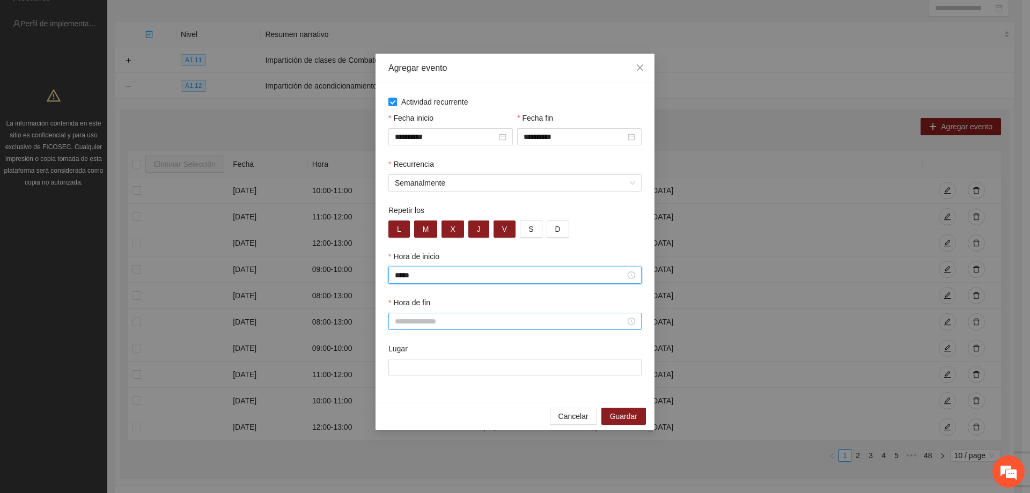
click at [424, 326] on input "Hora de fin" at bounding box center [510, 321] width 231 height 12
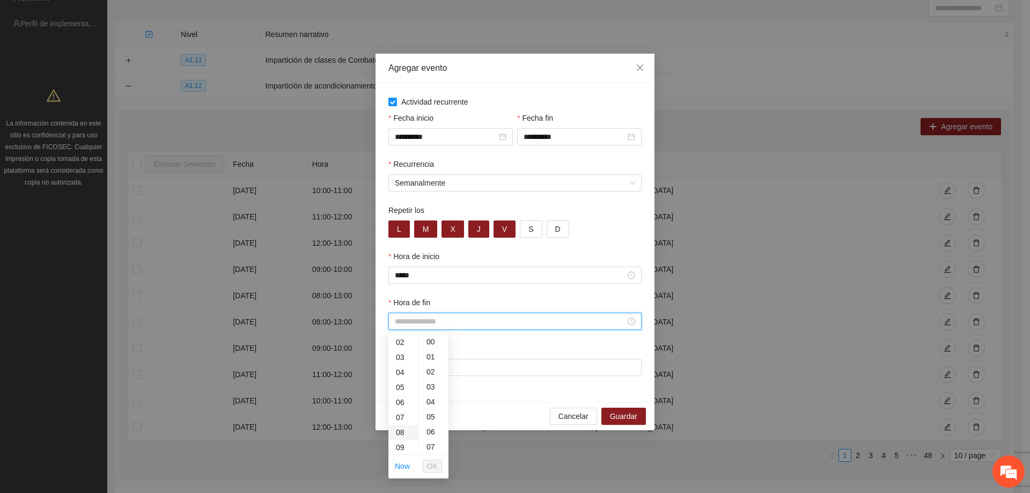
scroll to position [54, 0]
click at [400, 423] on div "09" at bounding box center [403, 423] width 30 height 15
type input "*****"
click at [431, 465] on span "OK" at bounding box center [432, 466] width 11 height 12
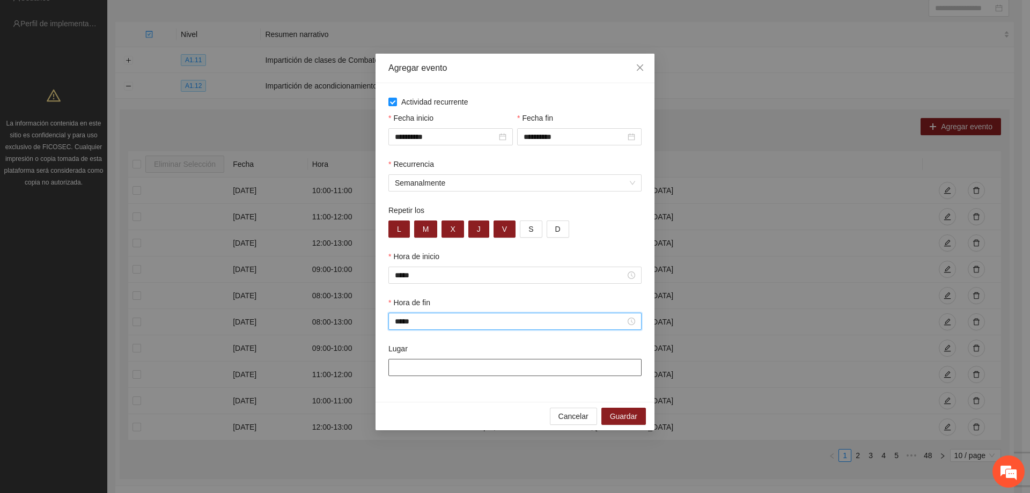
click at [438, 373] on input "Lugar" at bounding box center [514, 367] width 253 height 17
type input "**********"
click at [615, 411] on span "Guardar" at bounding box center [623, 416] width 27 height 12
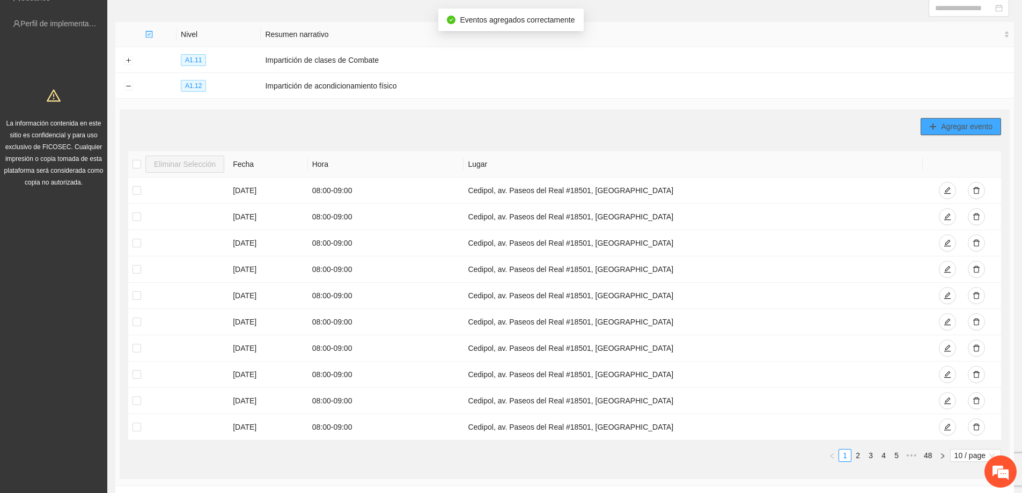
click at [953, 126] on span "Agregar evento" at bounding box center [967, 127] width 52 height 12
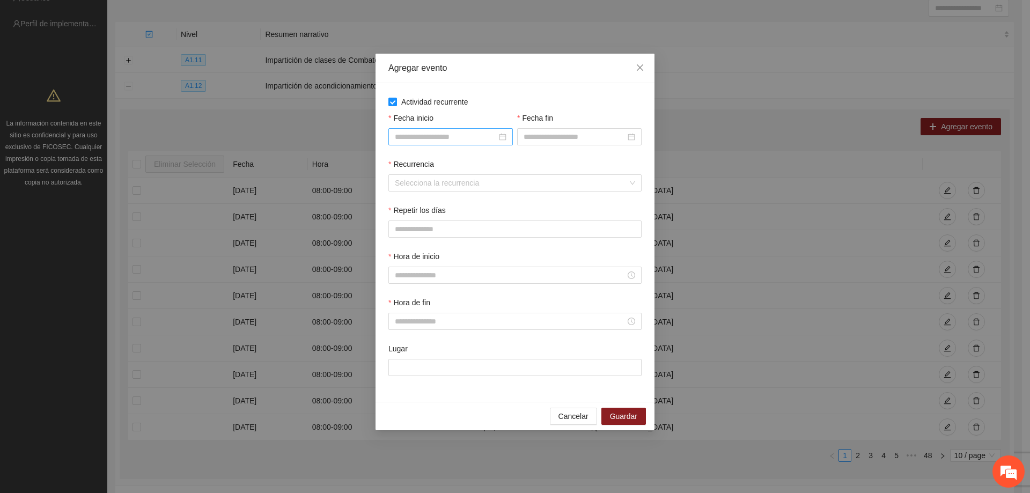
click at [415, 134] on input "Fecha inicio" at bounding box center [446, 137] width 102 height 12
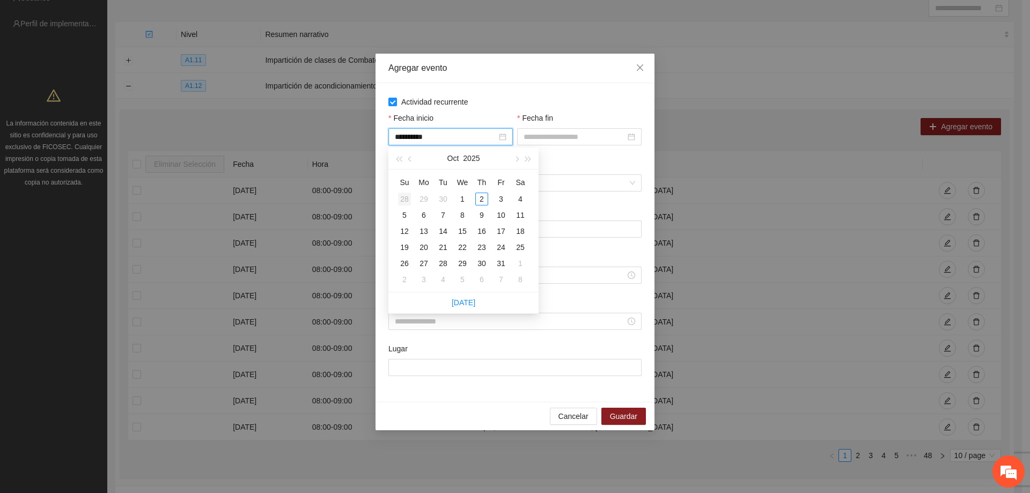
type input "**********"
click at [409, 160] on span "button" at bounding box center [410, 159] width 5 height 5
type input "**********"
click at [422, 195] on div "1" at bounding box center [423, 199] width 13 height 13
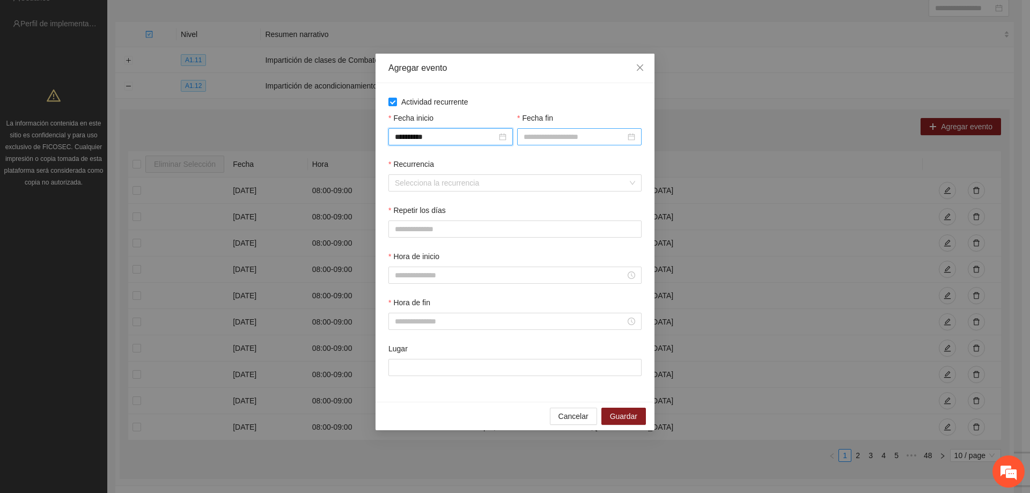
click at [541, 134] on input "Fecha fin" at bounding box center [575, 137] width 102 height 12
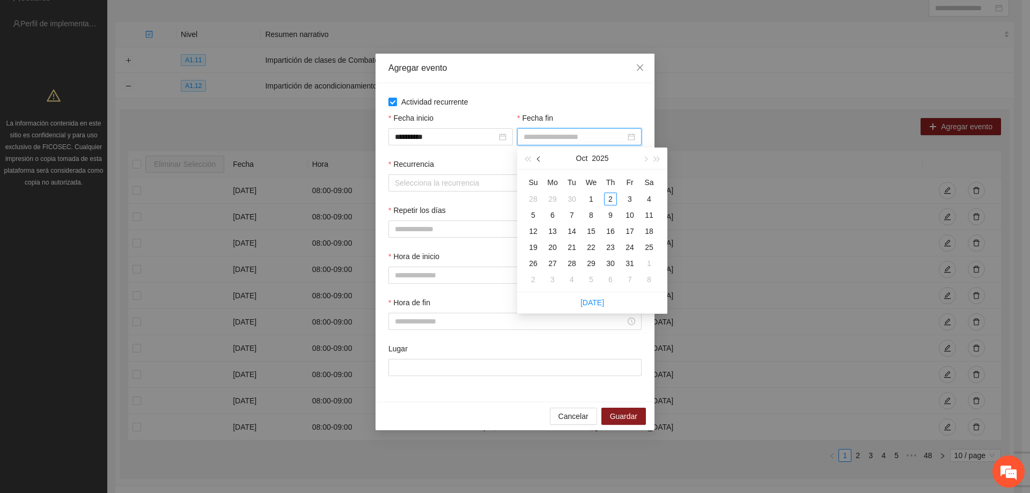
click at [536, 160] on button "button" at bounding box center [539, 158] width 12 height 21
type input "**********"
click at [574, 263] on div "30" at bounding box center [571, 263] width 13 height 13
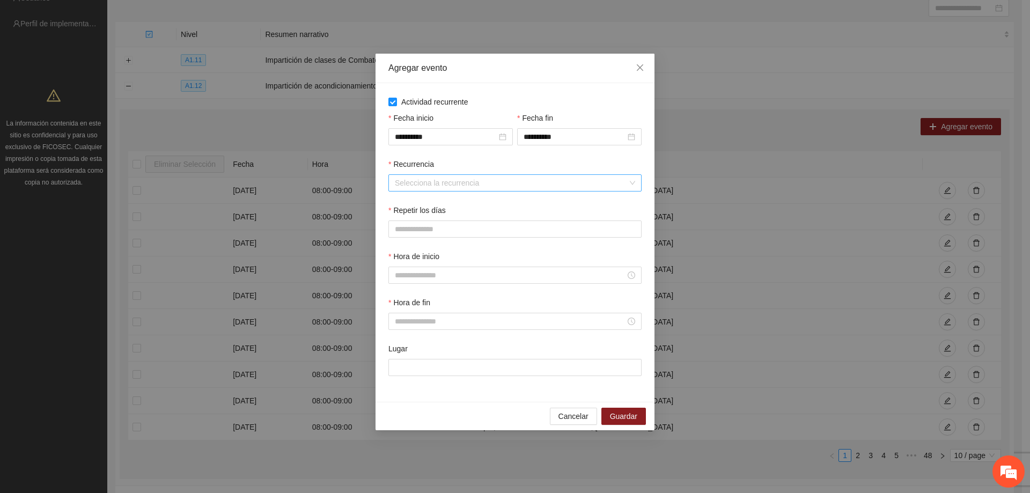
click at [475, 175] on input "Recurrencia" at bounding box center [511, 183] width 233 height 16
click at [435, 207] on div "Semanalmente" at bounding box center [515, 204] width 240 height 12
click at [405, 224] on button "L" at bounding box center [398, 228] width 21 height 17
click at [426, 226] on span "M" at bounding box center [426, 229] width 6 height 12
drag, startPoint x: 452, startPoint y: 228, endPoint x: 470, endPoint y: 228, distance: 17.7
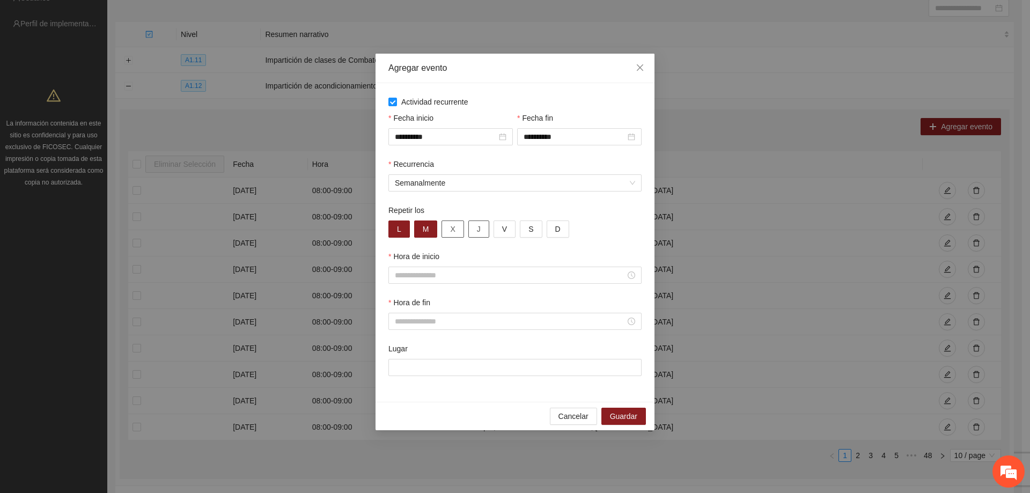
click at [454, 228] on span "X" at bounding box center [452, 229] width 5 height 12
click at [472, 229] on button "J" at bounding box center [478, 228] width 21 height 17
click at [509, 230] on button "V" at bounding box center [505, 228] width 22 height 17
click at [445, 273] on input "Hora de inicio" at bounding box center [510, 275] width 231 height 12
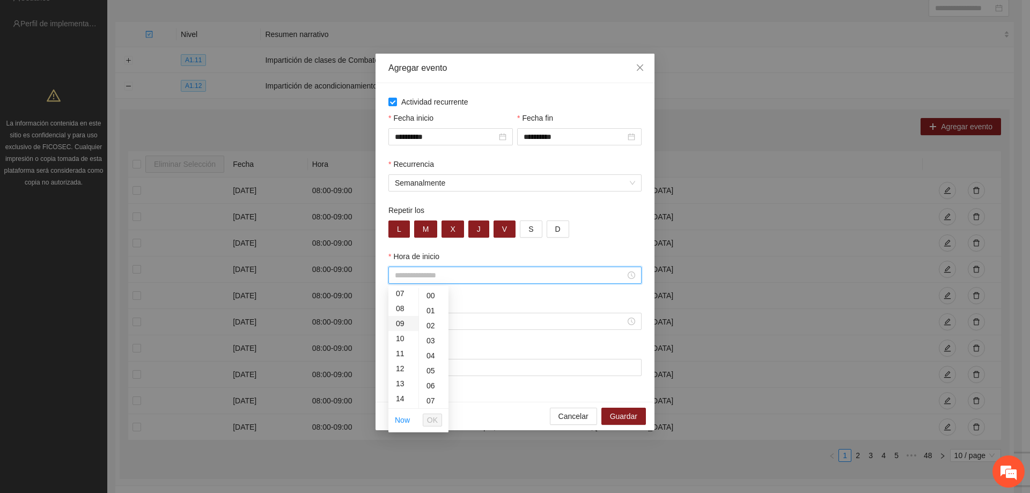
click at [403, 322] on div "09" at bounding box center [403, 323] width 30 height 15
type input "*****"
drag, startPoint x: 429, startPoint y: 418, endPoint x: 424, endPoint y: 386, distance: 32.5
click at [429, 417] on span "OK" at bounding box center [432, 420] width 11 height 12
click at [413, 323] on input "Hora de fin" at bounding box center [510, 321] width 231 height 12
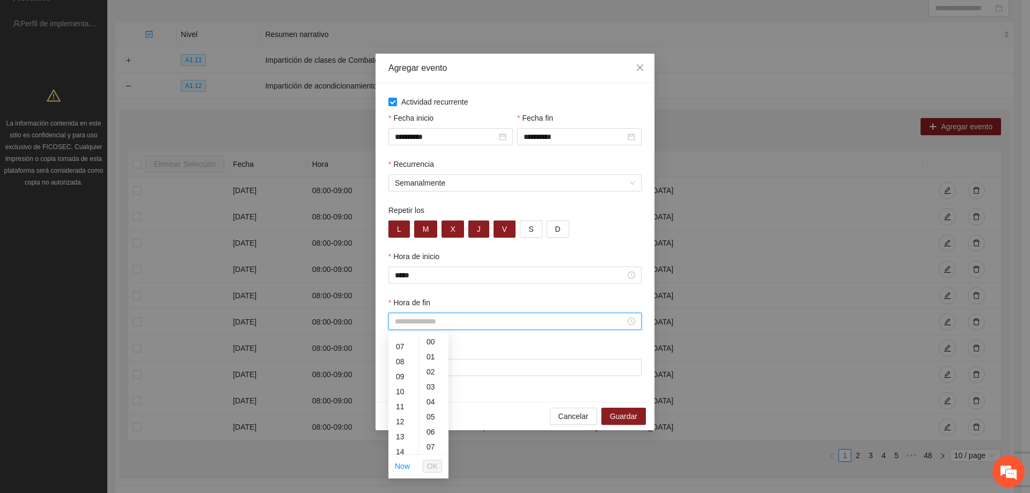
scroll to position [107, 0]
click at [398, 388] on div "10" at bounding box center [403, 384] width 30 height 15
type input "*****"
click at [431, 467] on span "OK" at bounding box center [432, 466] width 11 height 12
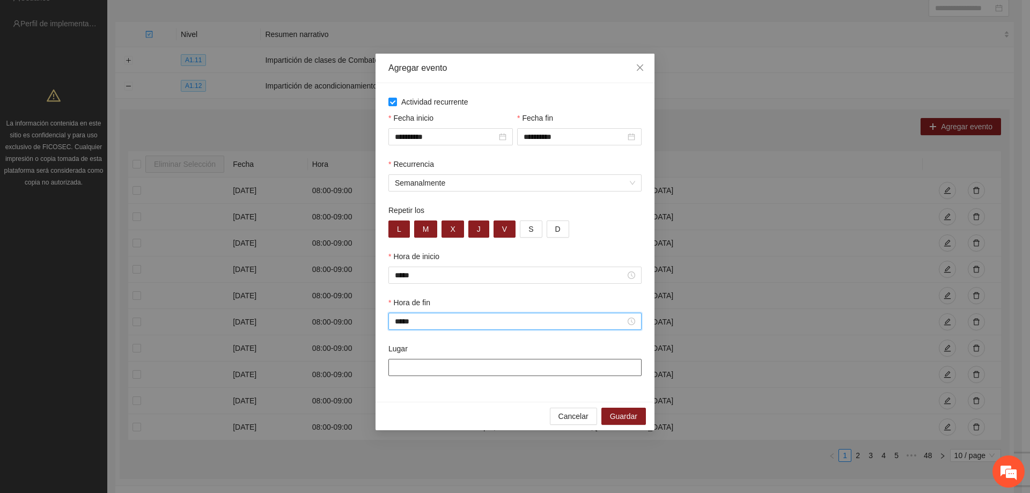
click at [438, 372] on input "Lugar" at bounding box center [514, 367] width 253 height 17
type input "**********"
click at [614, 416] on span "Guardar" at bounding box center [623, 416] width 27 height 12
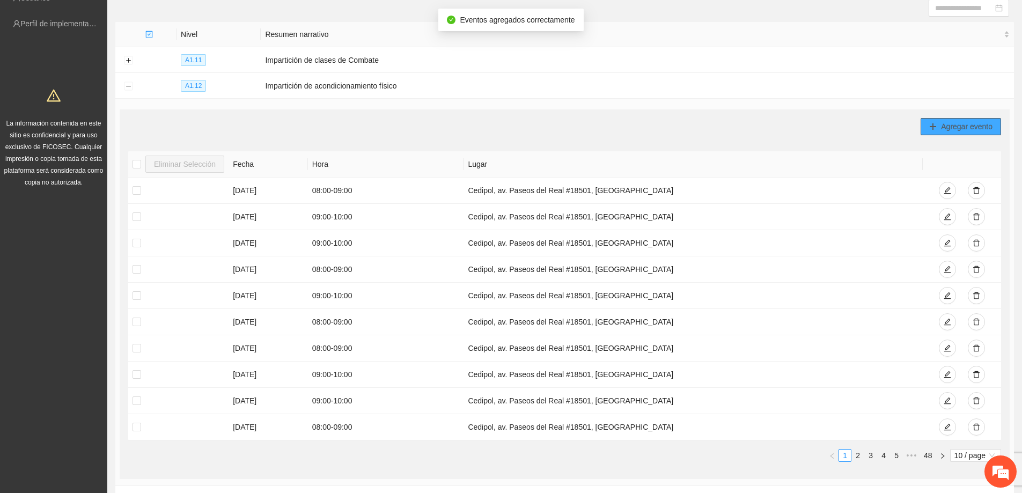
click at [931, 123] on icon "plus" at bounding box center [933, 127] width 8 height 8
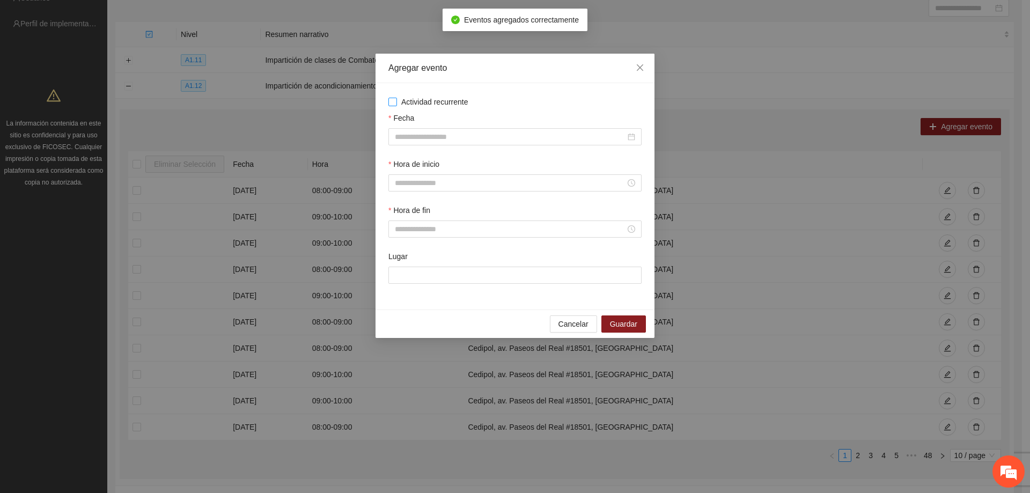
click at [399, 98] on span "Actividad recurrente" at bounding box center [435, 102] width 76 height 12
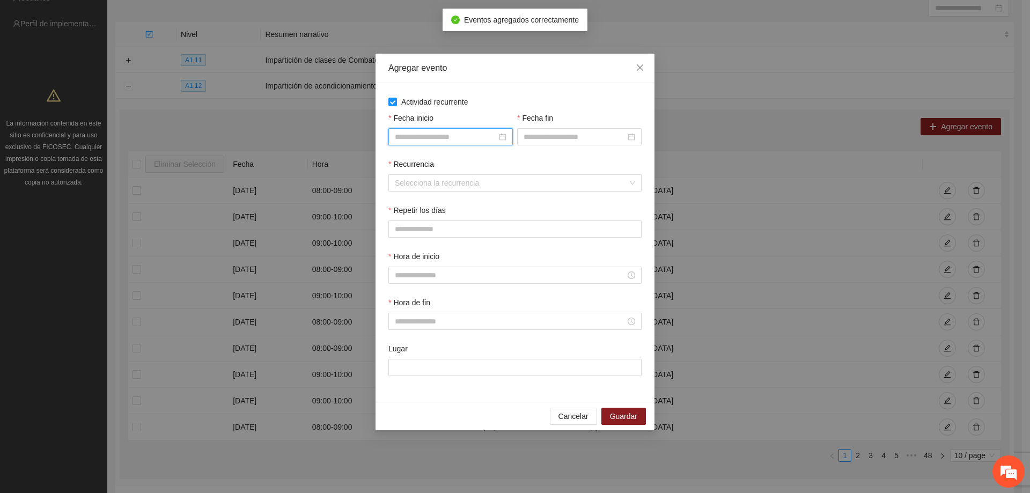
click at [405, 135] on input "Fecha inicio" at bounding box center [446, 137] width 102 height 12
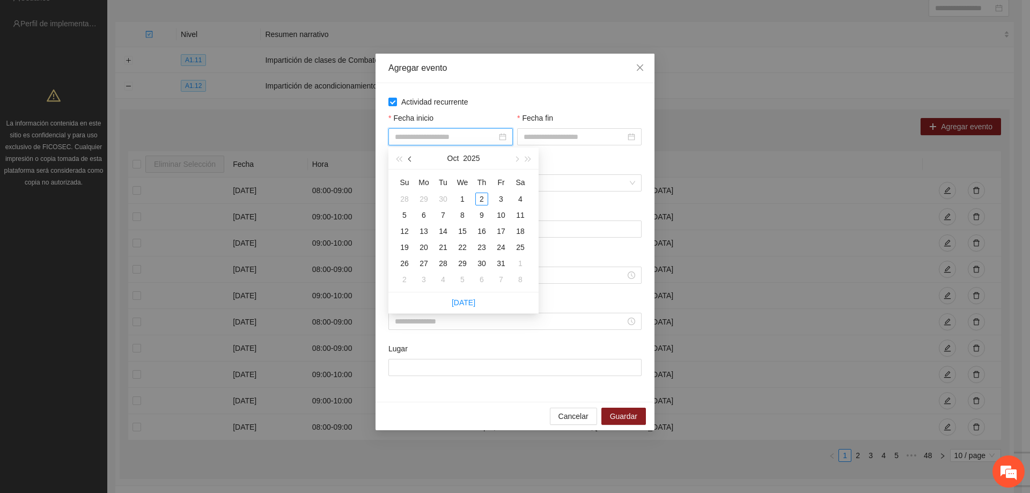
click at [411, 158] on span "button" at bounding box center [410, 159] width 5 height 5
type input "**********"
click at [424, 198] on div "1" at bounding box center [423, 199] width 13 height 13
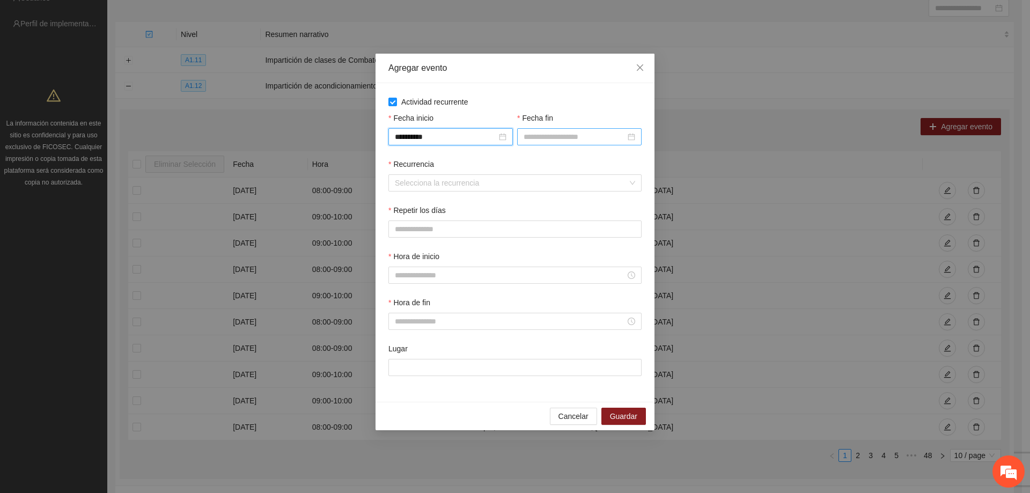
click at [534, 135] on input "Fecha fin" at bounding box center [575, 137] width 102 height 12
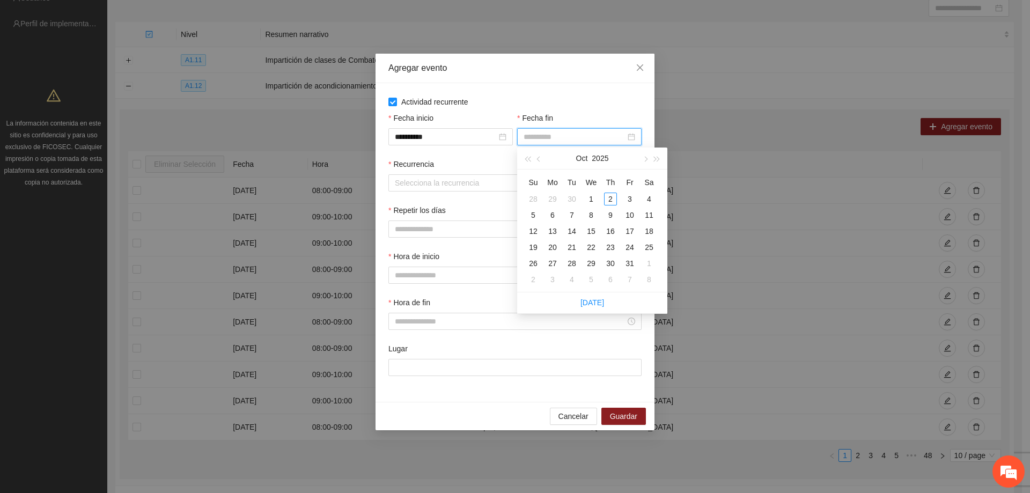
type input "**********"
click at [538, 164] on button "button" at bounding box center [539, 158] width 12 height 21
type input "**********"
click at [572, 258] on div "30" at bounding box center [571, 263] width 13 height 13
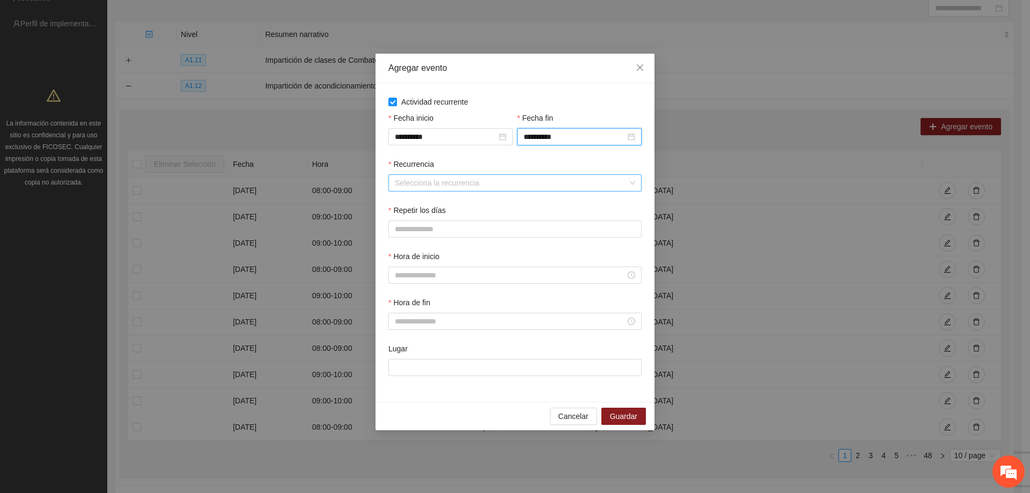
click at [442, 183] on input "Recurrencia" at bounding box center [511, 183] width 233 height 16
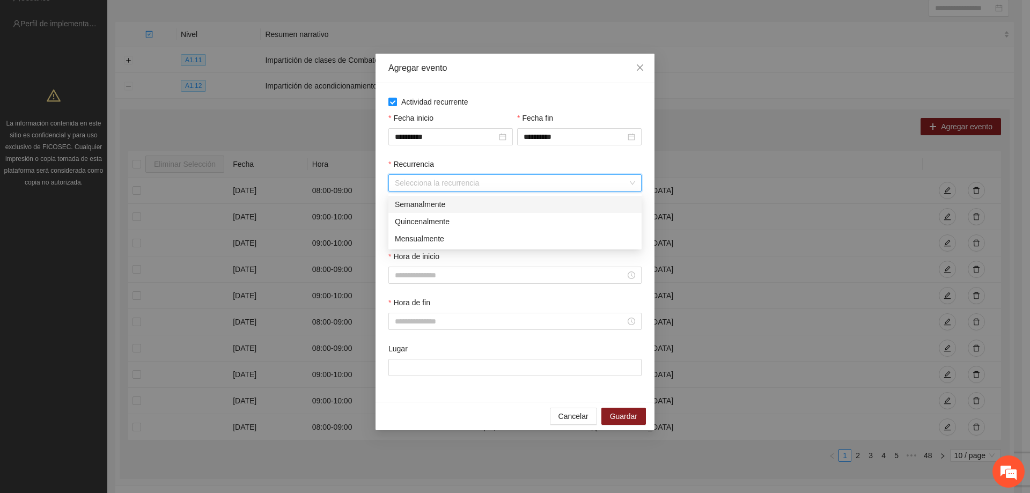
click at [429, 207] on div "Semanalmente" at bounding box center [515, 204] width 240 height 12
click at [415, 219] on div "Repetir los" at bounding box center [514, 212] width 253 height 16
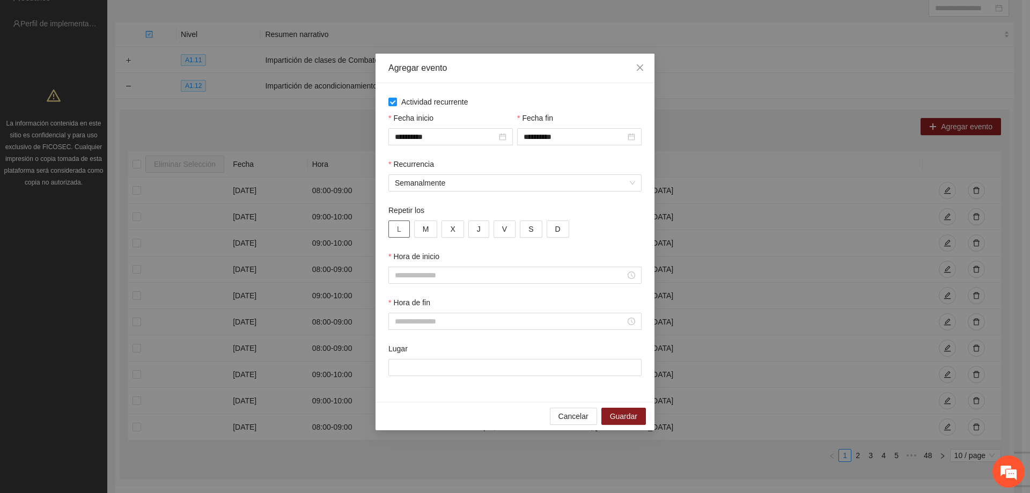
click at [406, 223] on button "L" at bounding box center [398, 228] width 21 height 17
click at [434, 223] on button "M" at bounding box center [426, 228] width 24 height 17
click at [450, 232] on span "X" at bounding box center [452, 229] width 5 height 12
click at [477, 231] on span "J" at bounding box center [479, 229] width 4 height 12
click at [498, 222] on button "V" at bounding box center [505, 228] width 22 height 17
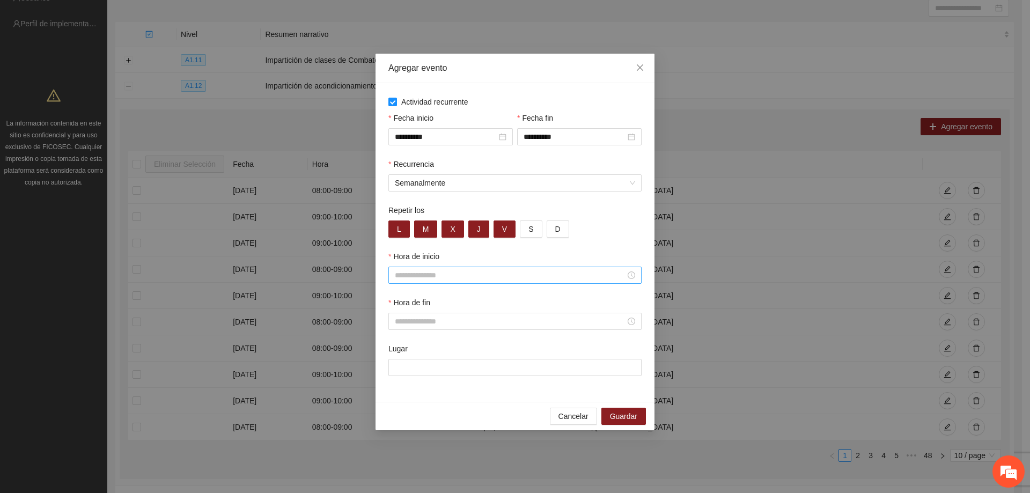
click at [431, 271] on input "Hora de inicio" at bounding box center [510, 275] width 231 height 12
click at [399, 339] on div "10" at bounding box center [403, 338] width 30 height 15
type input "*****"
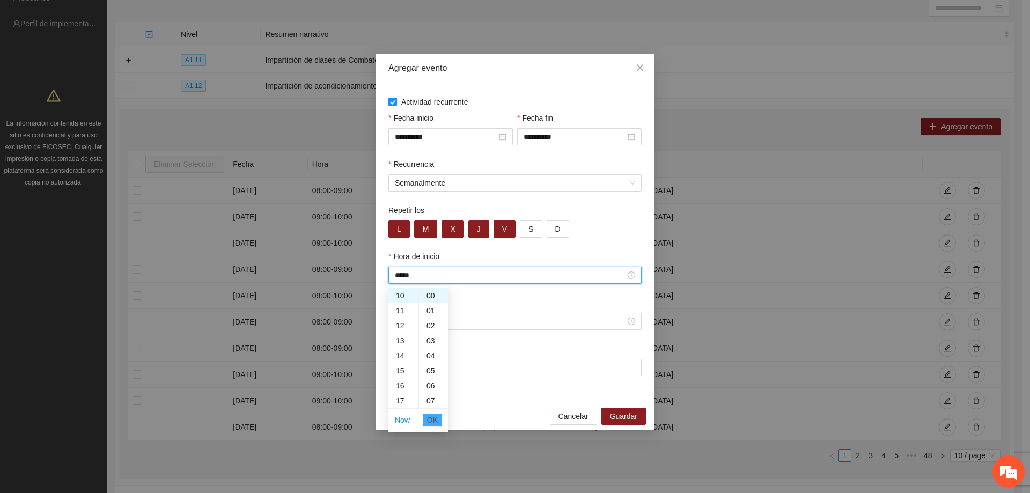
click at [437, 422] on span "OK" at bounding box center [432, 420] width 11 height 12
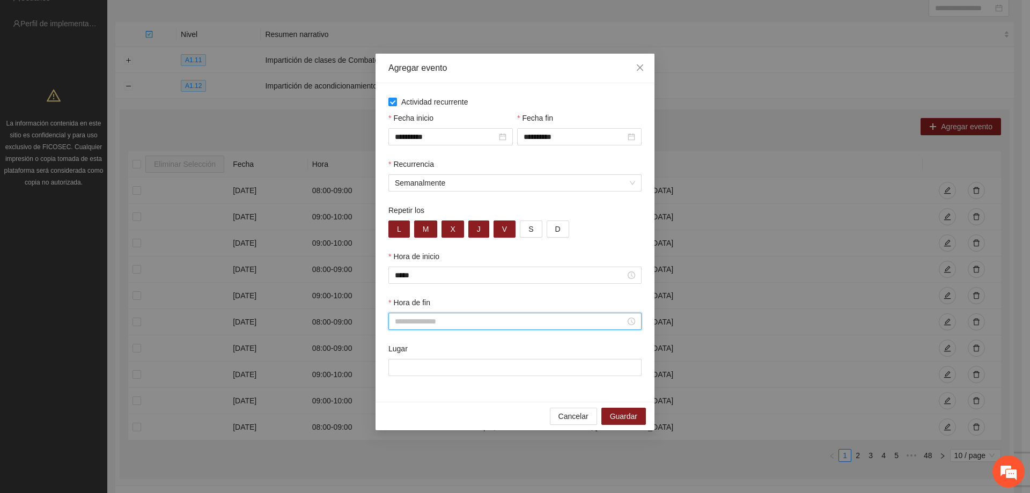
click at [417, 318] on input "Hora de fin" at bounding box center [510, 321] width 231 height 12
click at [395, 400] on div "11" at bounding box center [403, 399] width 30 height 15
type input "*****"
click at [435, 464] on span "OK" at bounding box center [432, 466] width 11 height 12
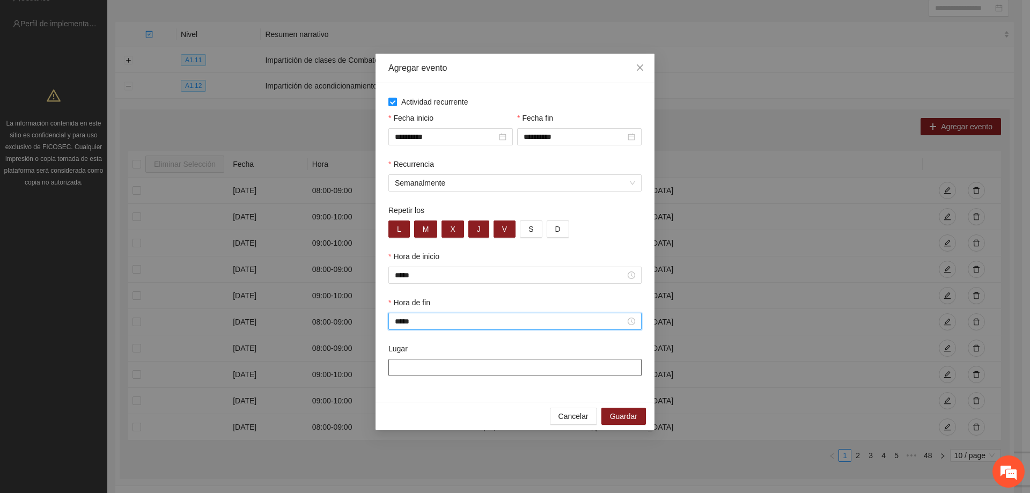
click at [424, 372] on input "Lugar" at bounding box center [514, 367] width 253 height 17
type input "**********"
click at [605, 409] on button "Guardar" at bounding box center [623, 416] width 45 height 17
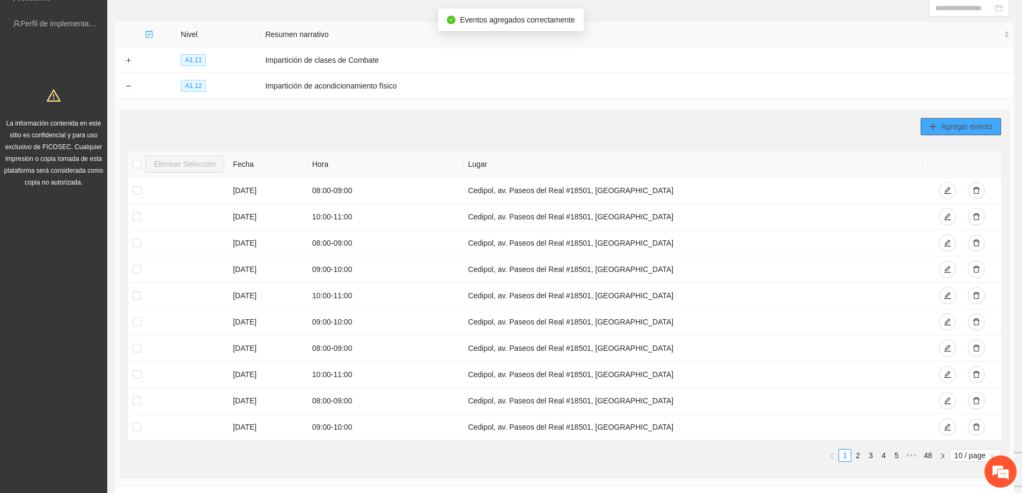
click at [934, 132] on button "Agregar evento" at bounding box center [961, 126] width 80 height 17
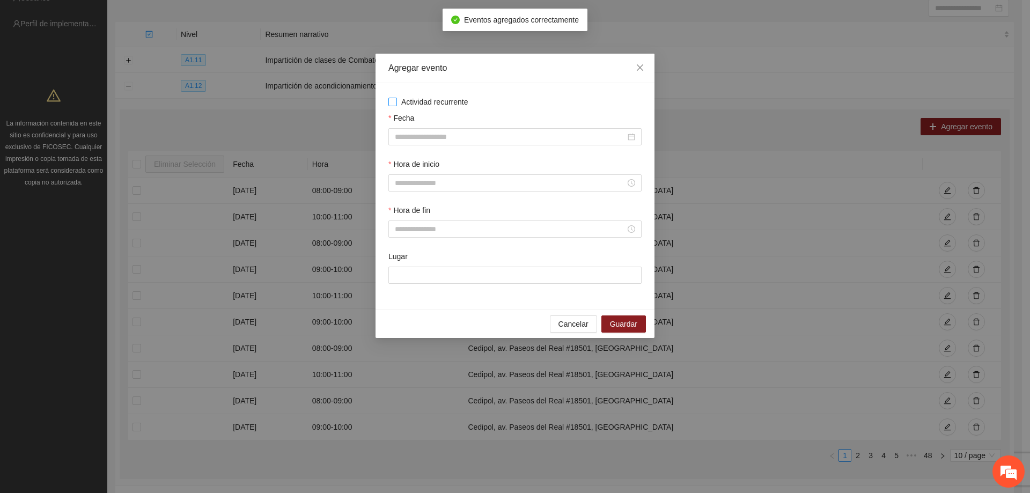
click at [392, 107] on label "Actividad recurrente" at bounding box center [514, 102] width 253 height 12
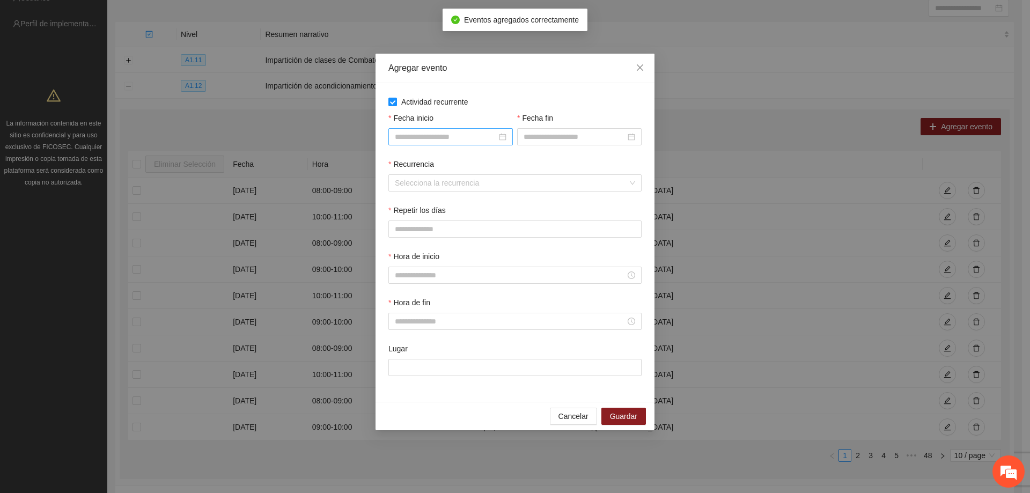
click at [409, 131] on input "Fecha inicio" at bounding box center [446, 137] width 102 height 12
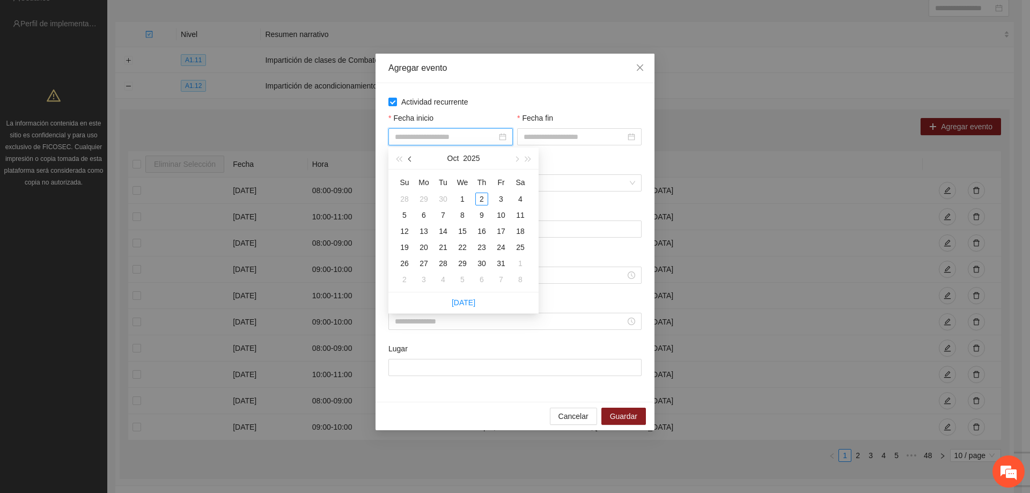
click at [411, 157] on span "button" at bounding box center [410, 159] width 5 height 5
type input "**********"
click at [425, 198] on div "1" at bounding box center [423, 199] width 13 height 13
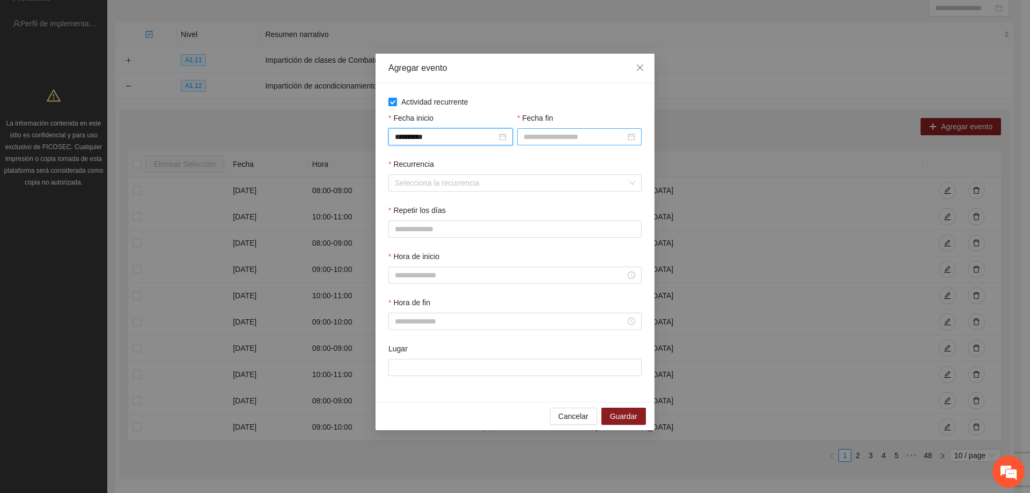
click at [554, 144] on div at bounding box center [579, 136] width 124 height 17
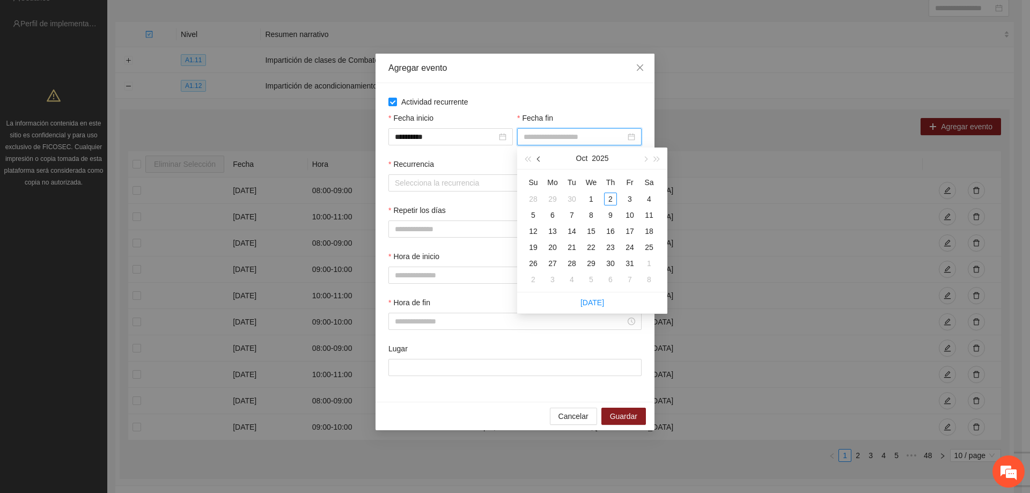
click at [535, 155] on button "button" at bounding box center [539, 158] width 12 height 21
type input "**********"
click at [568, 265] on div "30" at bounding box center [571, 263] width 13 height 13
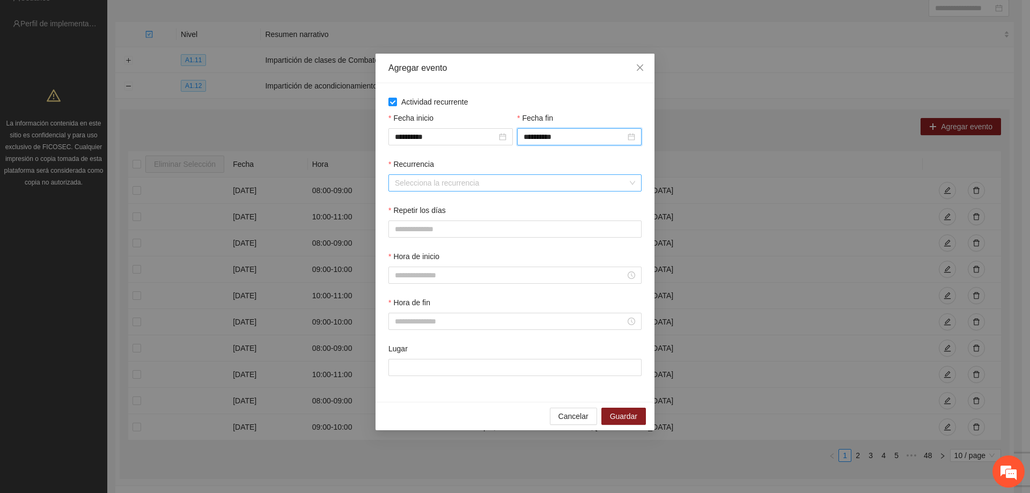
click at [474, 186] on input "Recurrencia" at bounding box center [511, 183] width 233 height 16
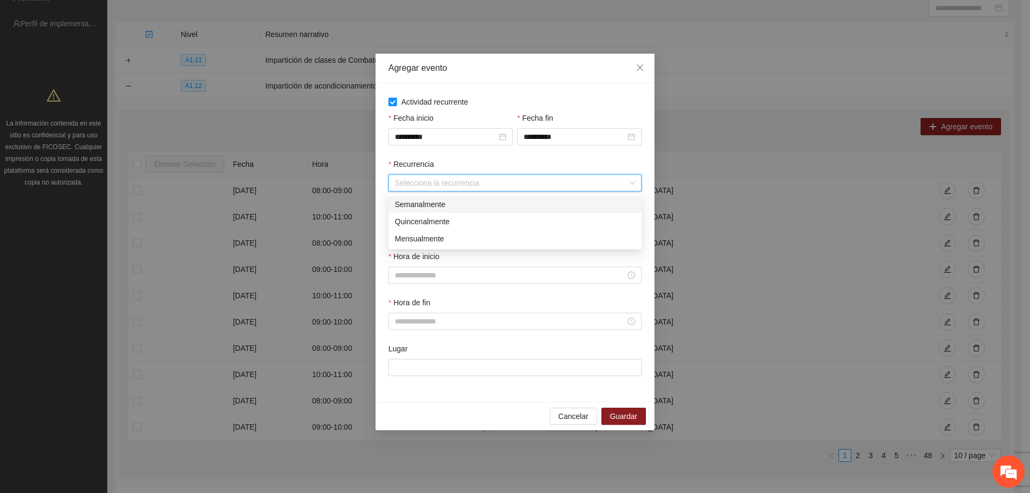
click at [452, 204] on div "Semanalmente" at bounding box center [515, 204] width 240 height 12
click at [404, 226] on button "L" at bounding box center [398, 228] width 21 height 17
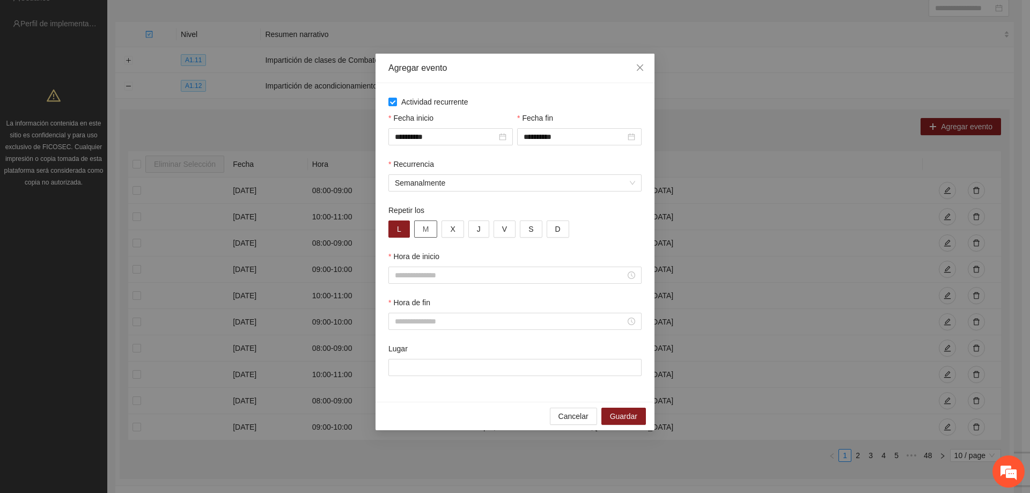
click at [417, 226] on button "M" at bounding box center [426, 228] width 24 height 17
click at [449, 232] on button "X" at bounding box center [453, 228] width 22 height 17
click at [490, 231] on div "L M X J V S D" at bounding box center [514, 228] width 253 height 17
click at [484, 237] on button "J" at bounding box center [478, 228] width 21 height 17
click at [504, 233] on span "V" at bounding box center [504, 229] width 5 height 12
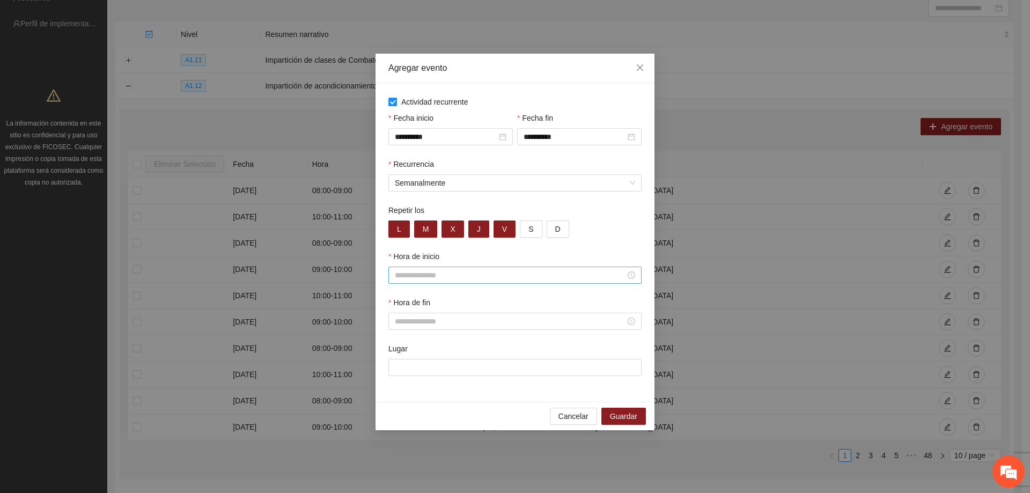
click at [466, 270] on input "Hora de inicio" at bounding box center [510, 275] width 231 height 12
click at [402, 352] on div "11" at bounding box center [403, 353] width 30 height 15
type input "*****"
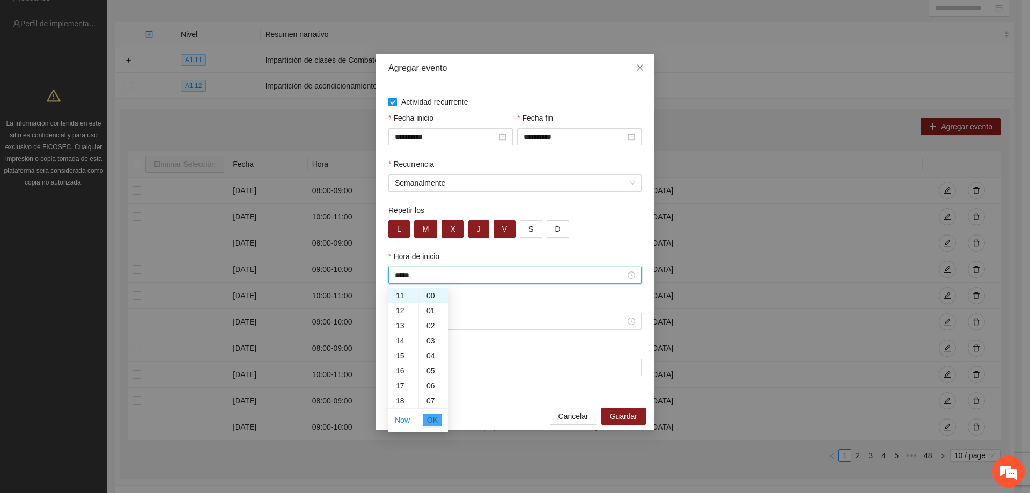
click at [435, 417] on span "OK" at bounding box center [432, 420] width 11 height 12
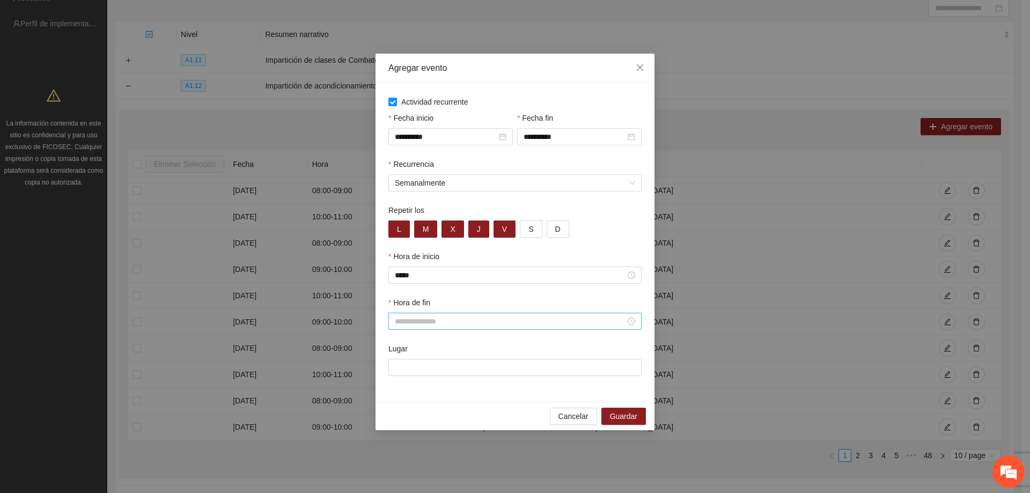
drag, startPoint x: 432, startPoint y: 330, endPoint x: 437, endPoint y: 324, distance: 8.0
click at [432, 328] on div "Hora de fin" at bounding box center [515, 320] width 258 height 46
click at [437, 324] on input "Hora de fin" at bounding box center [510, 321] width 231 height 12
click at [402, 414] on div "12" at bounding box center [403, 414] width 30 height 15
type input "*****"
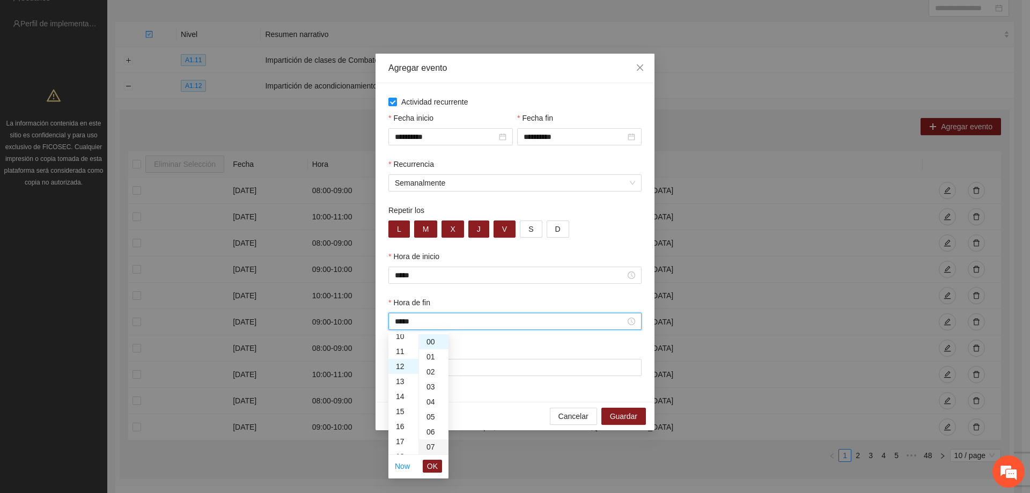
scroll to position [180, 0]
click at [430, 469] on span "OK" at bounding box center [432, 466] width 11 height 12
click at [448, 367] on input "Lugar" at bounding box center [514, 367] width 253 height 17
type input "**********"
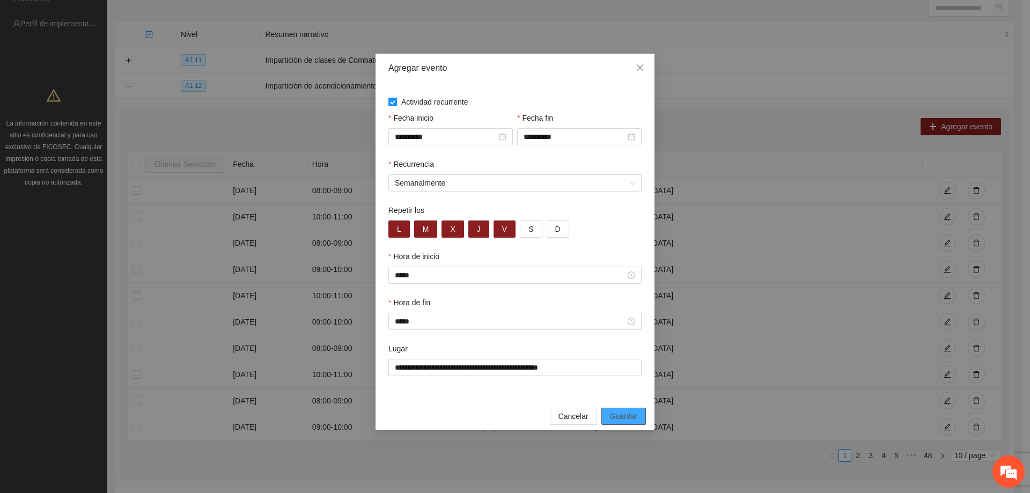
click at [619, 416] on span "Guardar" at bounding box center [623, 416] width 27 height 12
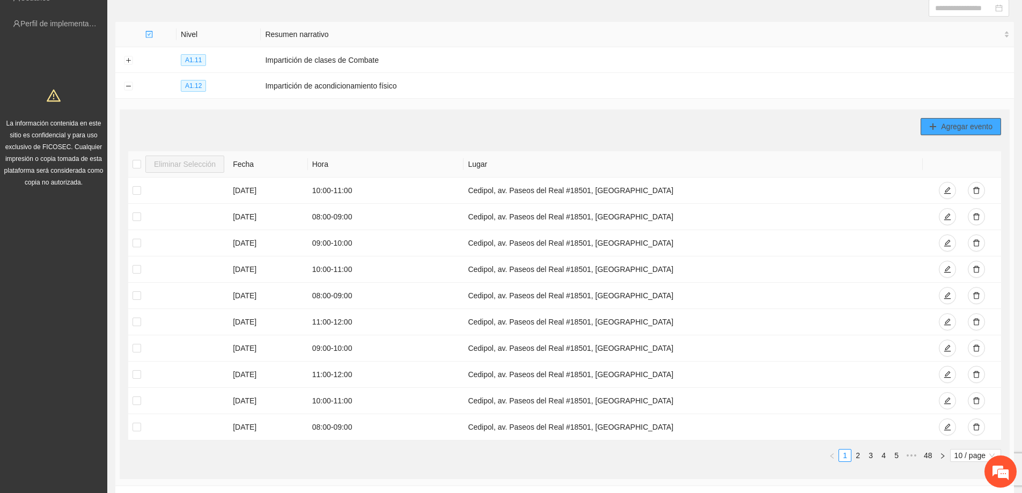
click at [953, 125] on span "Agregar evento" at bounding box center [967, 127] width 52 height 12
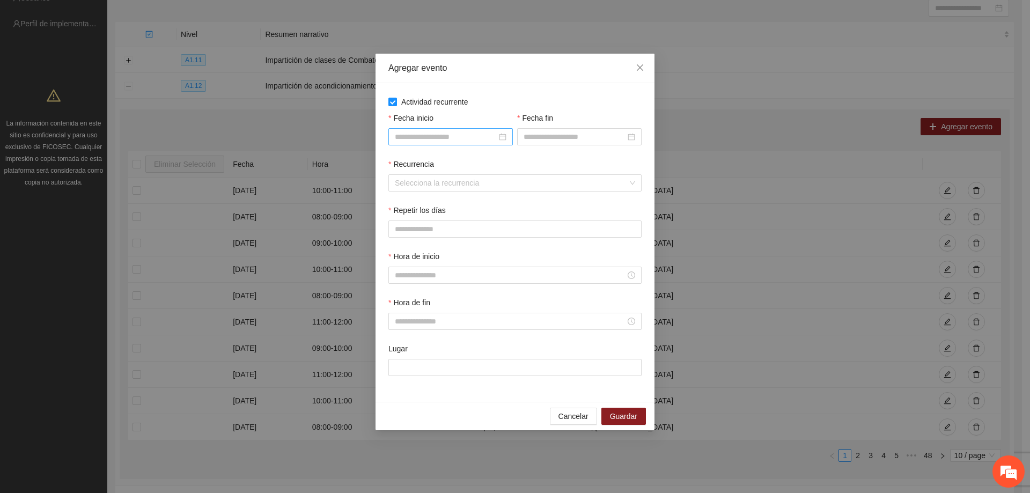
click at [403, 136] on input "Fecha inicio" at bounding box center [446, 137] width 102 height 12
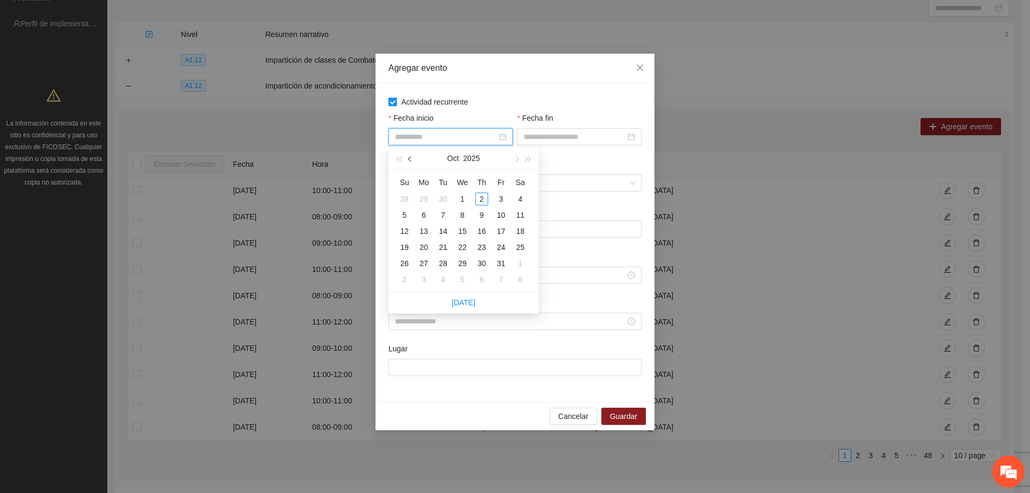
type input "**********"
click at [411, 164] on button "button" at bounding box center [411, 158] width 12 height 21
type input "**********"
click at [420, 197] on div "1" at bounding box center [423, 199] width 13 height 13
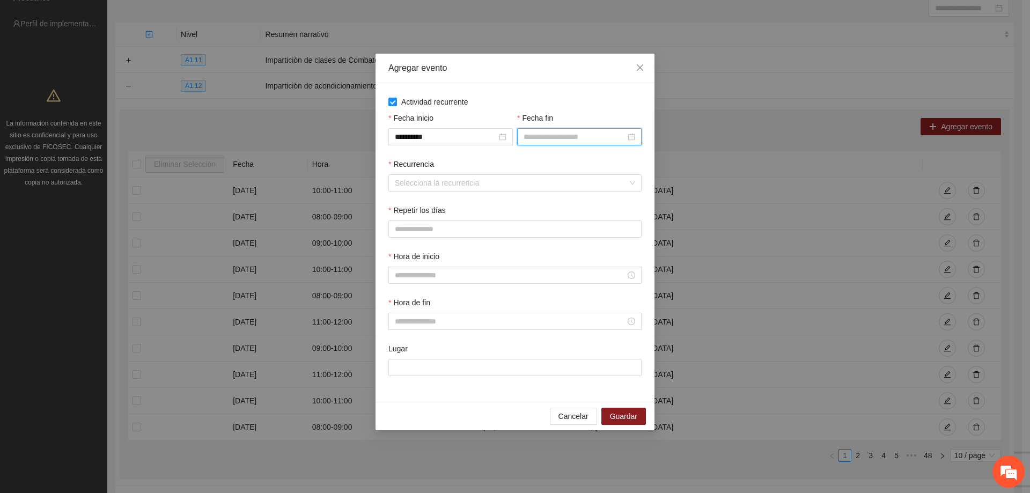
click at [555, 138] on input "Fecha fin" at bounding box center [575, 137] width 102 height 12
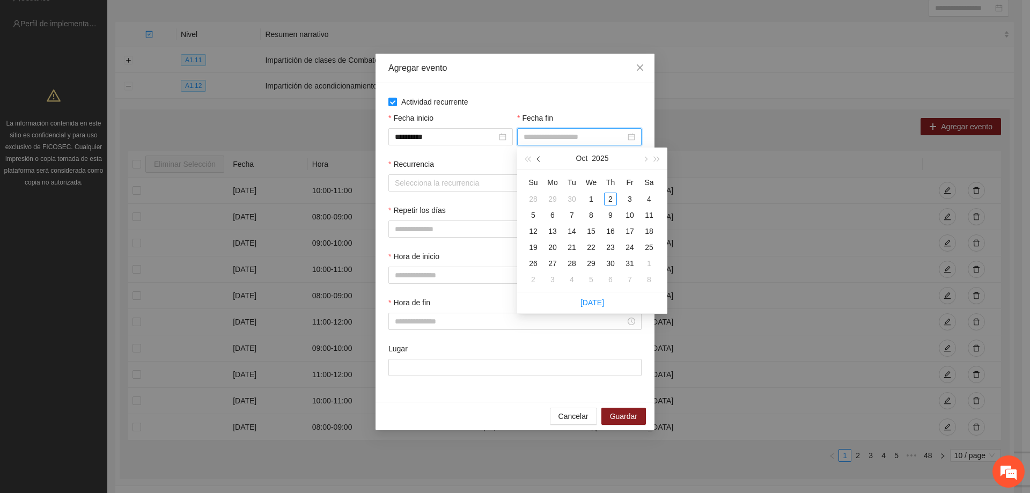
click at [537, 160] on button "button" at bounding box center [539, 158] width 12 height 21
type input "**********"
click at [576, 261] on div "30" at bounding box center [571, 263] width 13 height 13
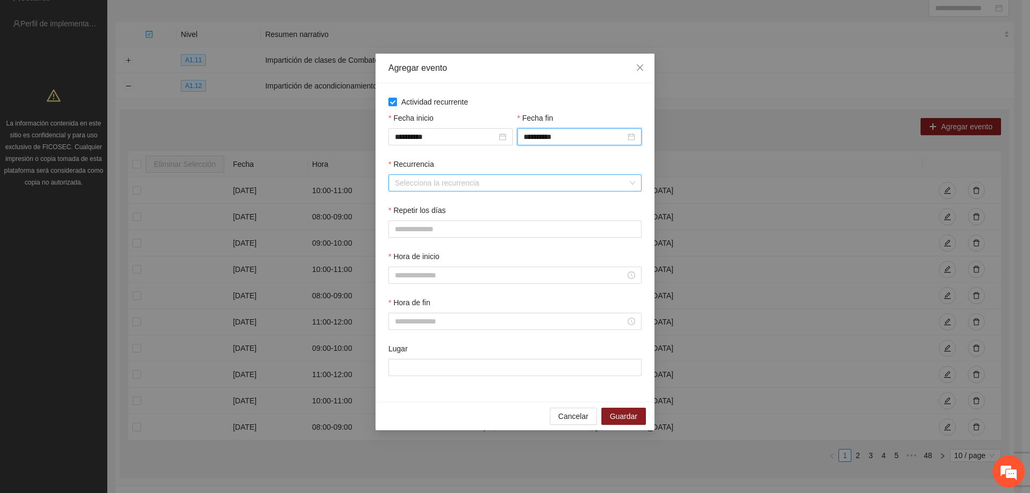
click at [475, 188] on input "Recurrencia" at bounding box center [511, 183] width 233 height 16
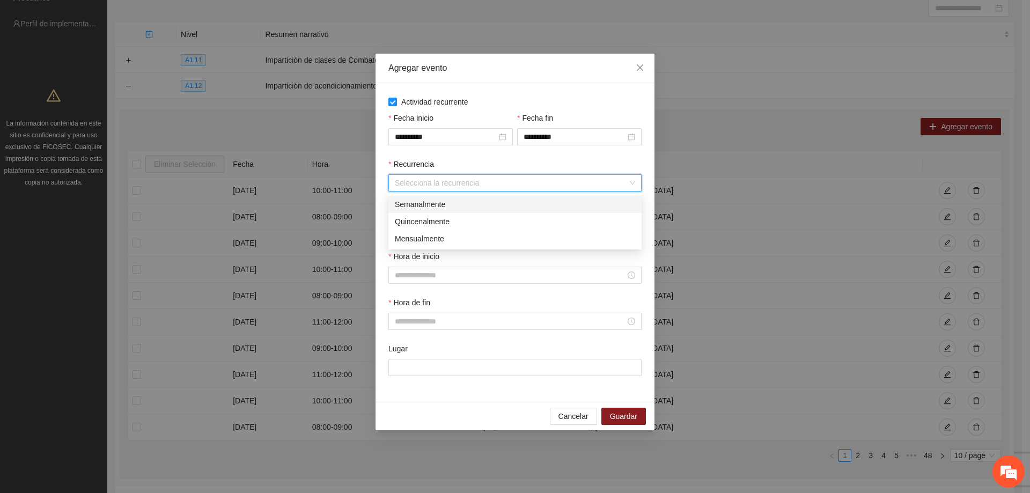
click at [461, 210] on div "Semanalmente" at bounding box center [514, 204] width 253 height 17
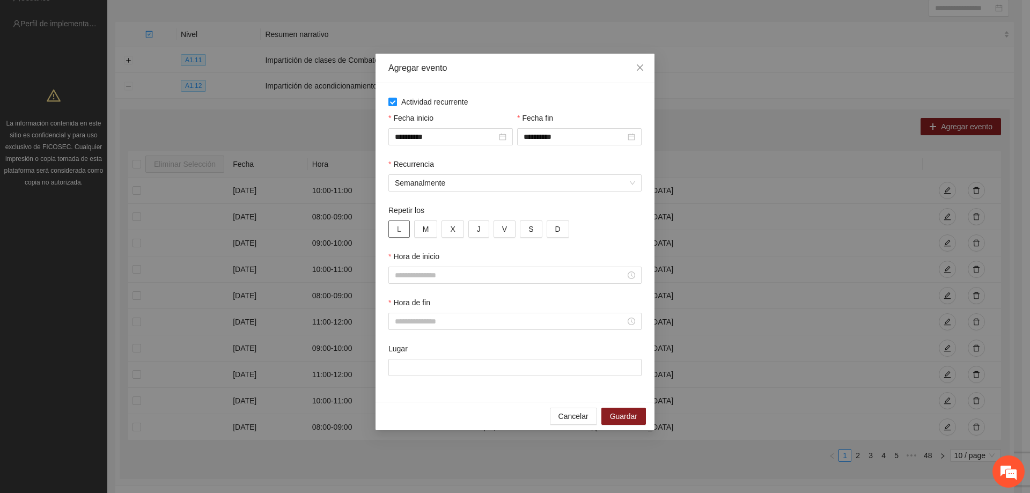
drag, startPoint x: 399, startPoint y: 232, endPoint x: 430, endPoint y: 231, distance: 31.1
click at [400, 232] on span "L" at bounding box center [399, 229] width 4 height 12
click at [432, 230] on button "M" at bounding box center [426, 228] width 24 height 17
click at [447, 229] on button "X" at bounding box center [453, 228] width 22 height 17
click at [484, 229] on button "J" at bounding box center [478, 228] width 21 height 17
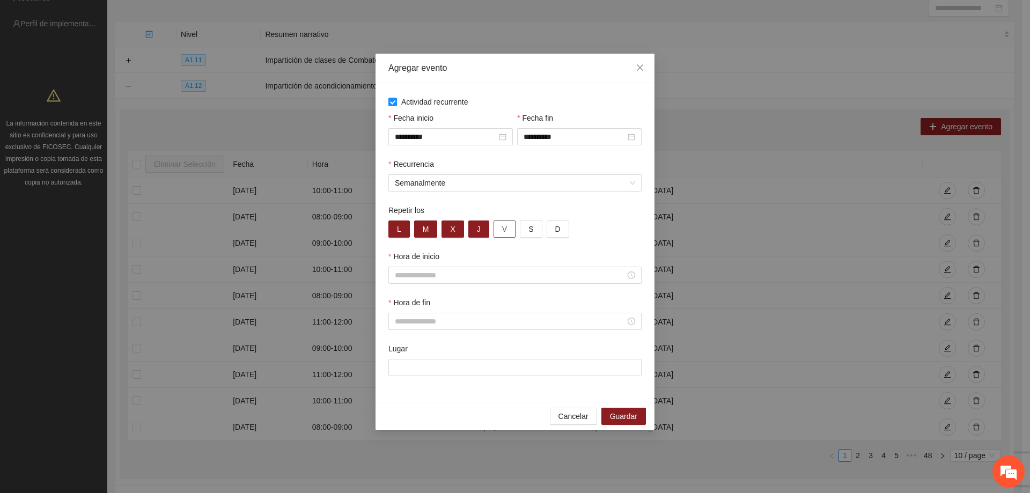
click at [499, 229] on button "V" at bounding box center [505, 228] width 22 height 17
click at [449, 273] on input "Hora de inicio" at bounding box center [510, 275] width 231 height 12
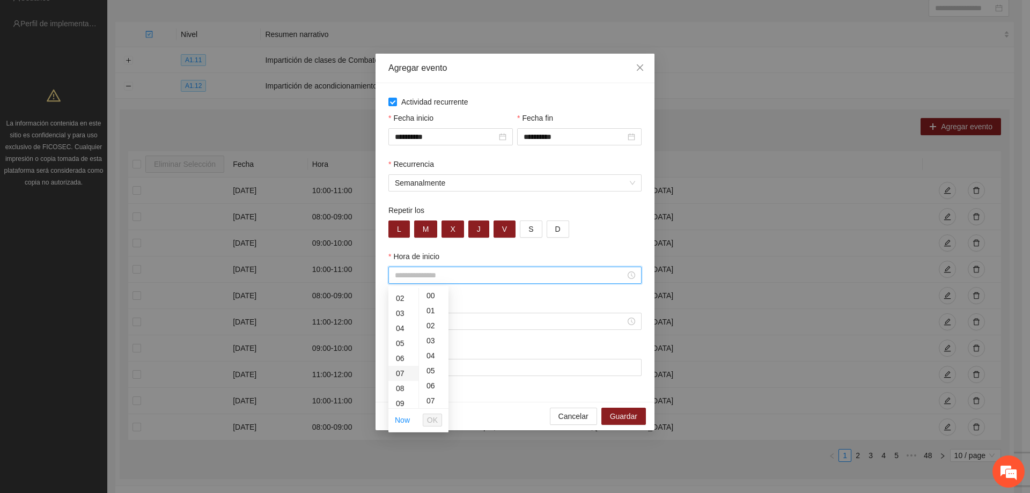
scroll to position [54, 0]
click at [400, 316] on div "12" at bounding box center [403, 314] width 30 height 15
type input "*****"
click at [435, 419] on span "OK" at bounding box center [432, 420] width 11 height 12
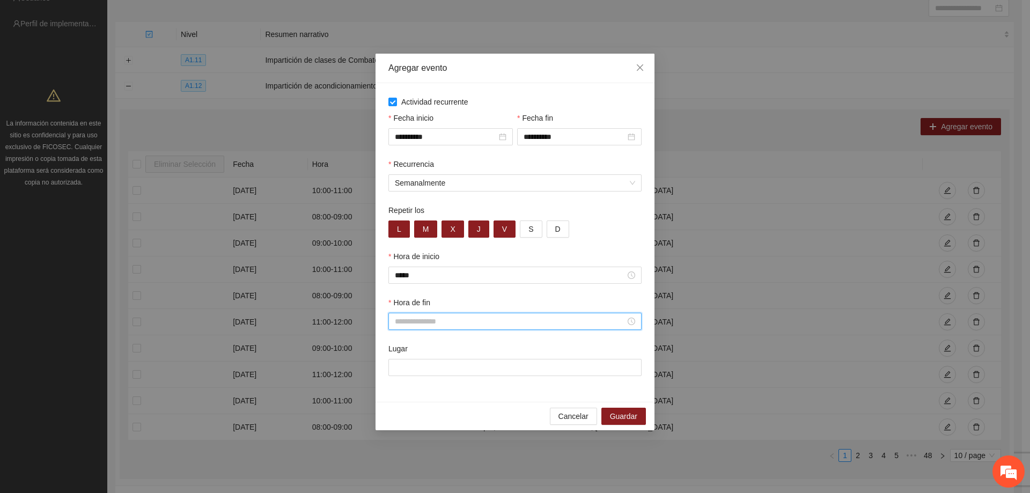
click at [410, 323] on input "Hora de fin" at bounding box center [510, 321] width 231 height 12
click at [396, 378] on div "13" at bounding box center [403, 376] width 30 height 15
type input "*****"
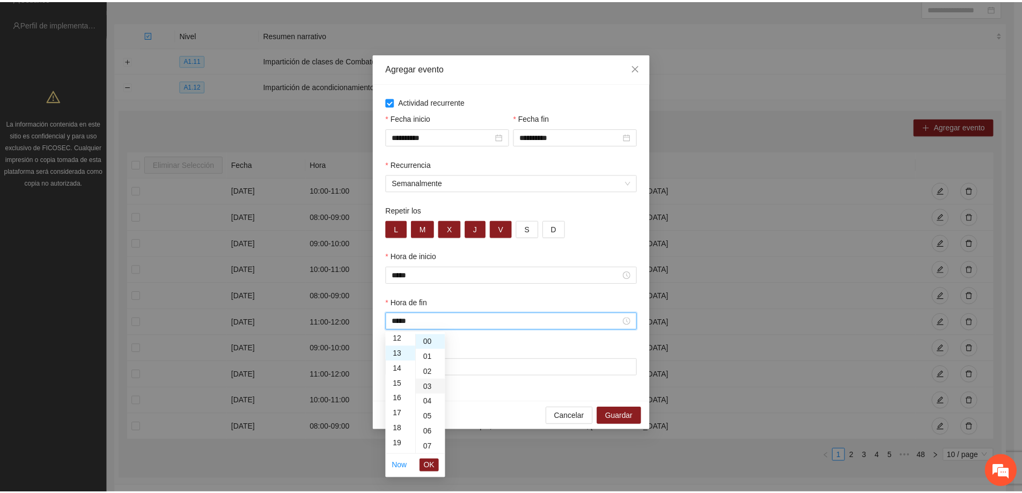
scroll to position [195, 0]
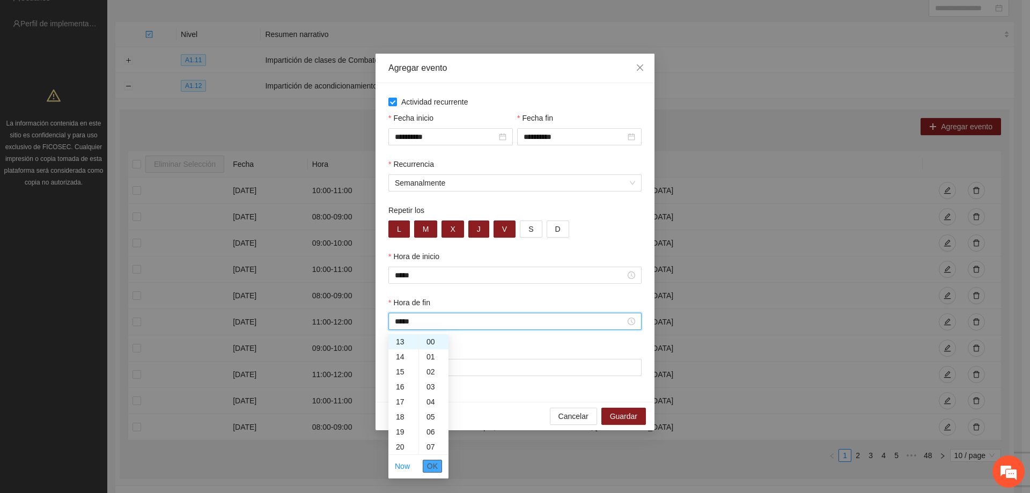
click at [424, 467] on button "OK" at bounding box center [432, 466] width 19 height 13
click at [428, 367] on input "Lugar" at bounding box center [514, 367] width 253 height 17
type input "**********"
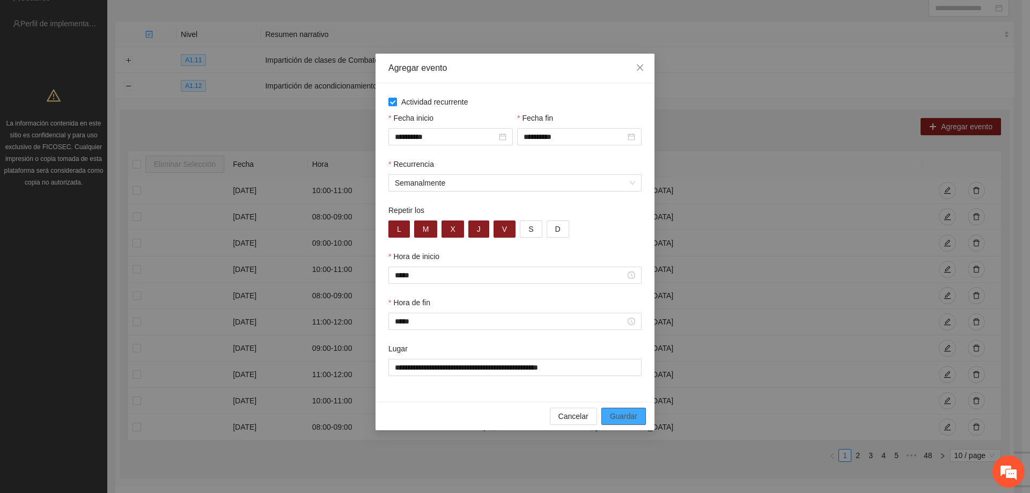
click at [625, 418] on span "Guardar" at bounding box center [623, 416] width 27 height 12
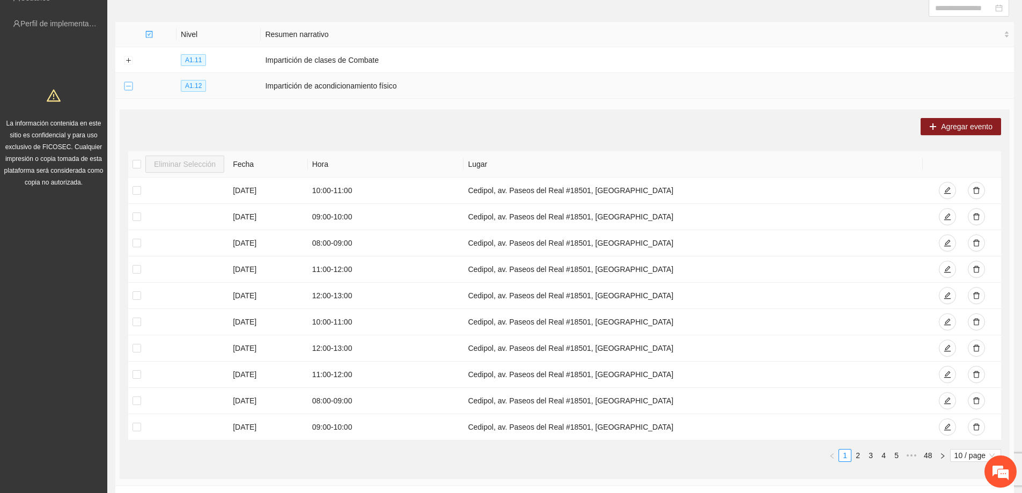
click at [128, 82] on button "Collapse row" at bounding box center [128, 86] width 9 height 9
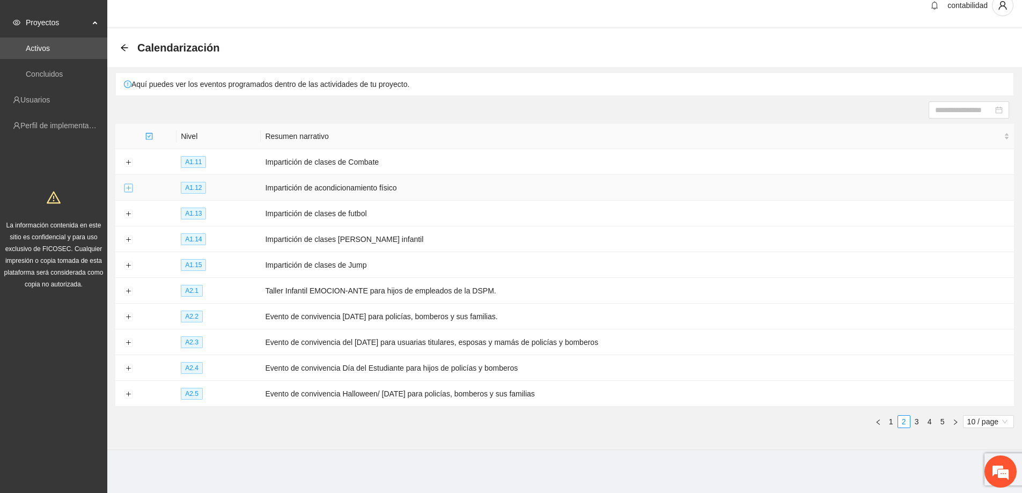
scroll to position [11, 0]
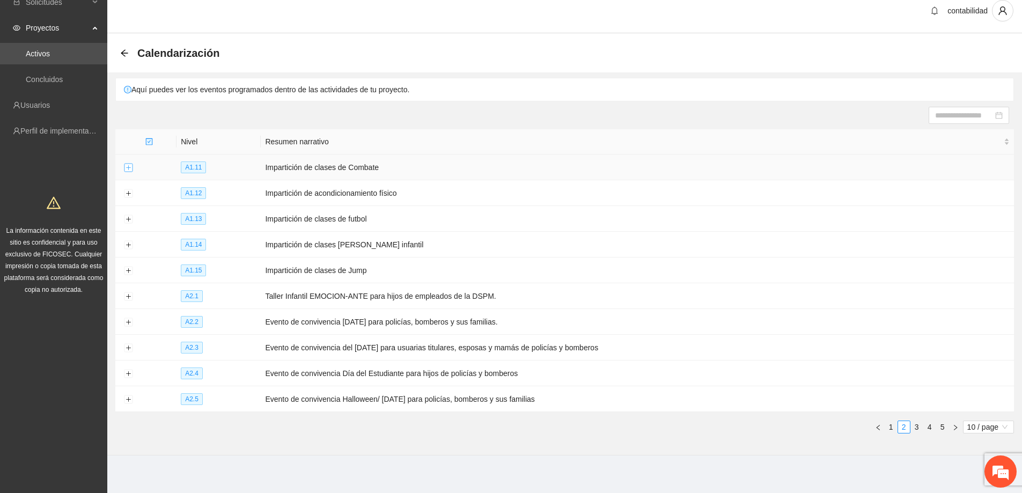
click at [132, 168] on button "Expand row" at bounding box center [128, 168] width 9 height 9
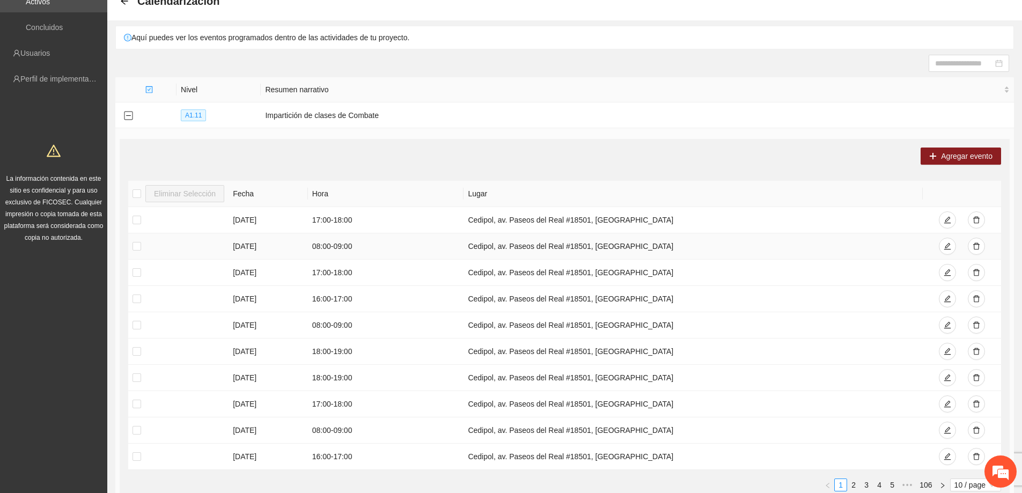
scroll to position [172, 0]
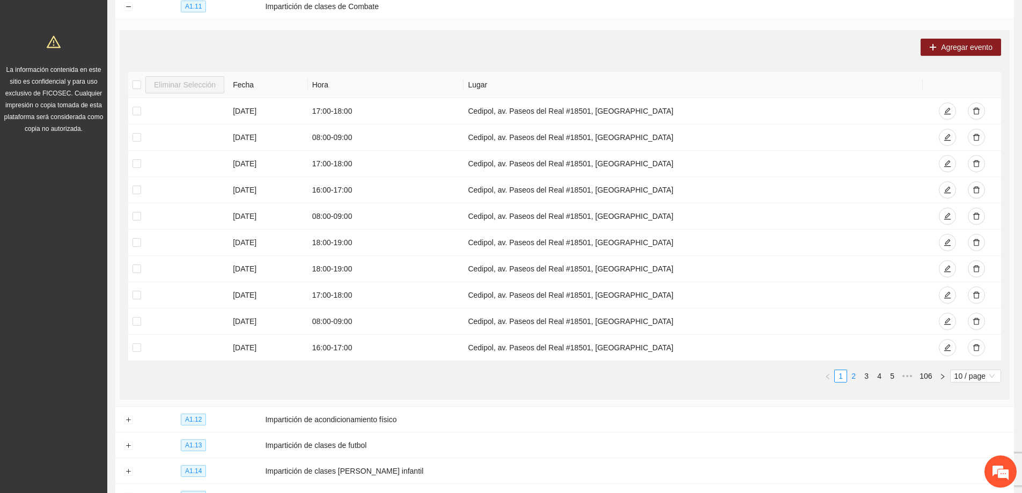
click at [857, 378] on link "2" at bounding box center [854, 376] width 12 height 12
click at [866, 374] on link "3" at bounding box center [867, 376] width 12 height 12
click at [895, 380] on link "5" at bounding box center [892, 376] width 12 height 12
click at [897, 379] on link "7" at bounding box center [892, 376] width 12 height 12
click at [902, 377] on span "•••" at bounding box center [907, 376] width 17 height 13
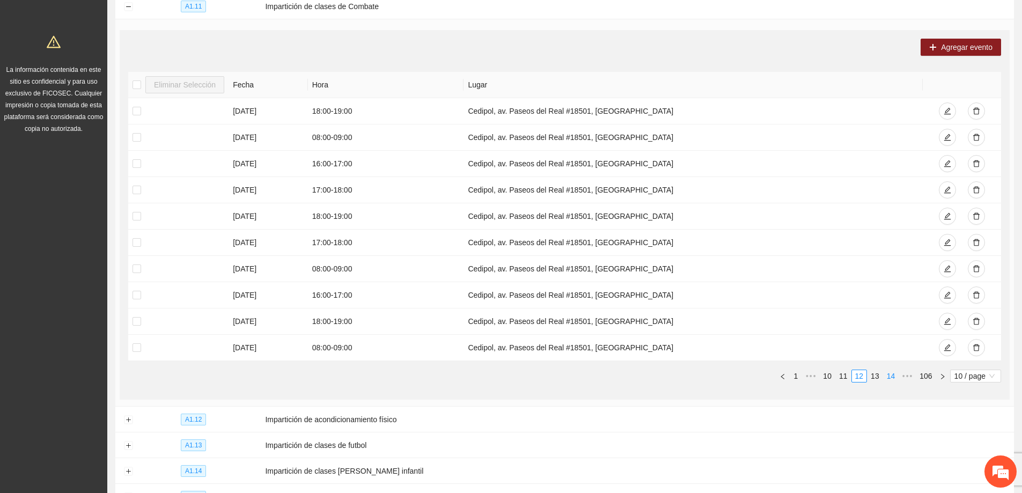
click at [893, 377] on link "14" at bounding box center [891, 376] width 15 height 12
click at [895, 380] on link "16" at bounding box center [891, 376] width 15 height 12
click at [910, 378] on span "•••" at bounding box center [907, 376] width 17 height 13
click at [898, 377] on ul "1 ••• 24 25 26 27 28 ••• 106 10 / page" at bounding box center [564, 376] width 873 height 13
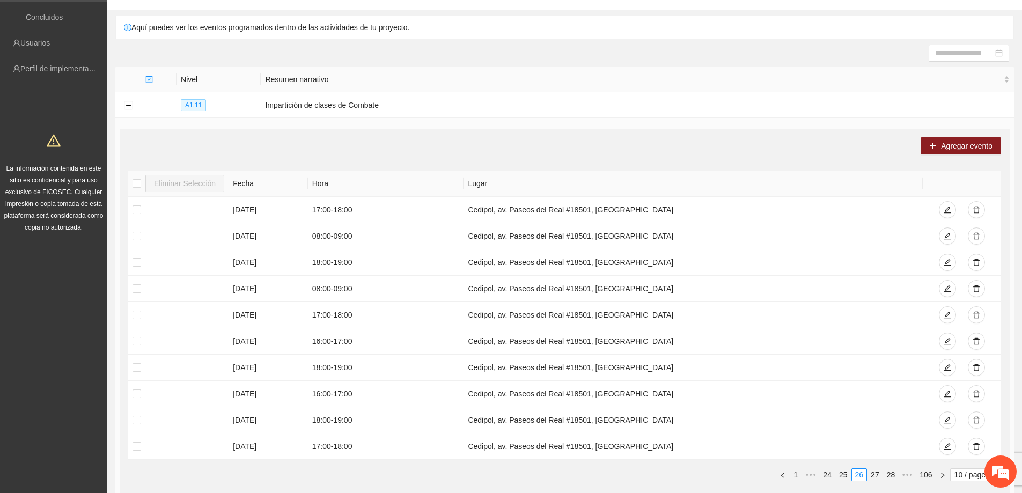
scroll to position [0, 0]
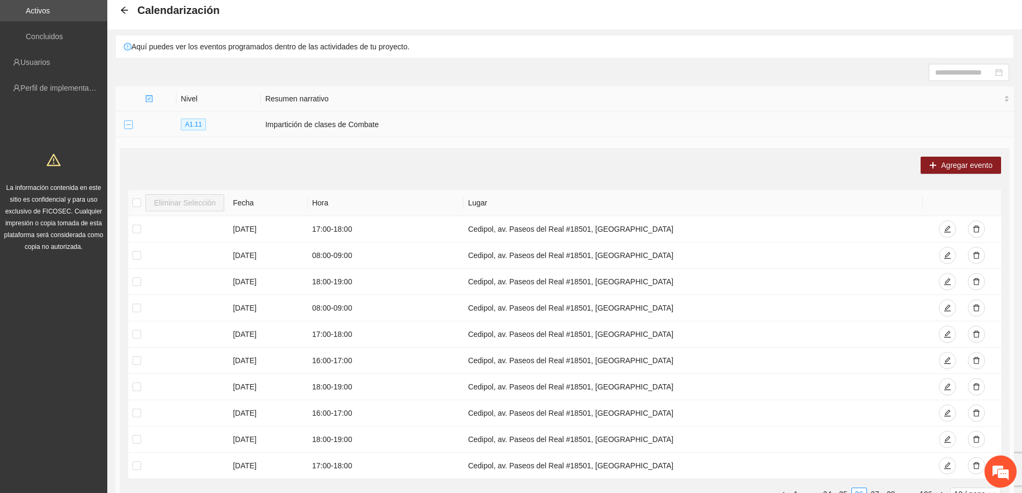
click at [128, 126] on button "Collapse row" at bounding box center [128, 125] width 9 height 9
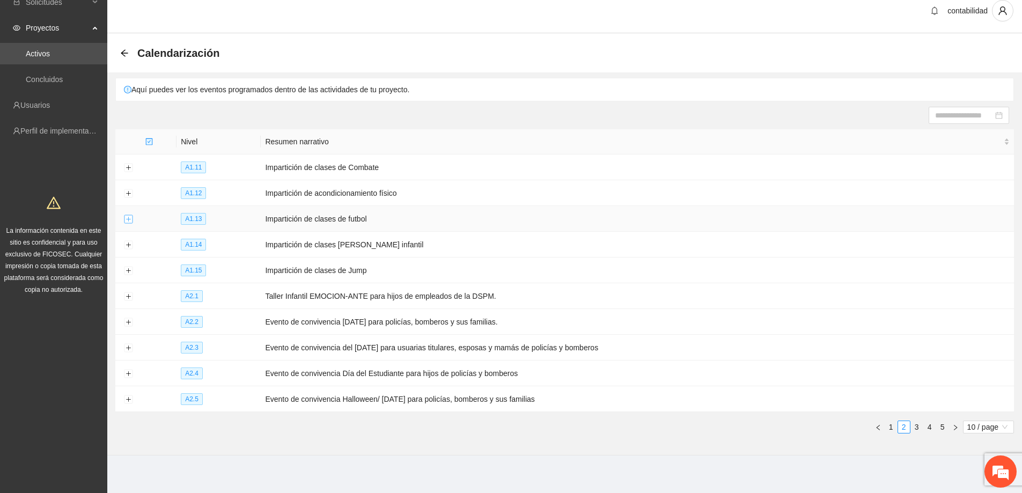
click at [128, 219] on button "Expand row" at bounding box center [128, 219] width 9 height 9
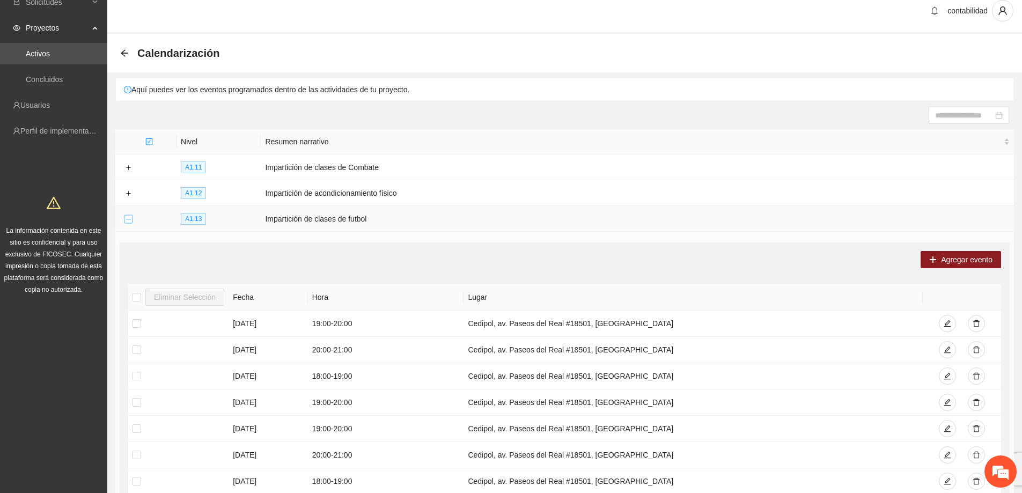
click at [128, 219] on button "Collapse row" at bounding box center [128, 219] width 9 height 9
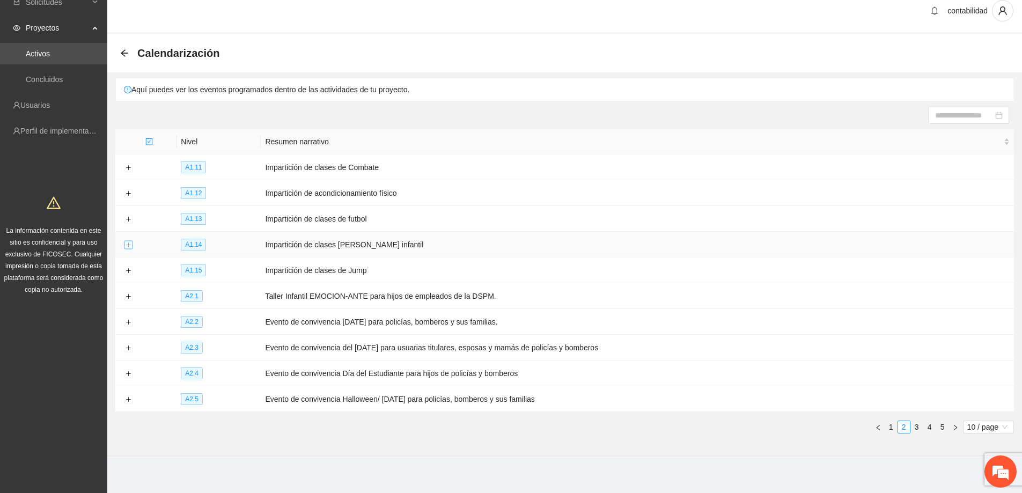
click at [130, 242] on button "Expand row" at bounding box center [128, 245] width 9 height 9
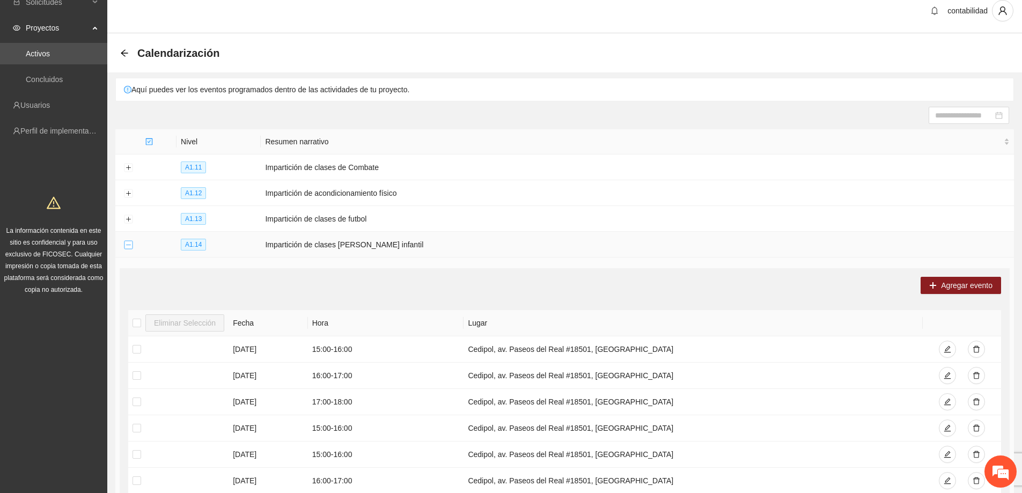
click at [127, 241] on button "Collapse row" at bounding box center [128, 245] width 9 height 9
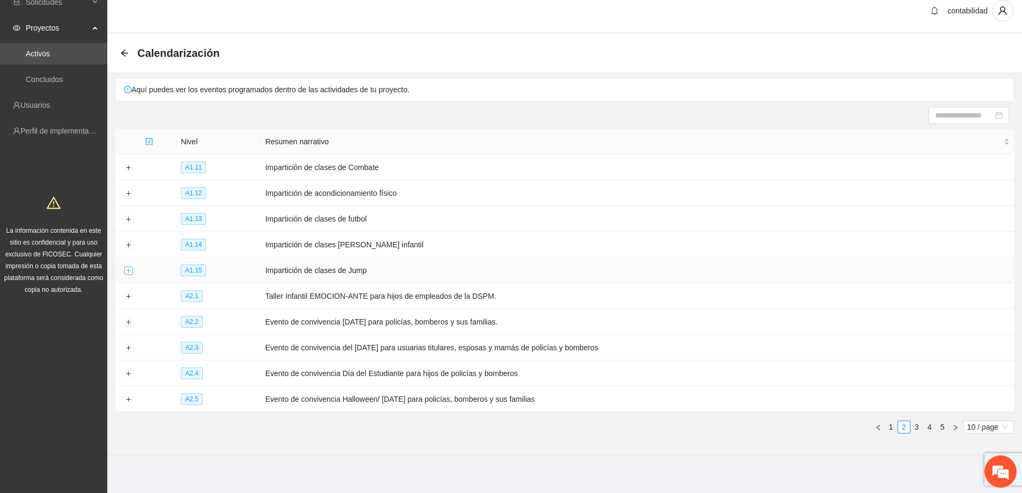
click at [126, 267] on button "Expand row" at bounding box center [128, 271] width 9 height 9
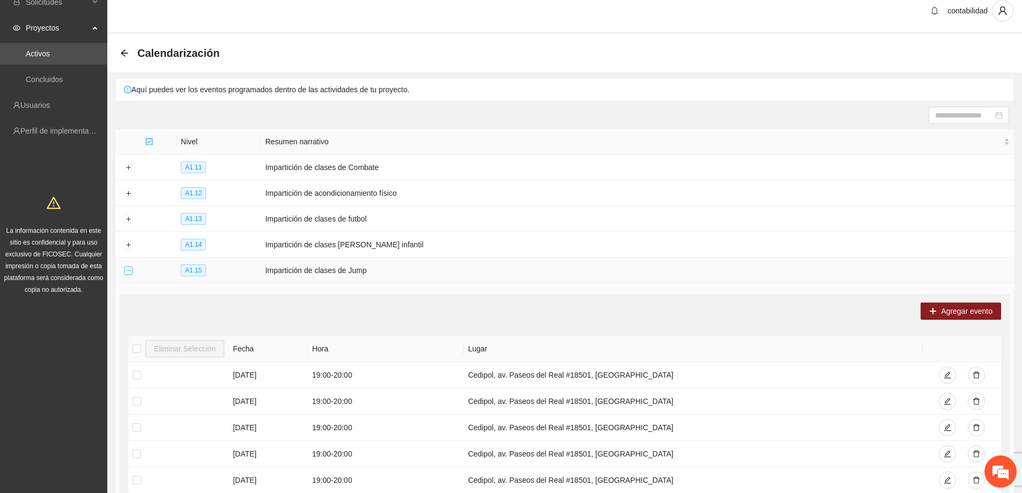
click at [126, 267] on button "Collapse row" at bounding box center [128, 271] width 9 height 9
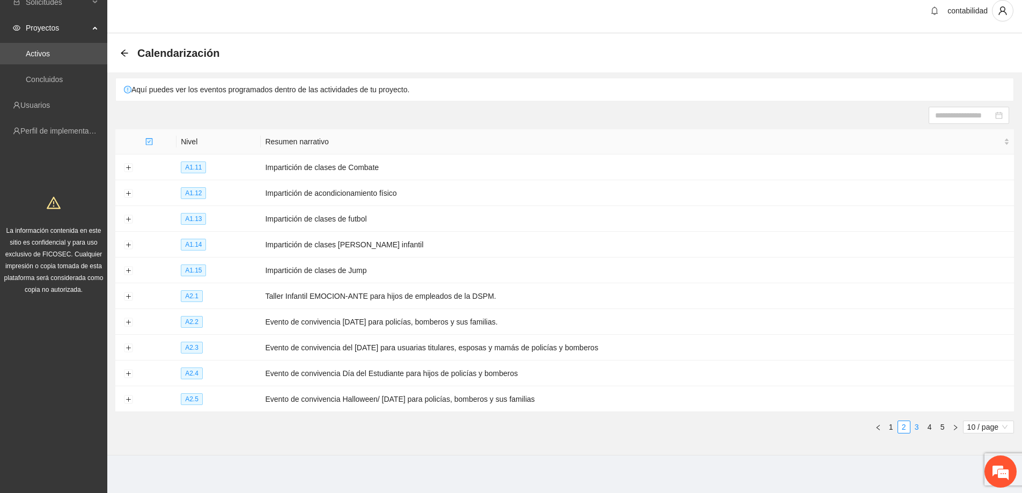
click at [920, 423] on link "3" at bounding box center [917, 427] width 12 height 12
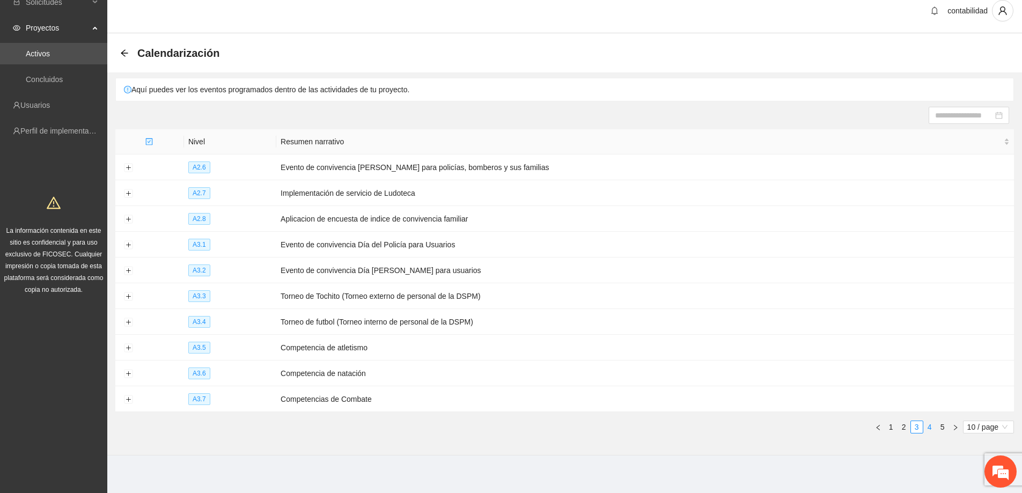
click at [925, 421] on link "4" at bounding box center [930, 427] width 12 height 12
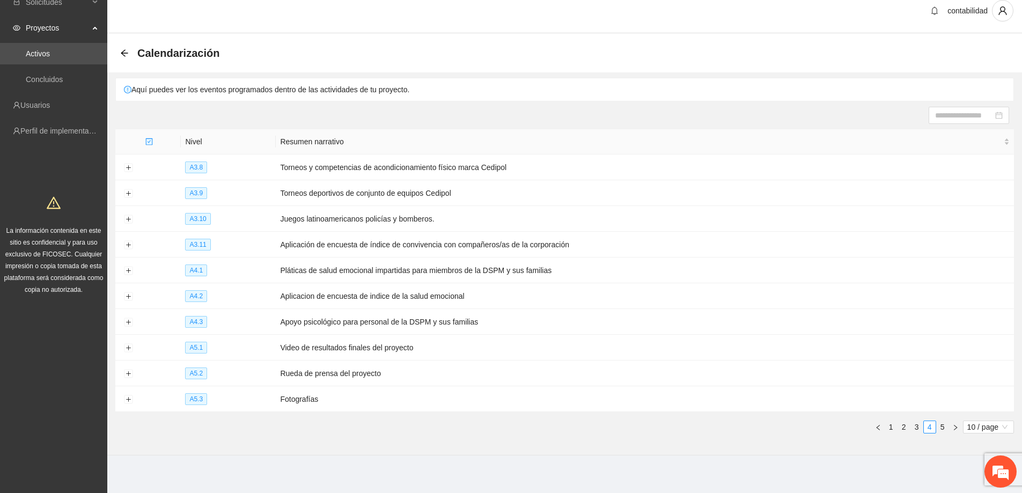
click at [779, 429] on div "Nivel Resumen narrativo A3.8 Torneos y competencias de acondicionamiento físico…" at bounding box center [564, 285] width 899 height 313
click at [857, 442] on section "Calendarización Aquí puedes ver los eventos programados dentro de las actividad…" at bounding box center [564, 245] width 915 height 422
click at [865, 438] on section "Calendarización Aquí puedes ver los eventos programados dentro de las actividad…" at bounding box center [564, 245] width 915 height 422
